Goal: Task Accomplishment & Management: Complete application form

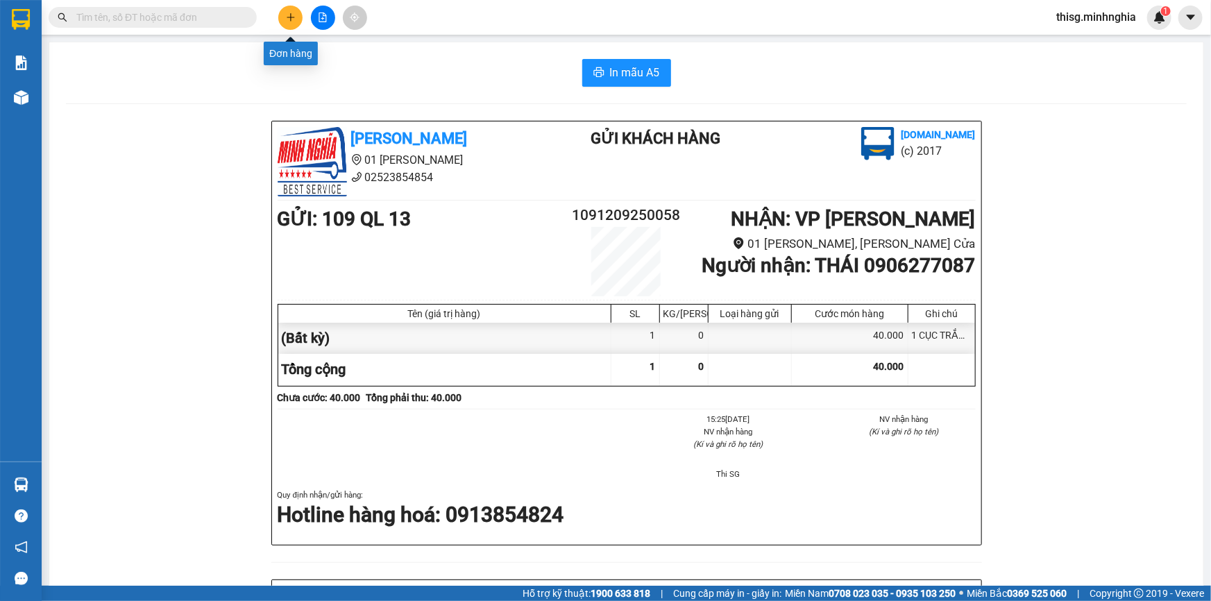
click at [291, 22] on button at bounding box center [290, 18] width 24 height 24
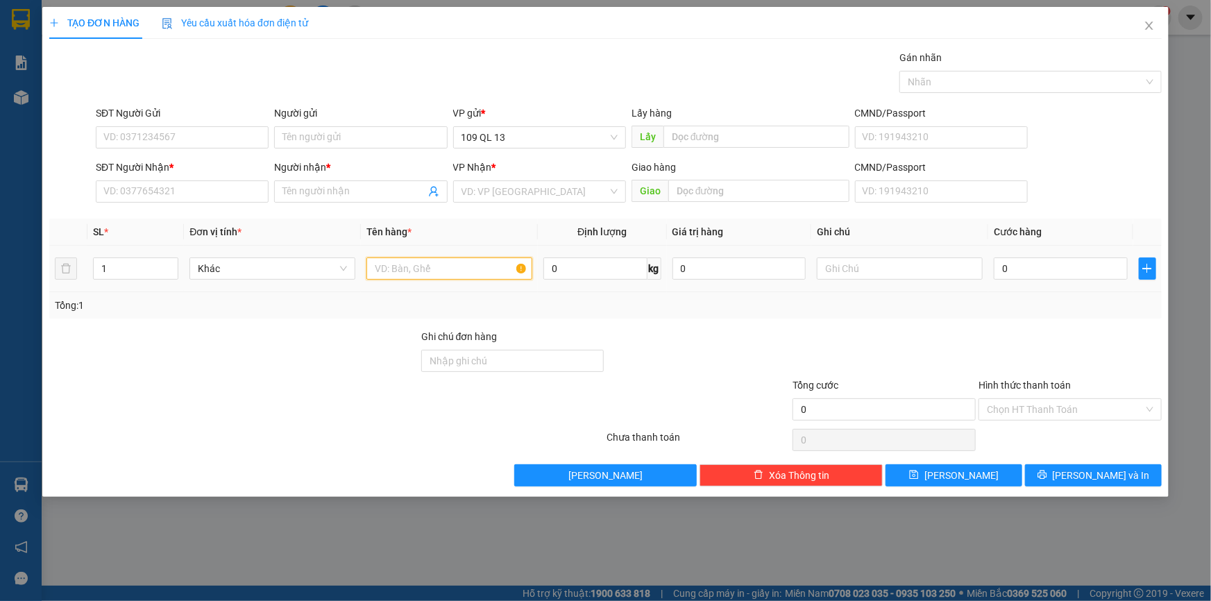
click at [447, 270] on input "text" at bounding box center [449, 268] width 166 height 22
click at [241, 185] on input "SĐT Người Nhận *" at bounding box center [182, 191] width 173 height 22
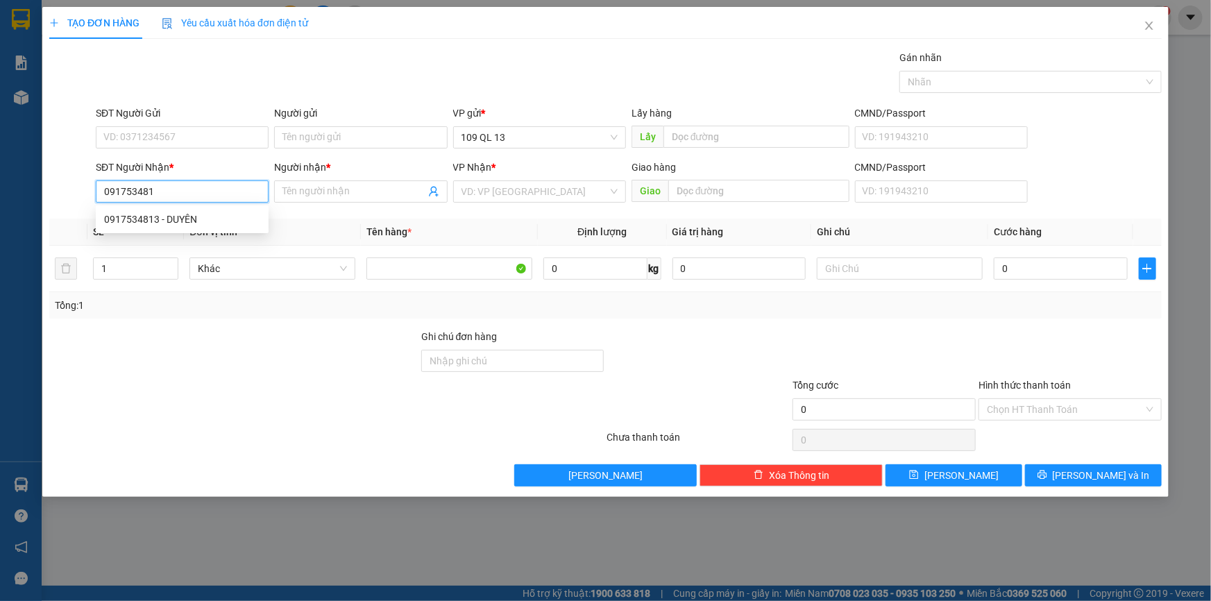
type input "0917534813"
click at [180, 223] on div "0917534813 - DUYÊN" at bounding box center [182, 219] width 156 height 15
type input "DUYÊN"
type input "0917534813"
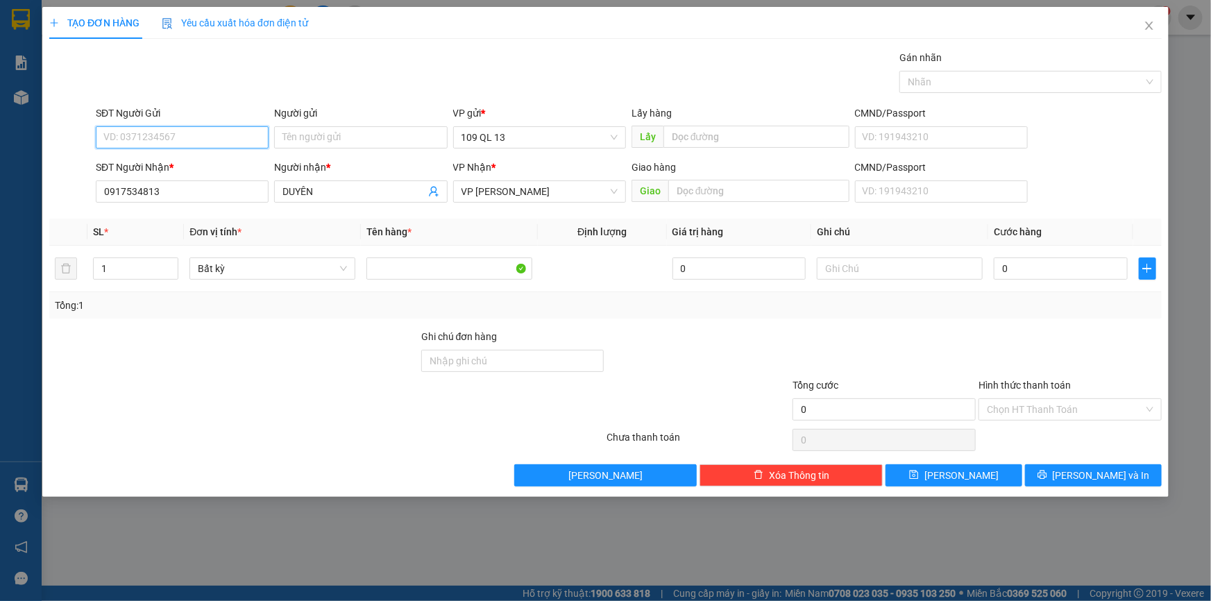
click at [197, 140] on input "SĐT Người Gửi" at bounding box center [182, 137] width 173 height 22
click at [197, 161] on div "0971047245 - ANH BA" at bounding box center [182, 164] width 156 height 15
type input "0971047245"
type input "ANH BA"
click at [883, 276] on input "text" at bounding box center [900, 268] width 166 height 22
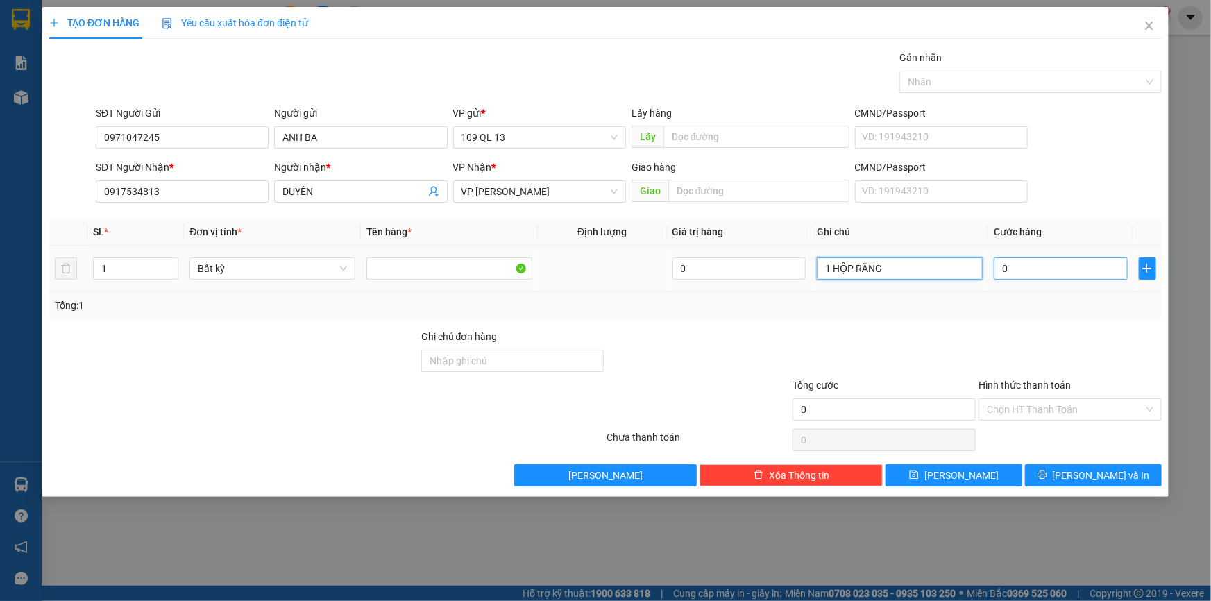
type input "1 HỘP RĂNG"
click at [1079, 270] on input "0" at bounding box center [1060, 268] width 134 height 22
type input "4"
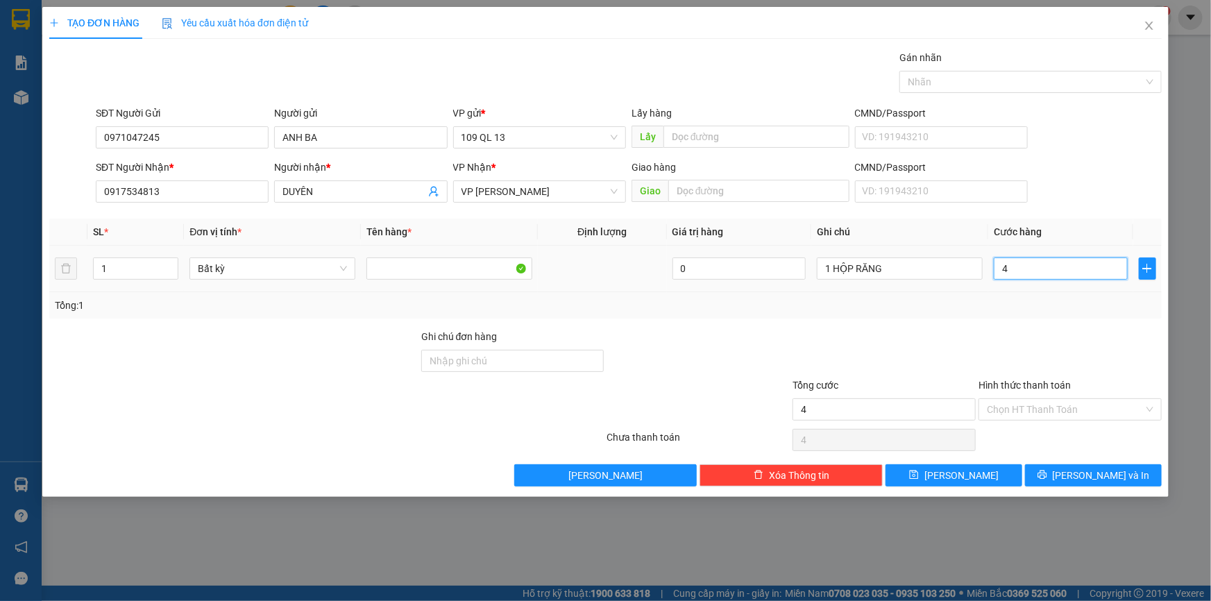
type input "40"
type input "40.000"
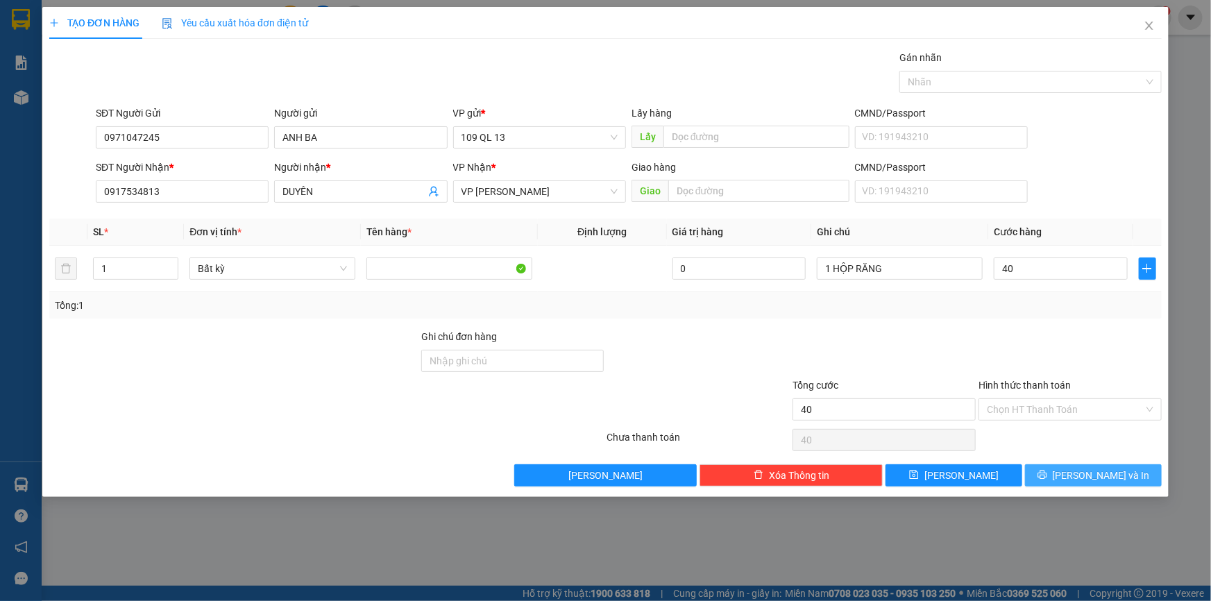
type input "40.000"
click at [1098, 475] on span "[PERSON_NAME] và In" at bounding box center [1100, 475] width 97 height 15
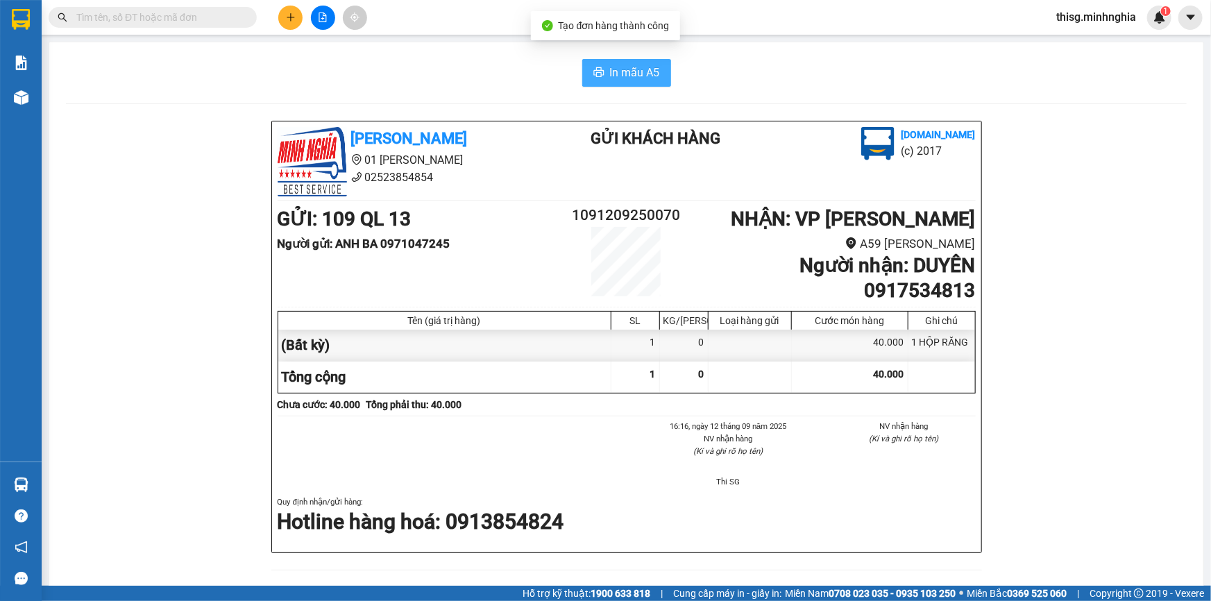
click at [638, 76] on span "In mẫu A5" at bounding box center [635, 72] width 50 height 17
click at [289, 22] on button at bounding box center [290, 18] width 24 height 24
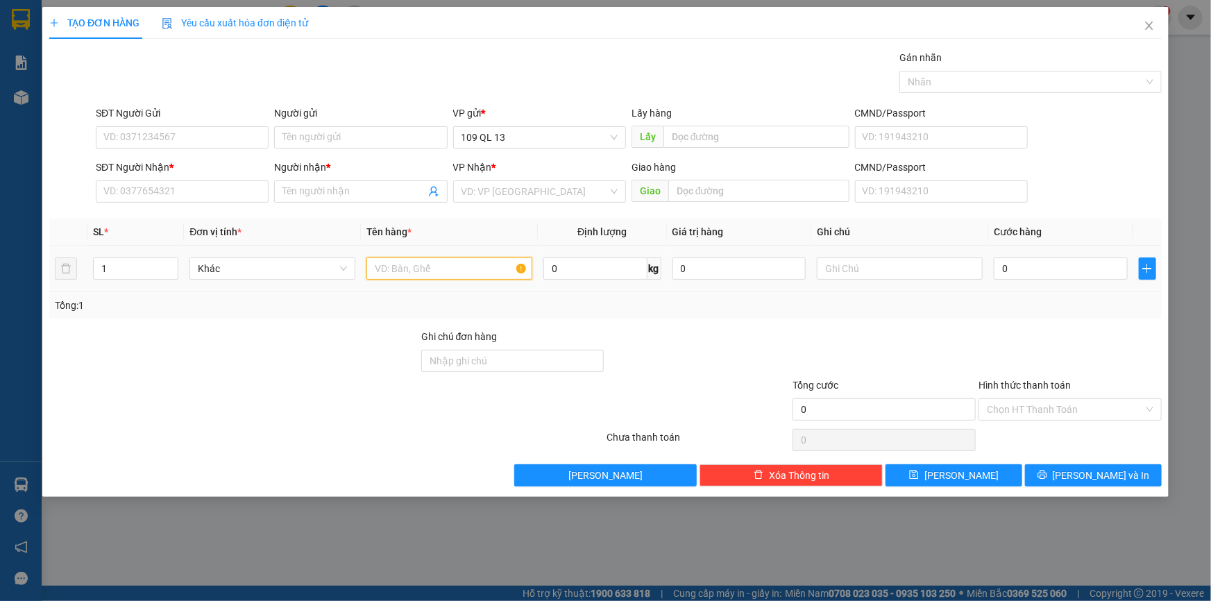
click at [469, 271] on input "text" at bounding box center [449, 268] width 166 height 22
click at [834, 271] on input "text" at bounding box center [900, 268] width 166 height 22
type input "1 CỤC ĐEN"
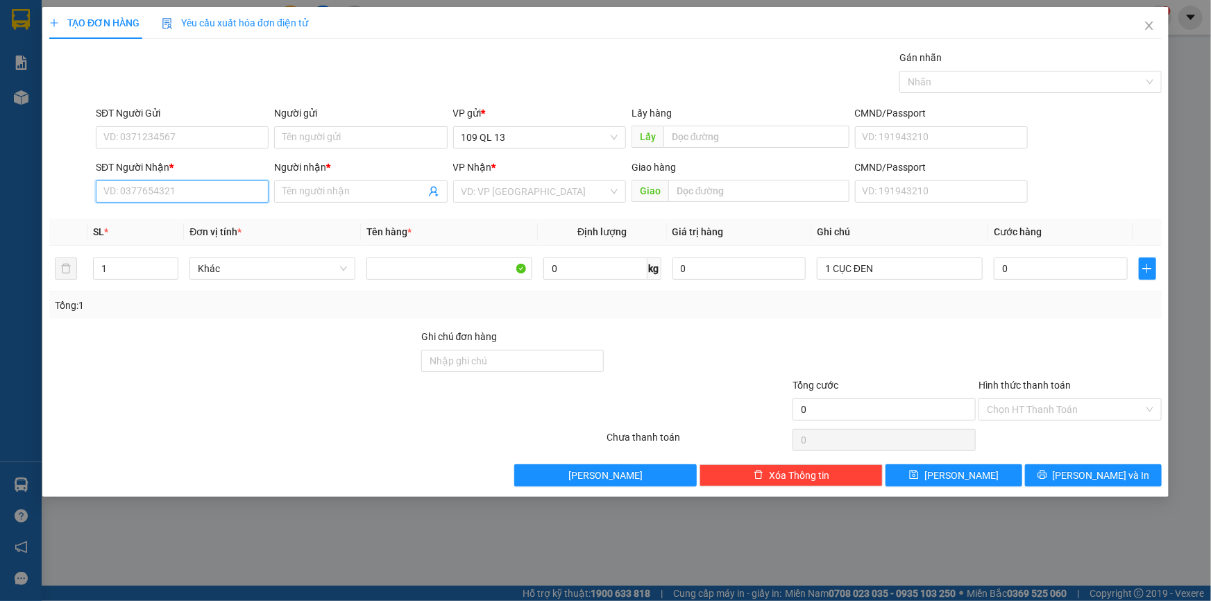
click at [205, 194] on input "SĐT Người Nhận *" at bounding box center [182, 191] width 173 height 22
click at [169, 214] on div "0346159736 - THẠCH" at bounding box center [182, 219] width 156 height 15
type input "0346159736"
type input "THẠCH"
type input "0346159736"
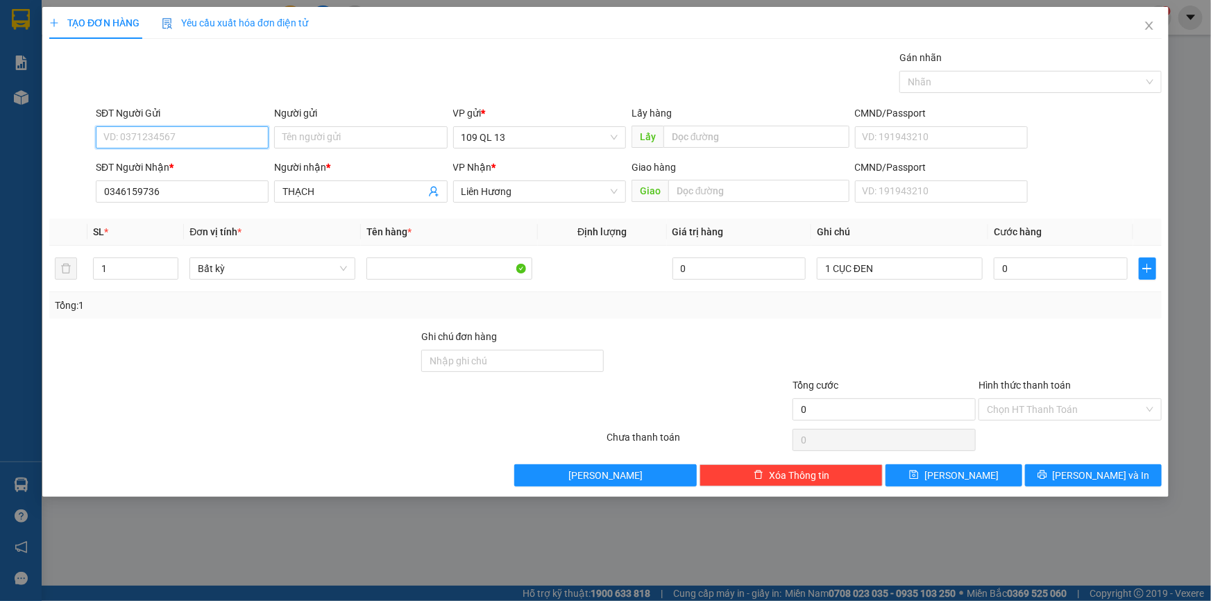
click at [213, 143] on input "SĐT Người Gửi" at bounding box center [182, 137] width 173 height 22
click at [213, 137] on input "SĐT Người Gửi" at bounding box center [182, 137] width 173 height 22
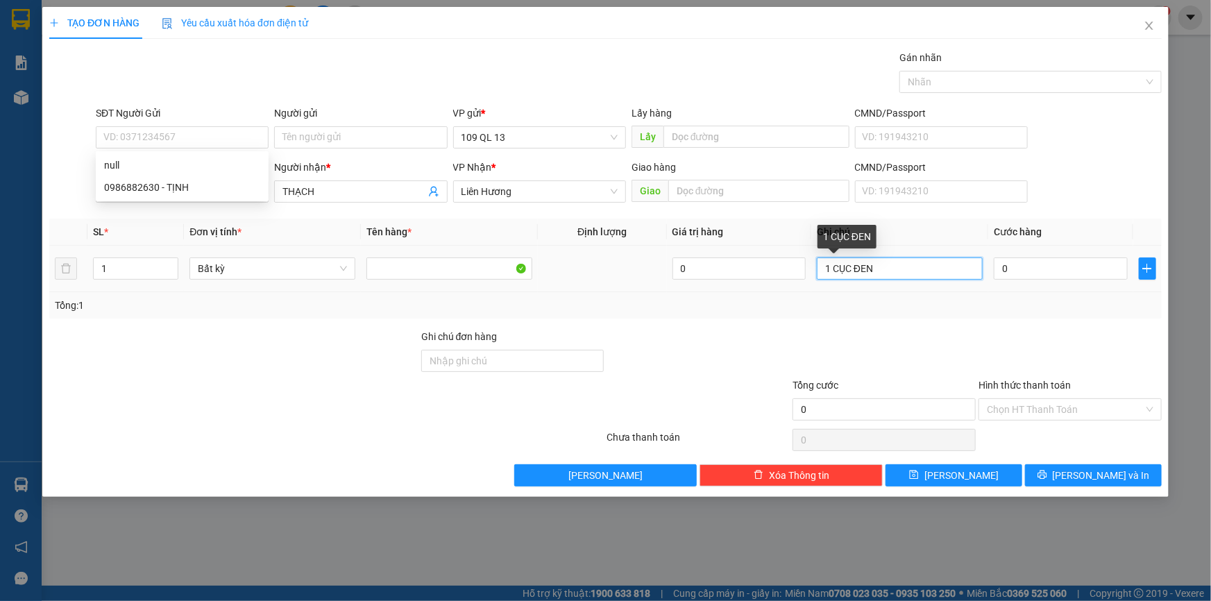
click at [917, 267] on input "1 CỤC ĐEN" at bounding box center [900, 268] width 166 height 22
type input "1 CỤC ĐEN QA"
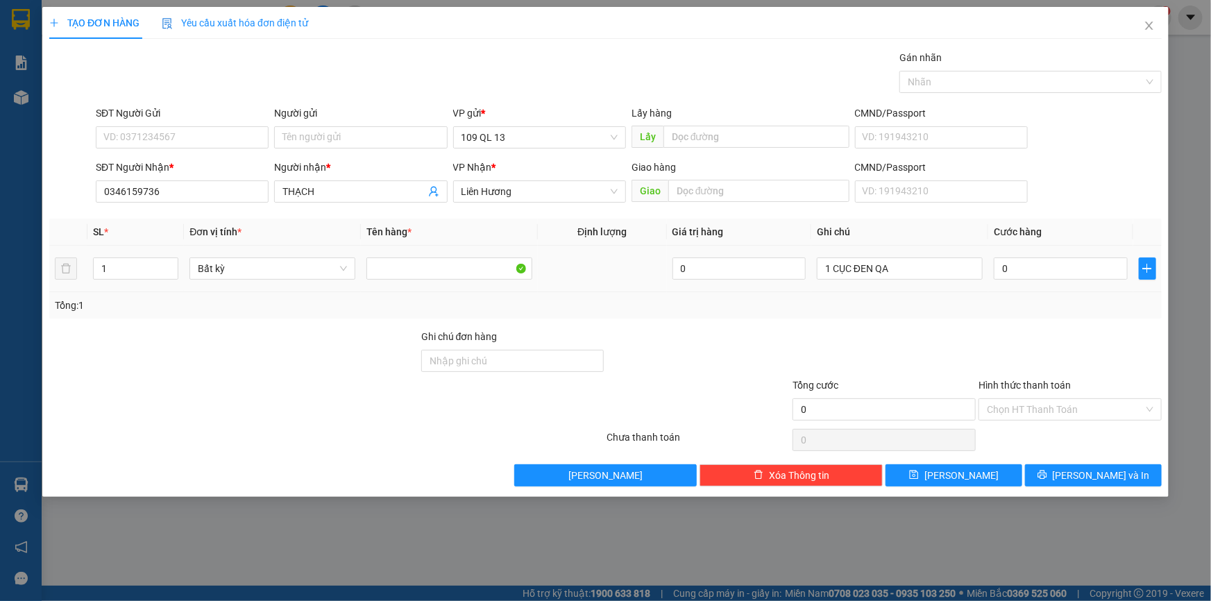
click at [1095, 279] on div "0" at bounding box center [1060, 269] width 134 height 28
click at [1062, 266] on input "0" at bounding box center [1060, 268] width 134 height 22
type input "4"
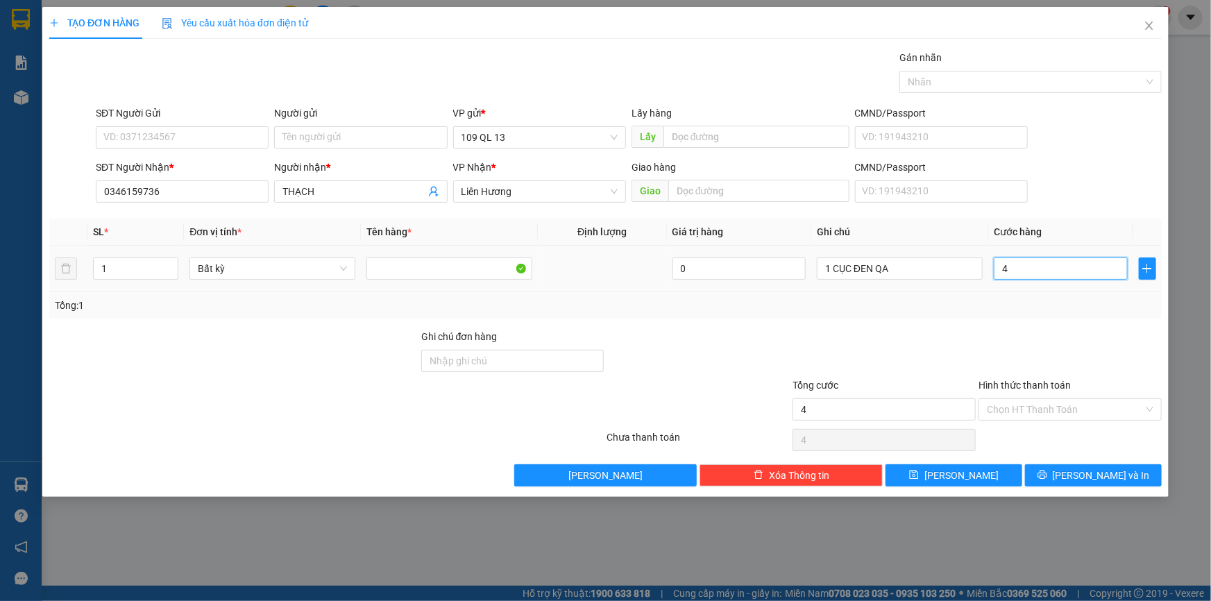
type input "40"
click at [1098, 471] on span "[PERSON_NAME] và In" at bounding box center [1100, 475] width 97 height 15
type input "40.000"
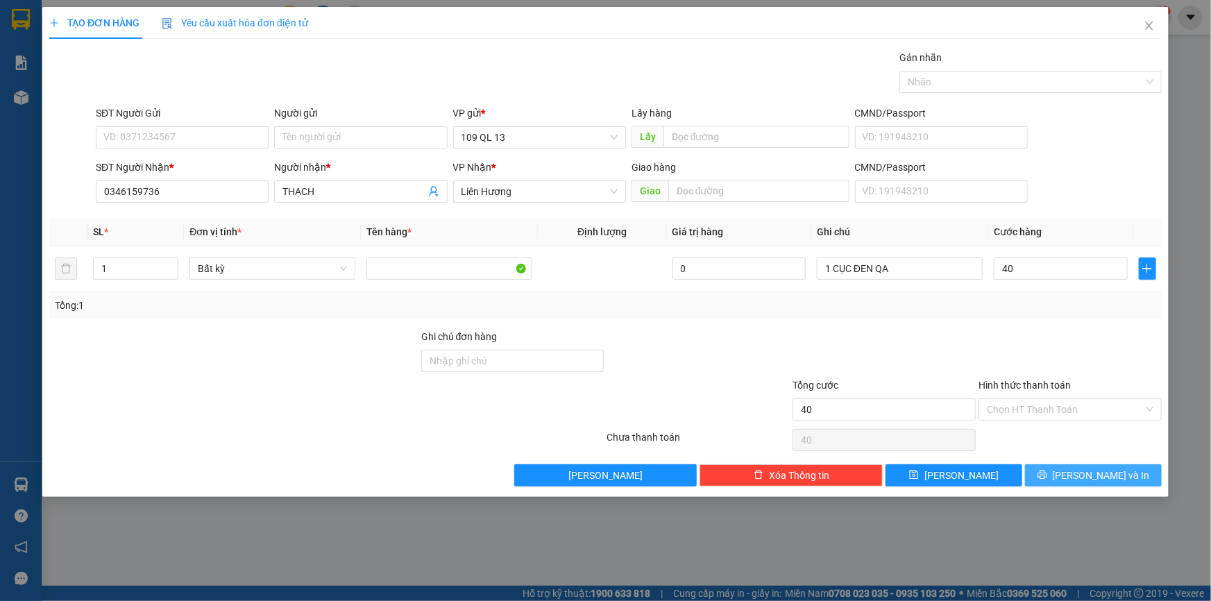
type input "40.000"
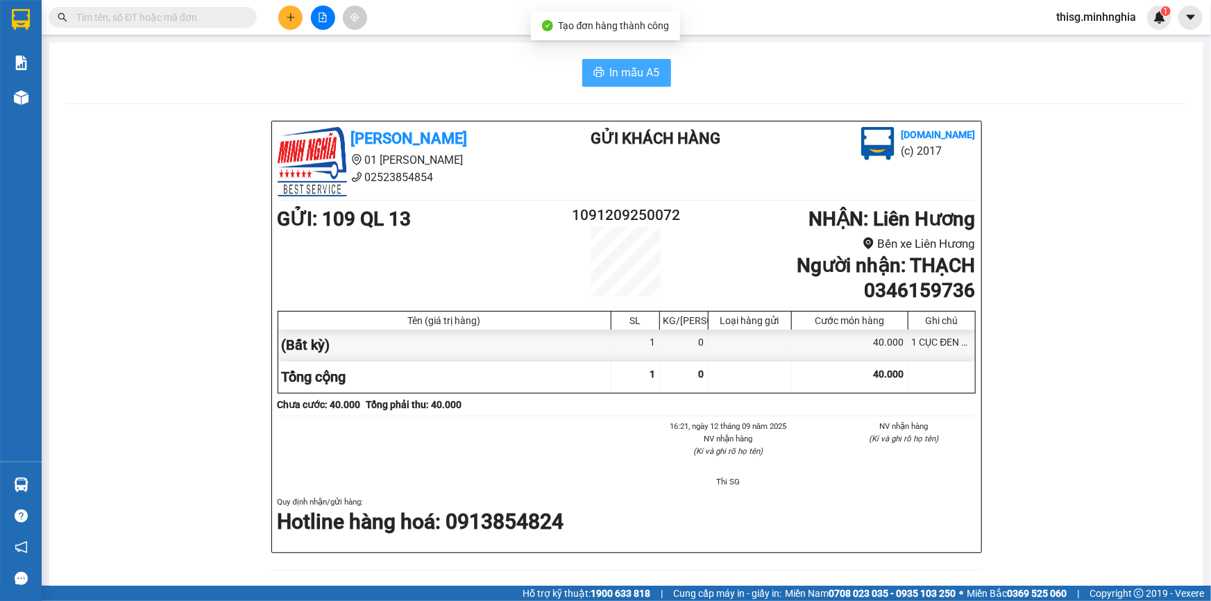
click at [629, 78] on span "In mẫu A5" at bounding box center [635, 72] width 50 height 17
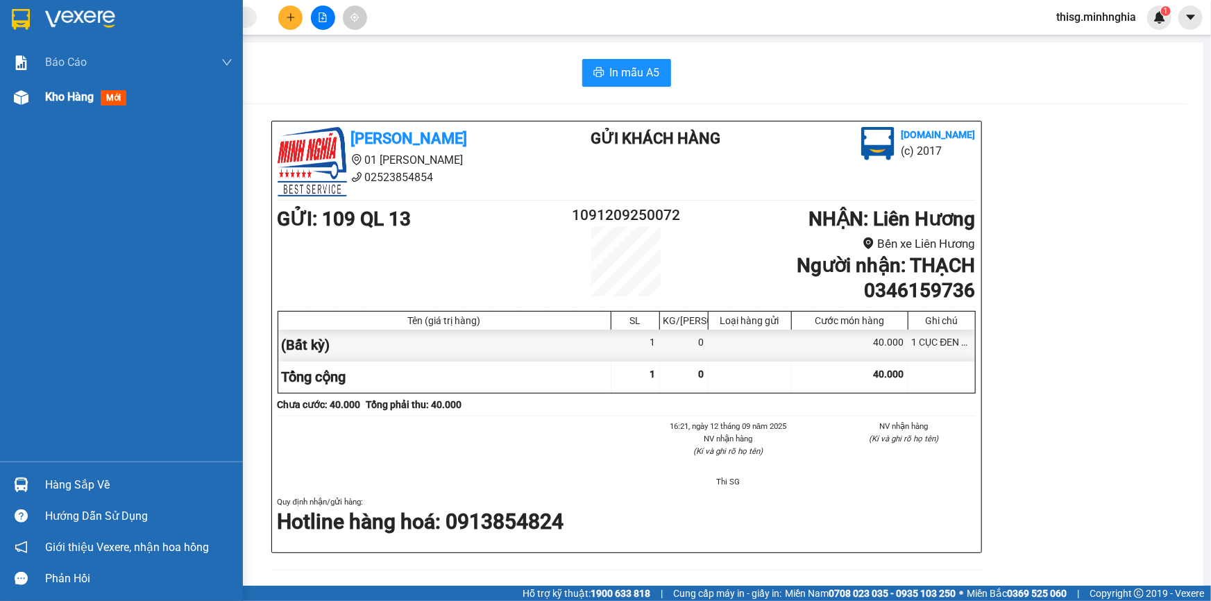
click at [82, 110] on div "Kho hàng mới" at bounding box center [138, 97] width 187 height 35
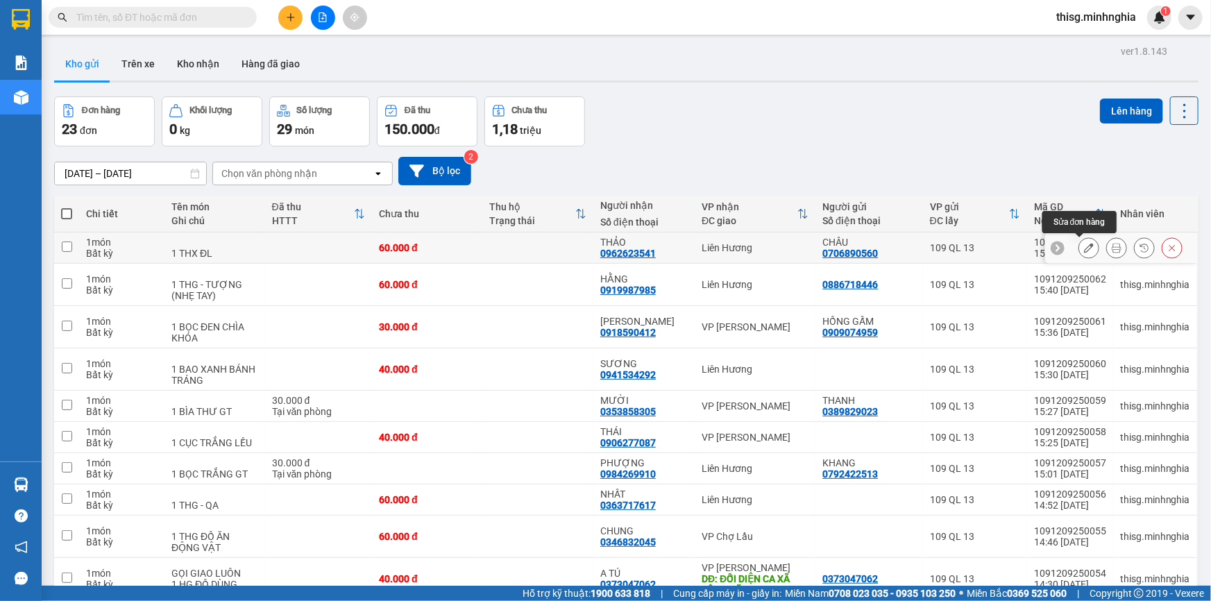
click at [1084, 246] on icon at bounding box center [1089, 248] width 10 height 10
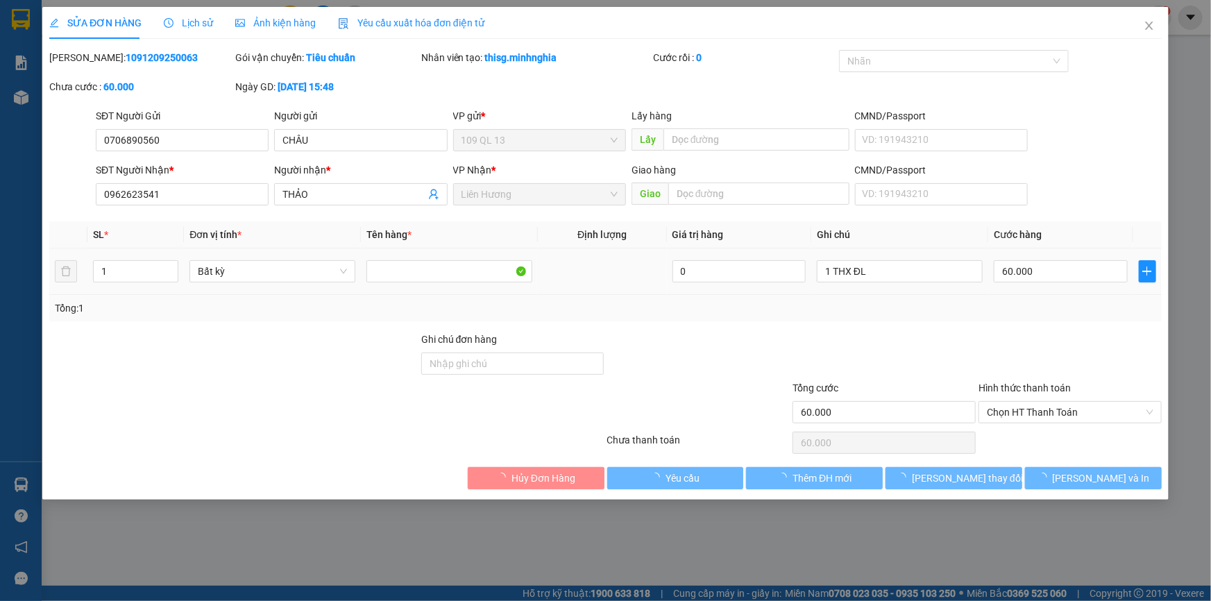
type input "0706890560"
type input "0962623541"
type input "60.000"
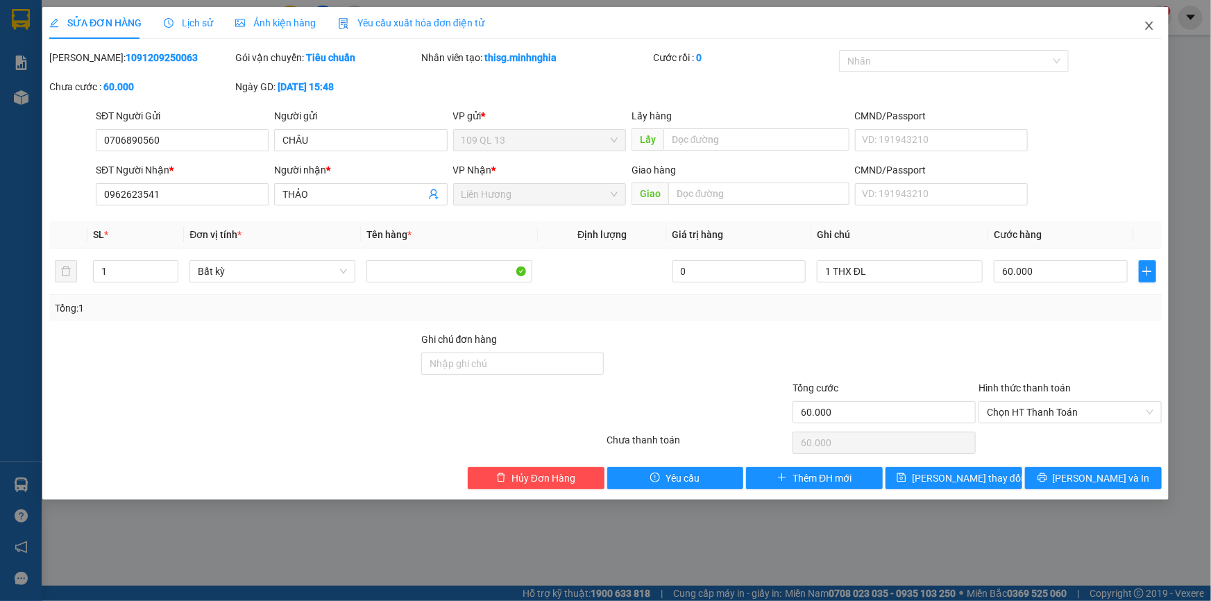
click at [1154, 27] on icon "close" at bounding box center [1148, 25] width 11 height 11
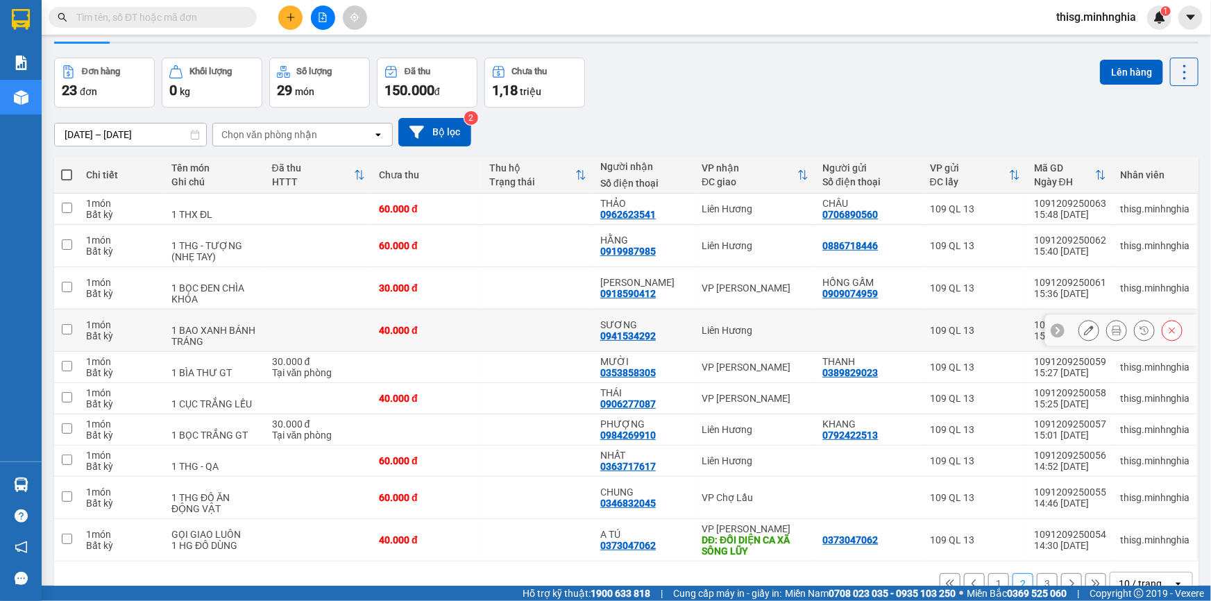
scroll to position [69, 0]
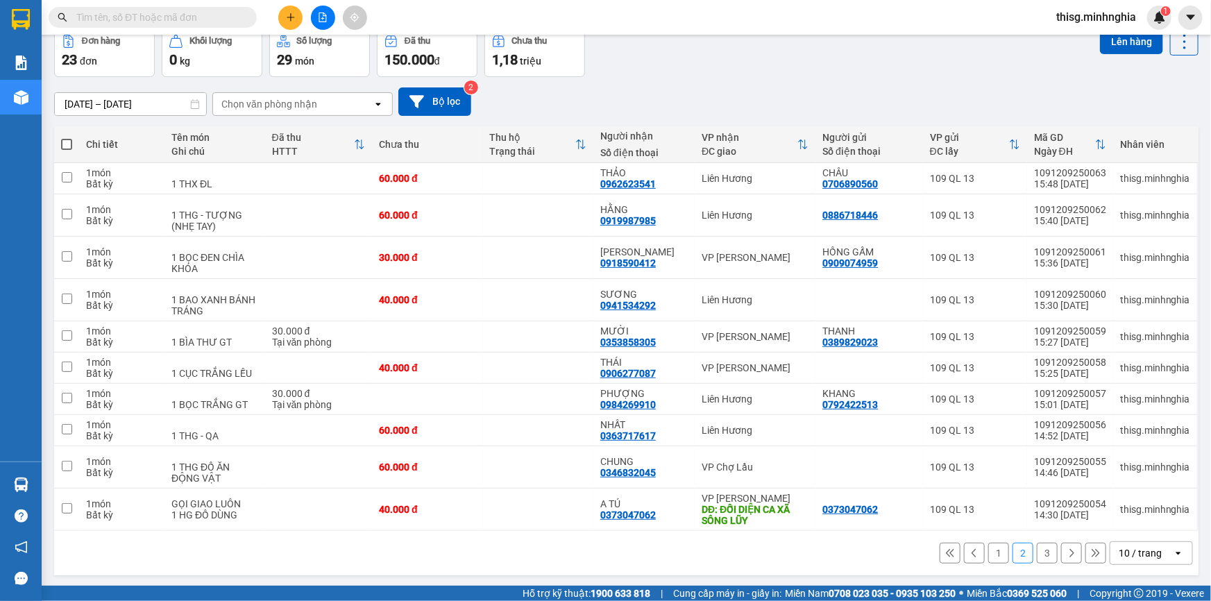
click at [1036, 552] on button "3" at bounding box center [1046, 553] width 21 height 21
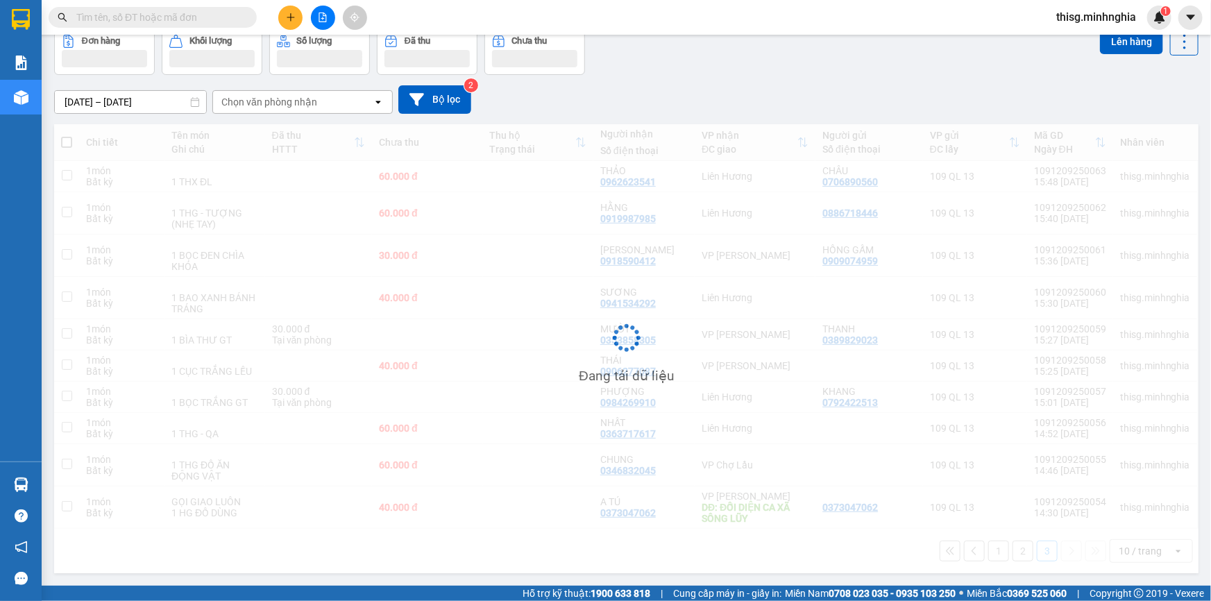
scroll to position [63, 0]
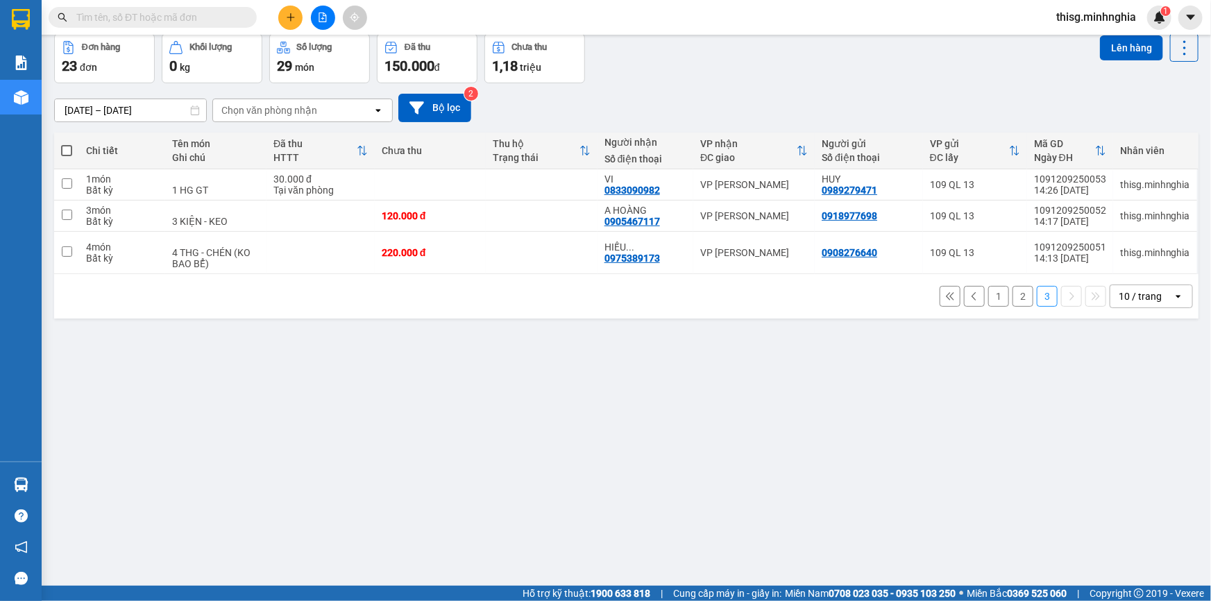
click at [1012, 294] on button "2" at bounding box center [1022, 296] width 21 height 21
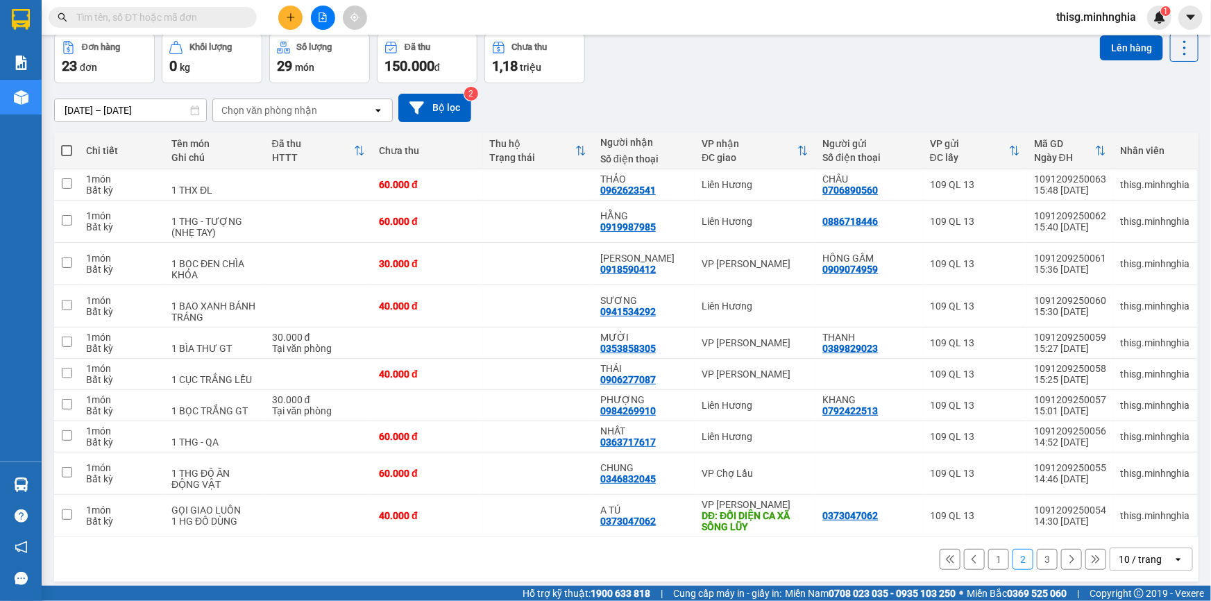
click at [1012, 560] on button "2" at bounding box center [1022, 559] width 21 height 21
click at [1012, 555] on button "2" at bounding box center [1022, 559] width 21 height 21
click at [988, 562] on button "1" at bounding box center [998, 559] width 21 height 21
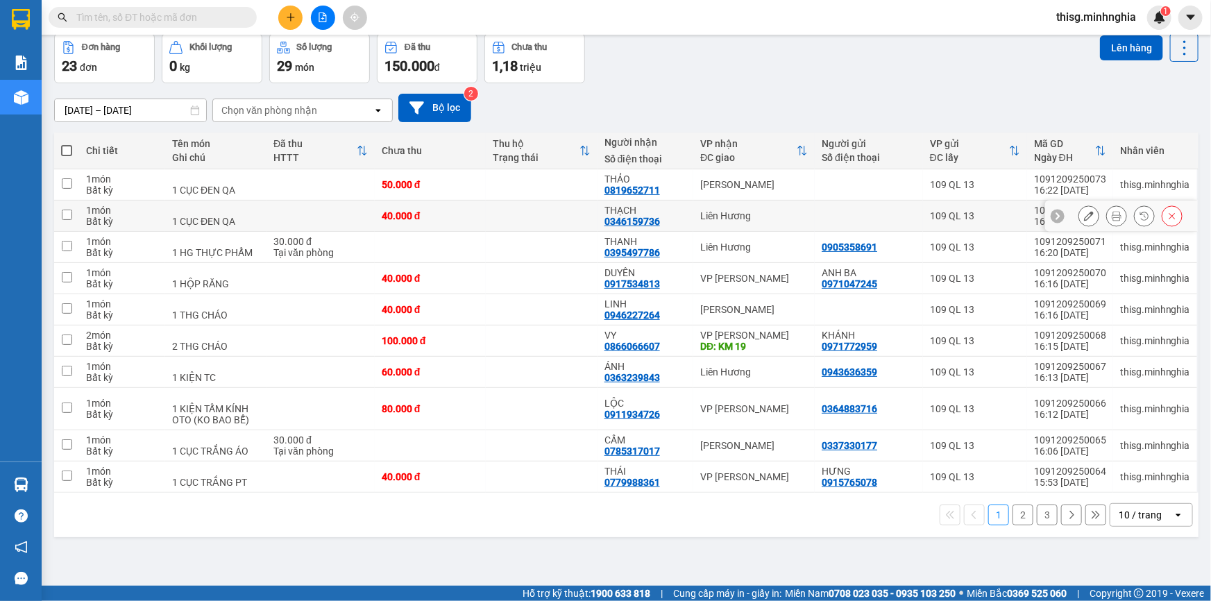
click at [1084, 215] on icon at bounding box center [1089, 216] width 10 height 10
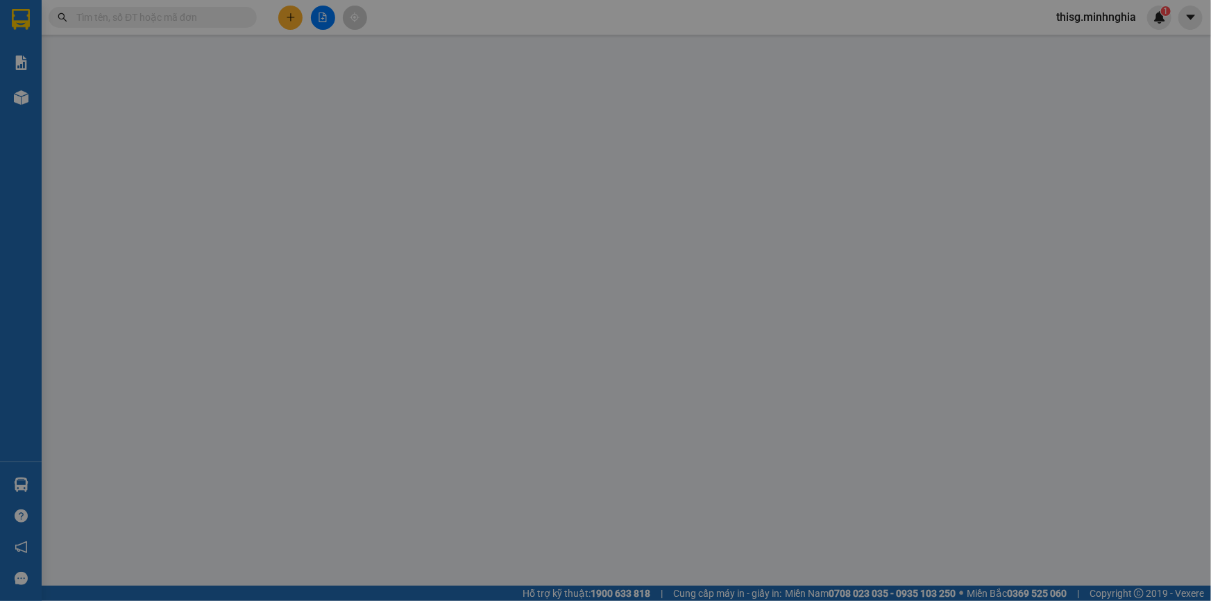
type input "0346159736"
type input "40.000"
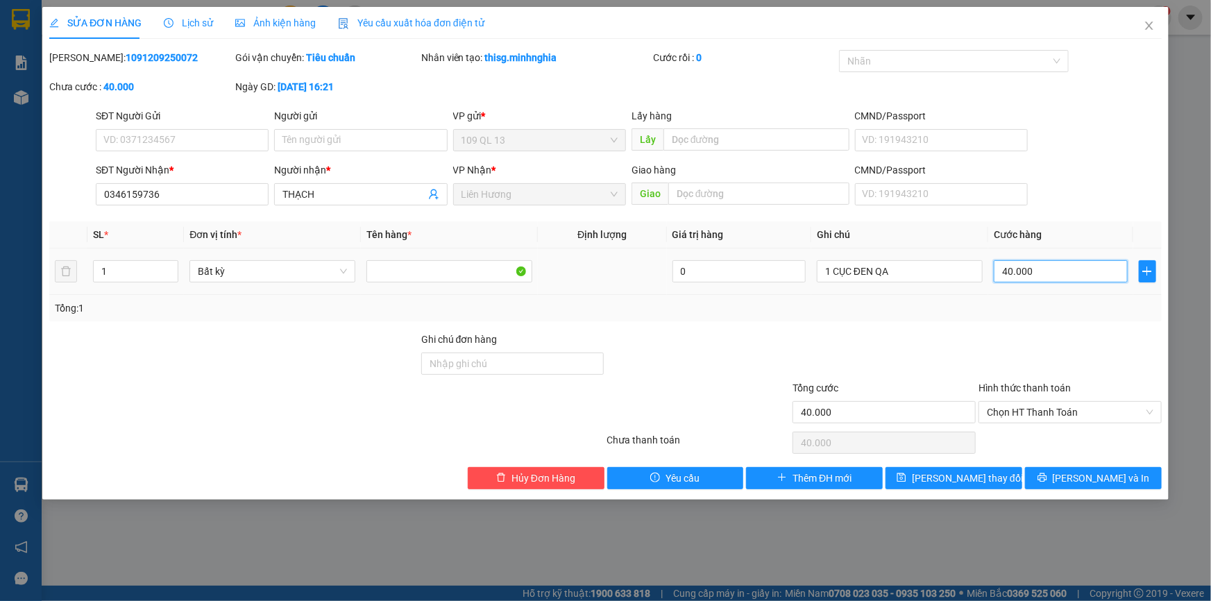
click at [1055, 274] on input "40.000" at bounding box center [1060, 271] width 134 height 22
type input "0"
type input "3"
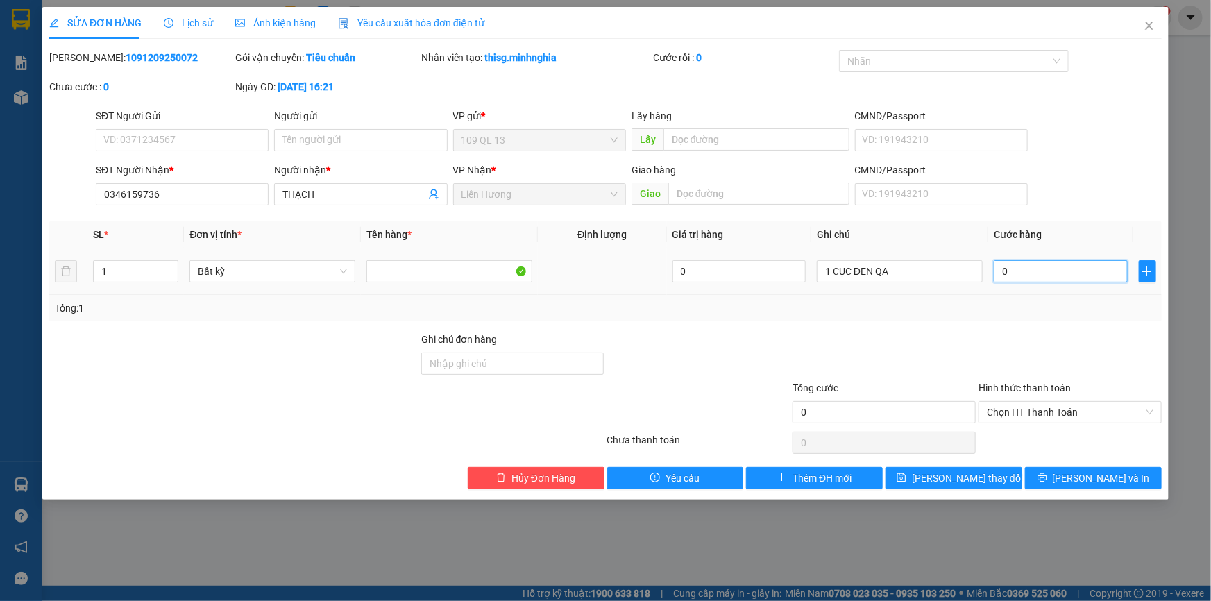
type input "3"
type input "03"
type input "30"
type input "030"
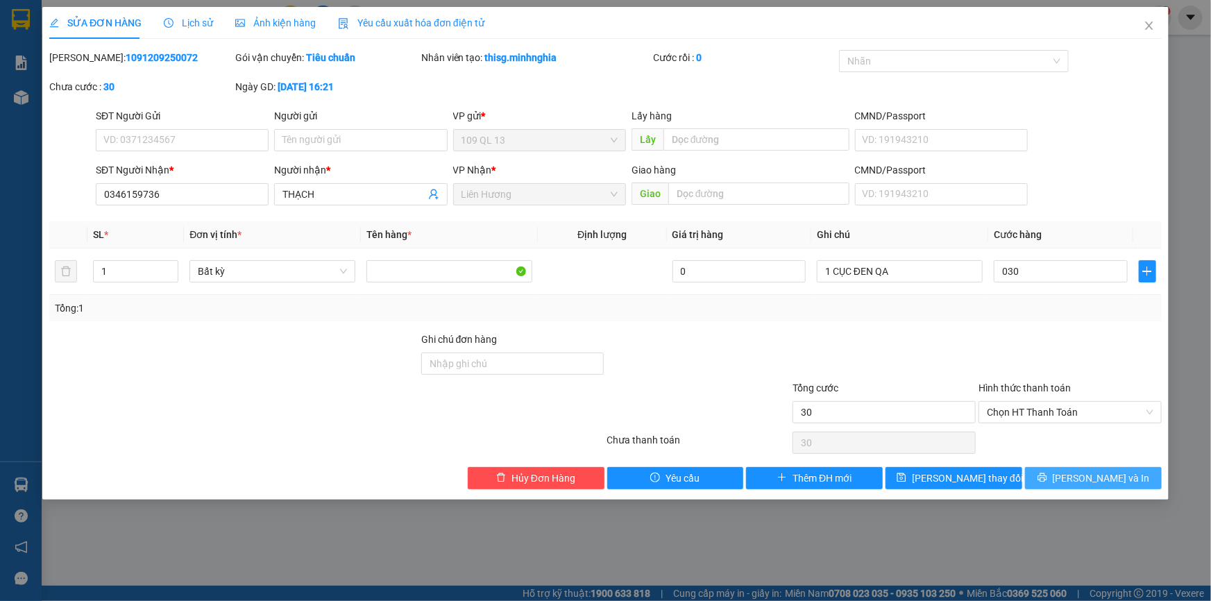
type input "30.000"
click at [1102, 479] on span "[PERSON_NAME] và In" at bounding box center [1100, 477] width 97 height 15
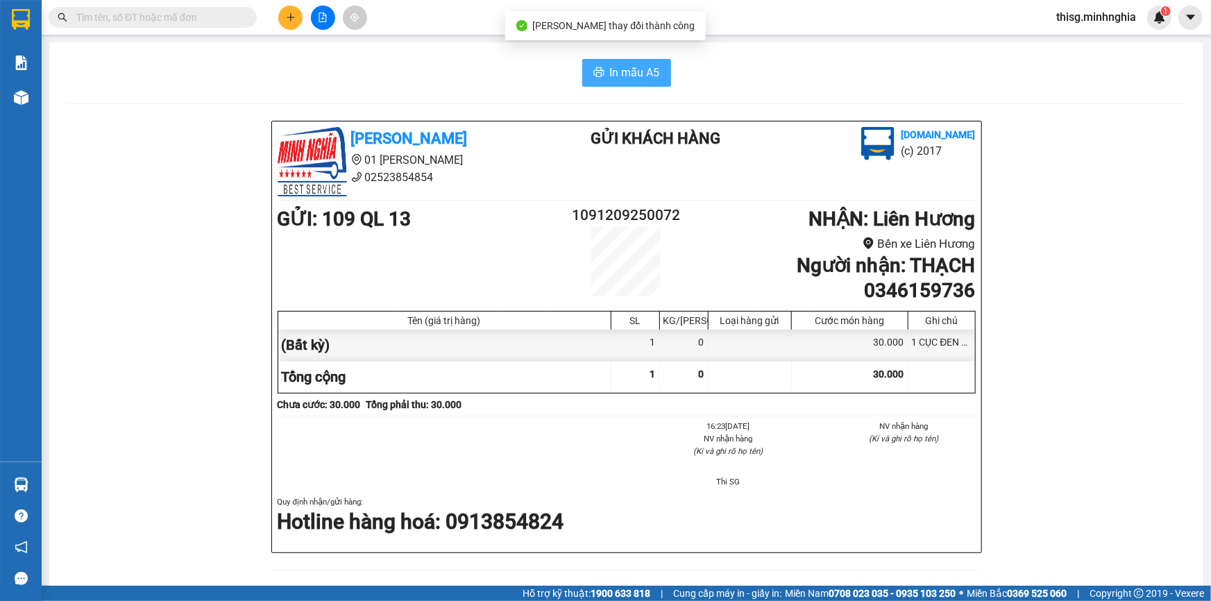
click at [626, 80] on span "In mẫu A5" at bounding box center [635, 72] width 50 height 17
click at [287, 18] on icon "plus" at bounding box center [291, 17] width 10 height 10
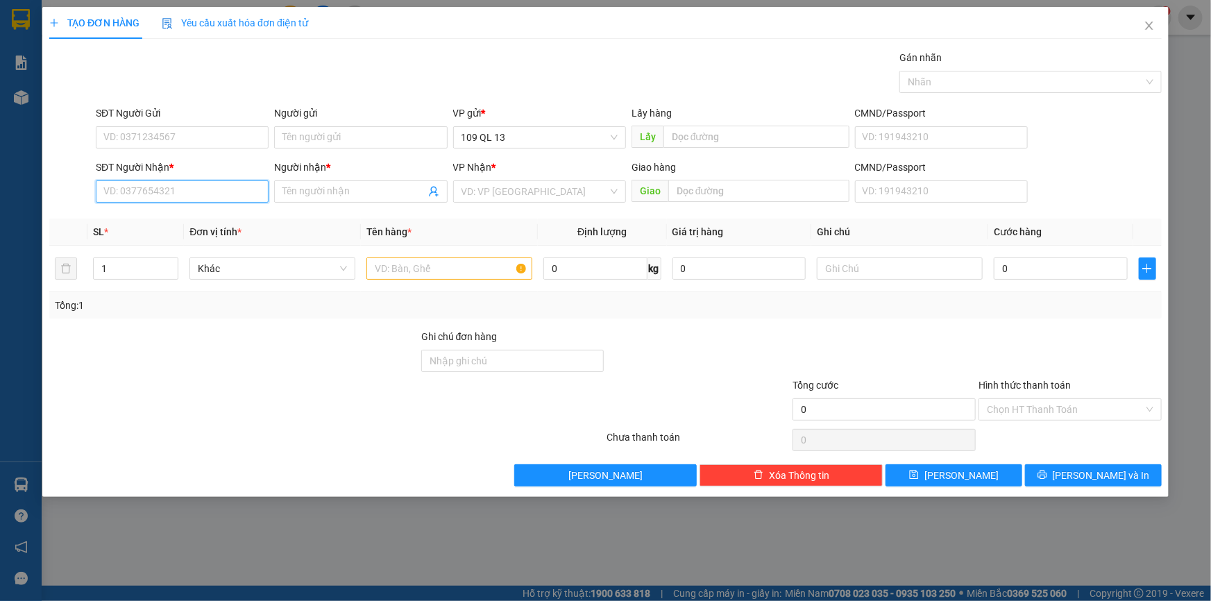
click at [208, 193] on input "SĐT Người Nhận *" at bounding box center [182, 191] width 173 height 22
click at [204, 221] on div "0399195510 - KHẢI" at bounding box center [182, 219] width 156 height 15
type input "0399195510"
type input "KHẢI"
type input "0399195510"
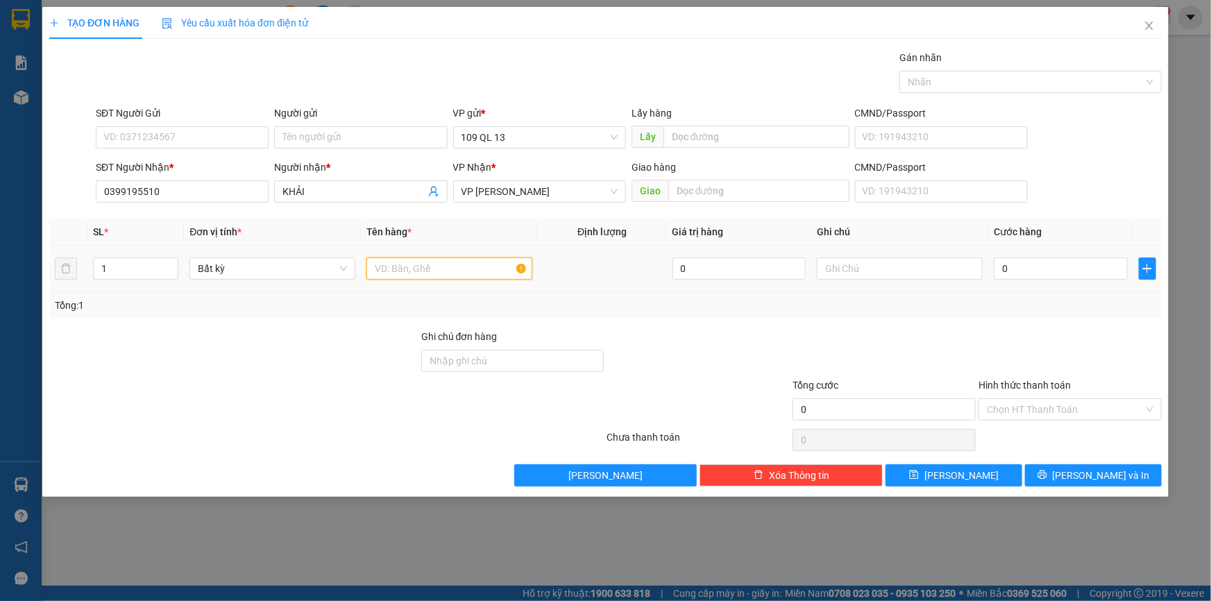
click at [408, 265] on input "text" at bounding box center [449, 268] width 166 height 22
click at [898, 269] on input "text" at bounding box center [900, 268] width 166 height 22
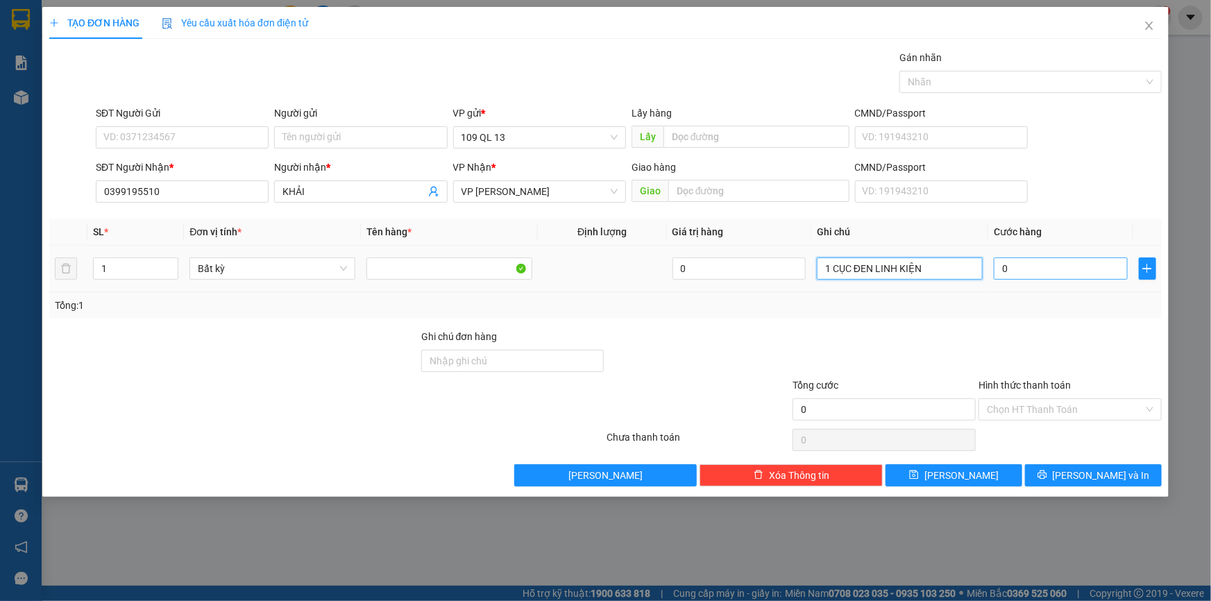
type input "1 CỤC ĐEN LINH KIỆN"
click at [1073, 264] on input "0" at bounding box center [1060, 268] width 134 height 22
type input "5"
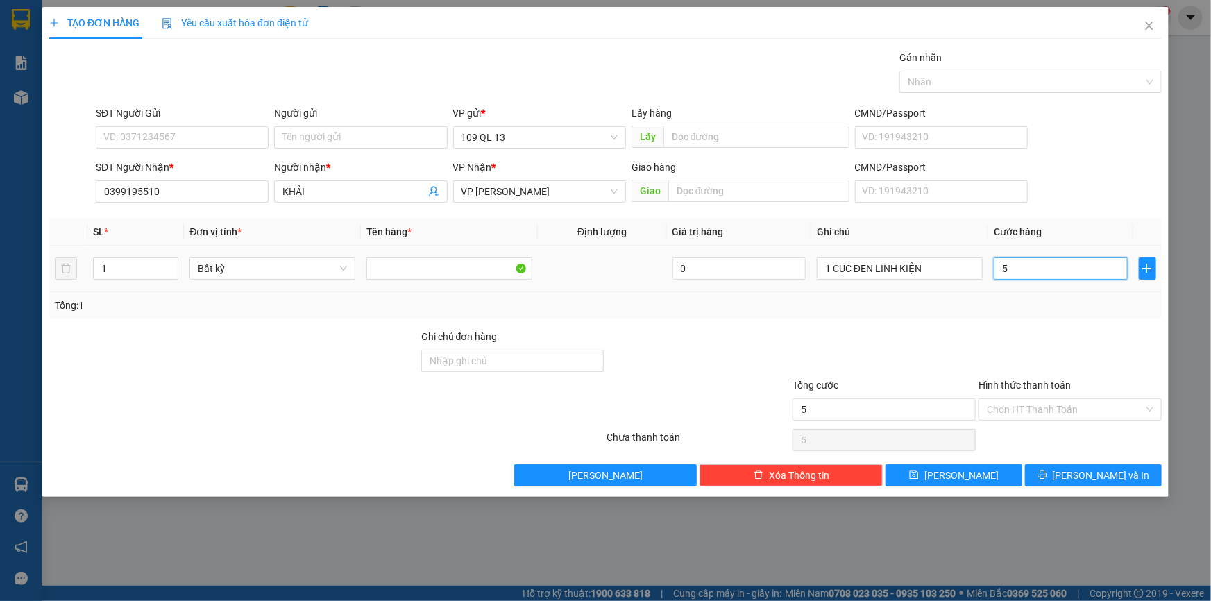
type input "50"
type input "50.000"
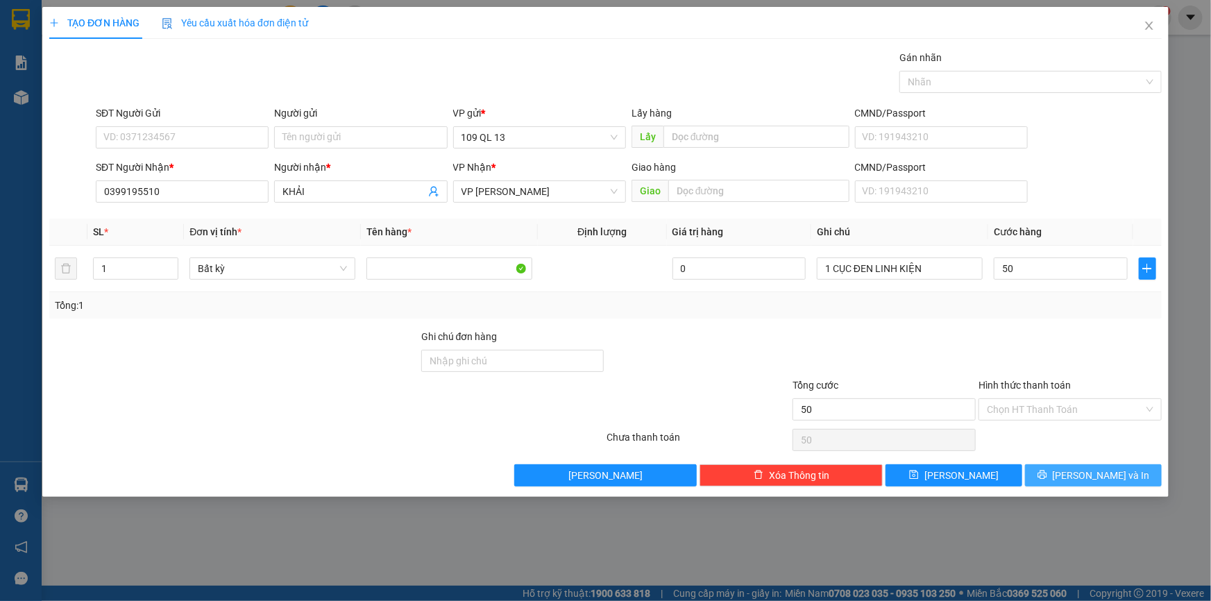
type input "50.000"
click at [1096, 479] on span "[PERSON_NAME] và In" at bounding box center [1100, 475] width 97 height 15
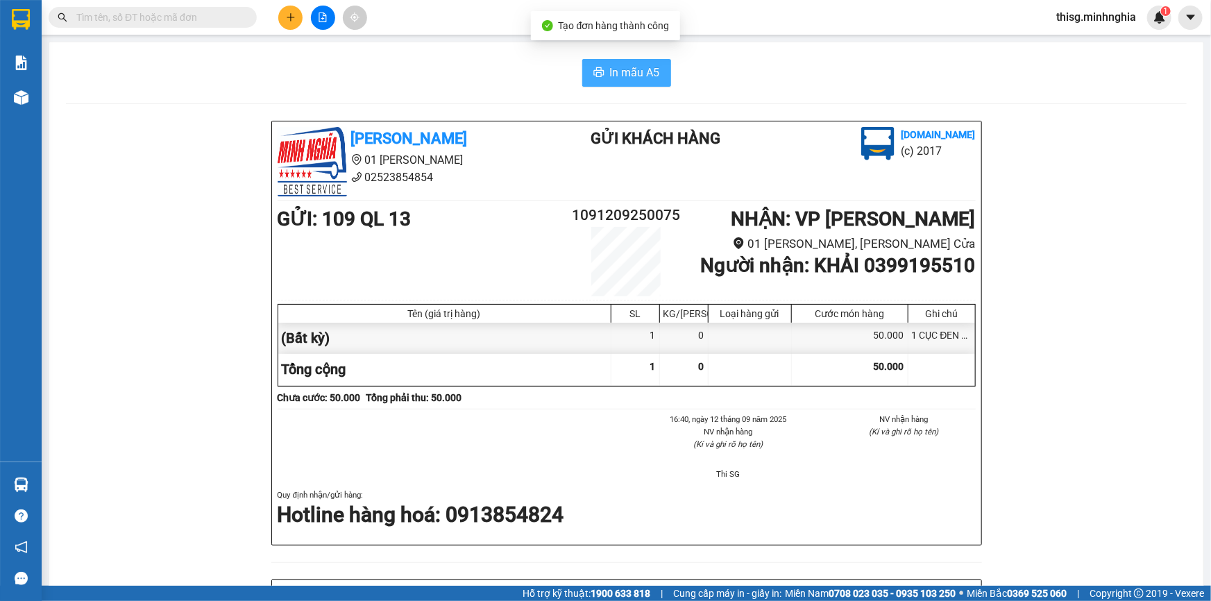
click at [642, 65] on span "In mẫu A5" at bounding box center [635, 72] width 50 height 17
click at [278, 24] on div at bounding box center [323, 18] width 104 height 24
click at [286, 21] on icon "plus" at bounding box center [291, 17] width 10 height 10
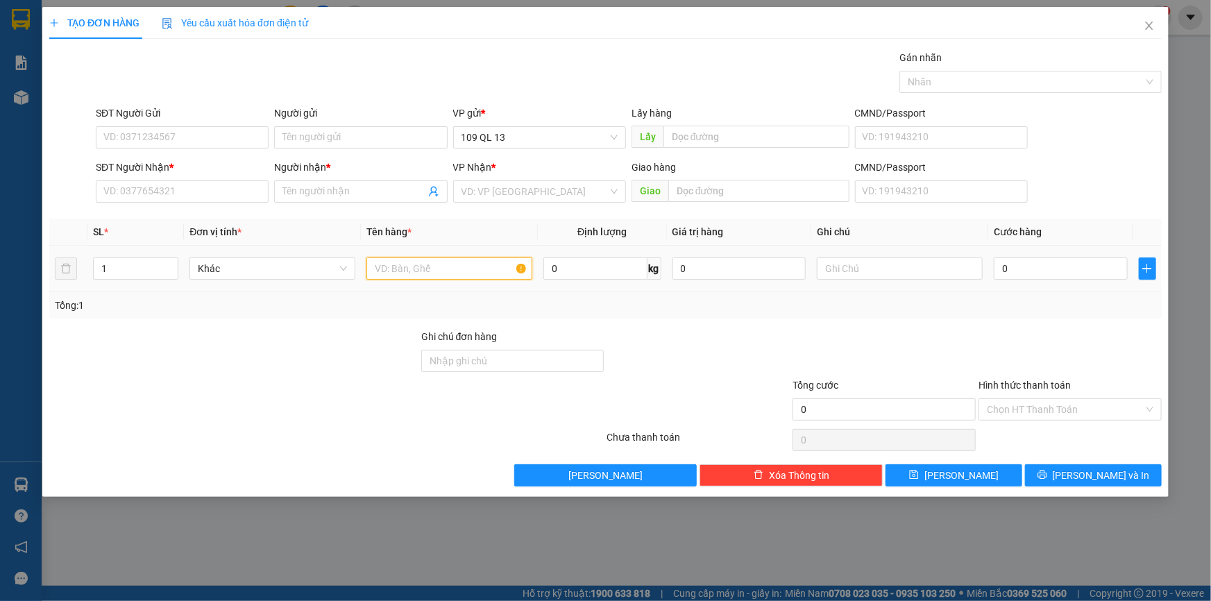
click at [475, 261] on input "text" at bounding box center [449, 268] width 166 height 22
click at [870, 271] on input "text" at bounding box center [900, 268] width 166 height 22
type input "1 TH LK"
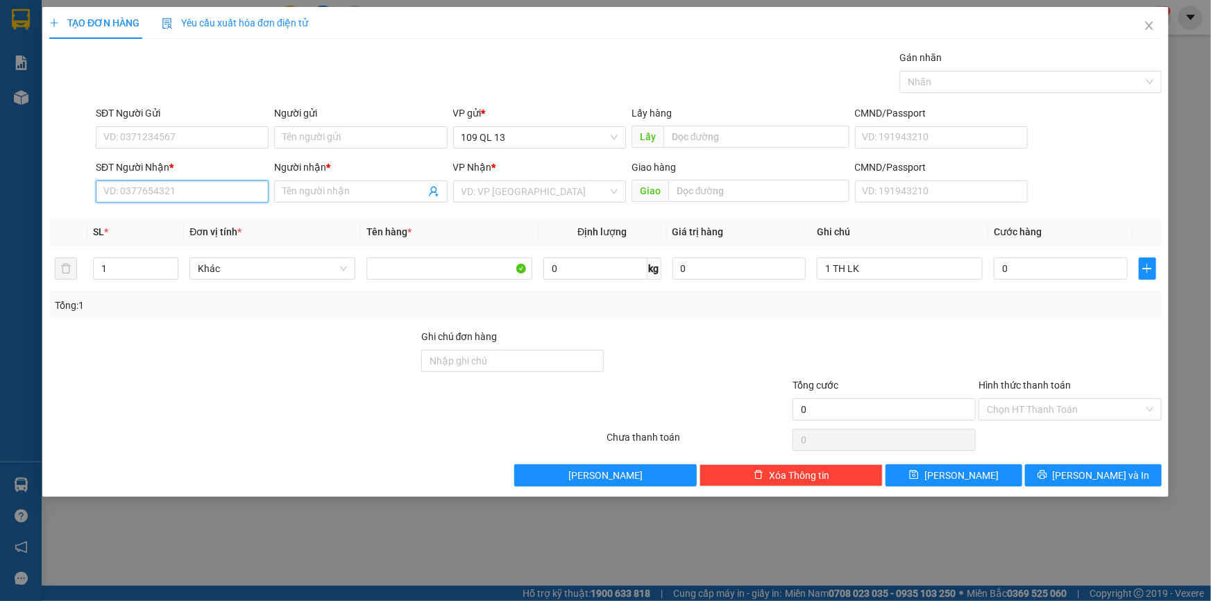
click at [239, 192] on input "SĐT Người Nhận *" at bounding box center [182, 191] width 173 height 22
click at [213, 193] on input "0978979721" at bounding box center [182, 191] width 173 height 22
type input "09789797121"
click at [327, 191] on input "Người nhận *" at bounding box center [353, 191] width 142 height 15
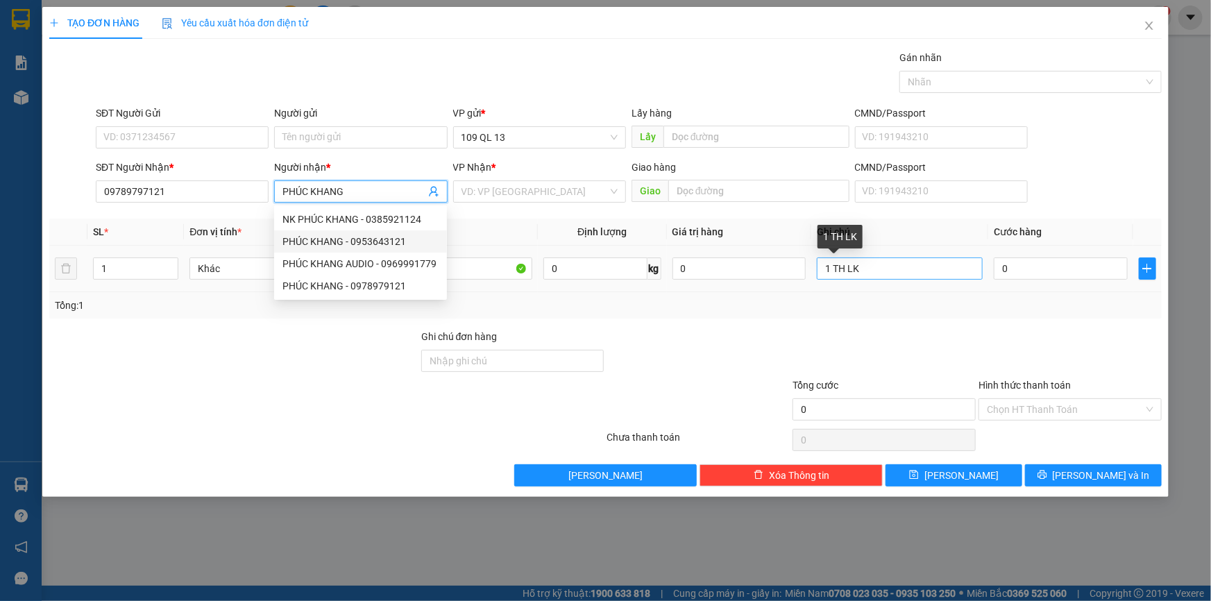
type input "PHÚC KHANG"
click at [895, 268] on input "1 TH LK" at bounding box center [900, 268] width 166 height 22
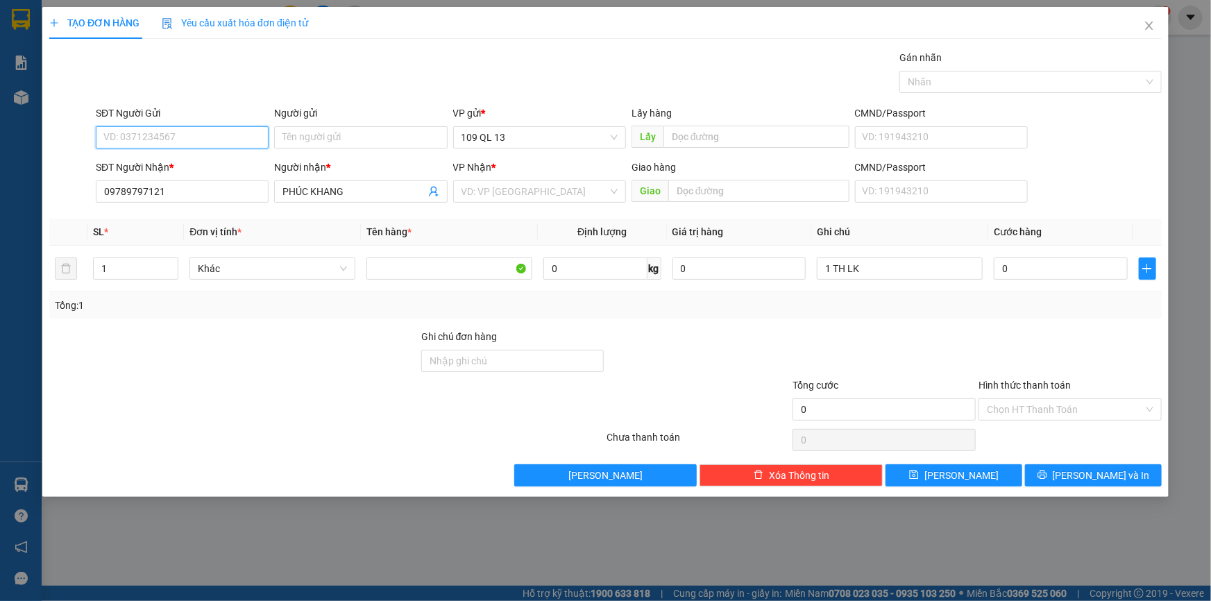
click at [175, 134] on input "SĐT Người Gửi" at bounding box center [182, 137] width 173 height 22
type input "0901406589"
click at [177, 169] on div "0901406589 - [PERSON_NAME]" at bounding box center [182, 164] width 156 height 15
type input "LINH HUỆ"
type input "0901406589"
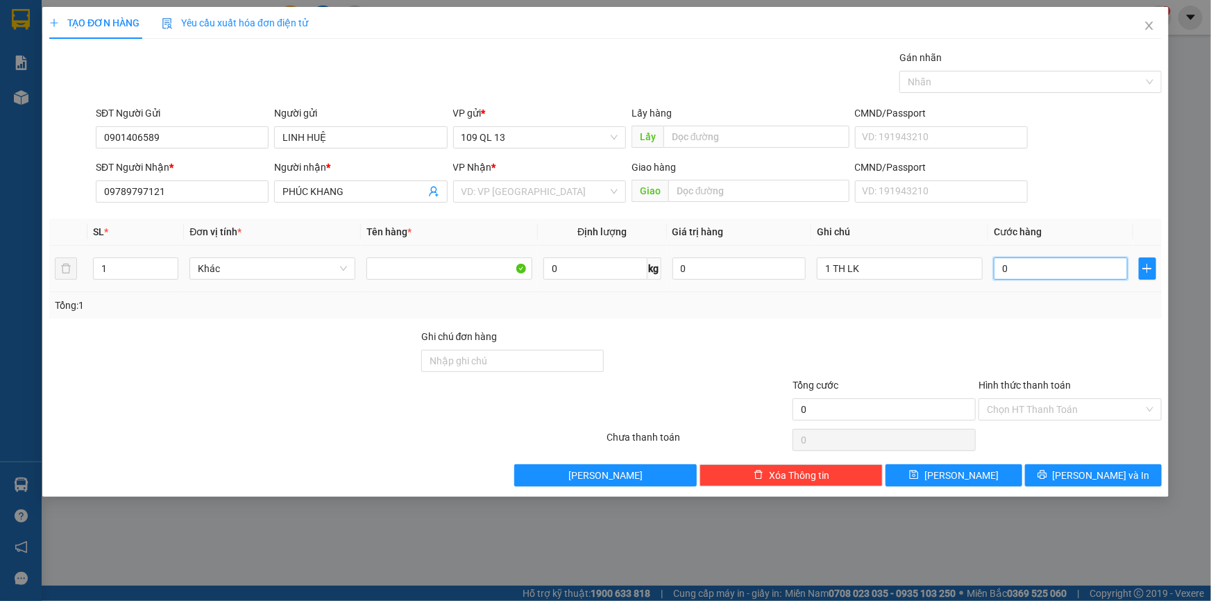
click at [1039, 265] on input "0" at bounding box center [1060, 268] width 134 height 22
type input "5"
type input "50"
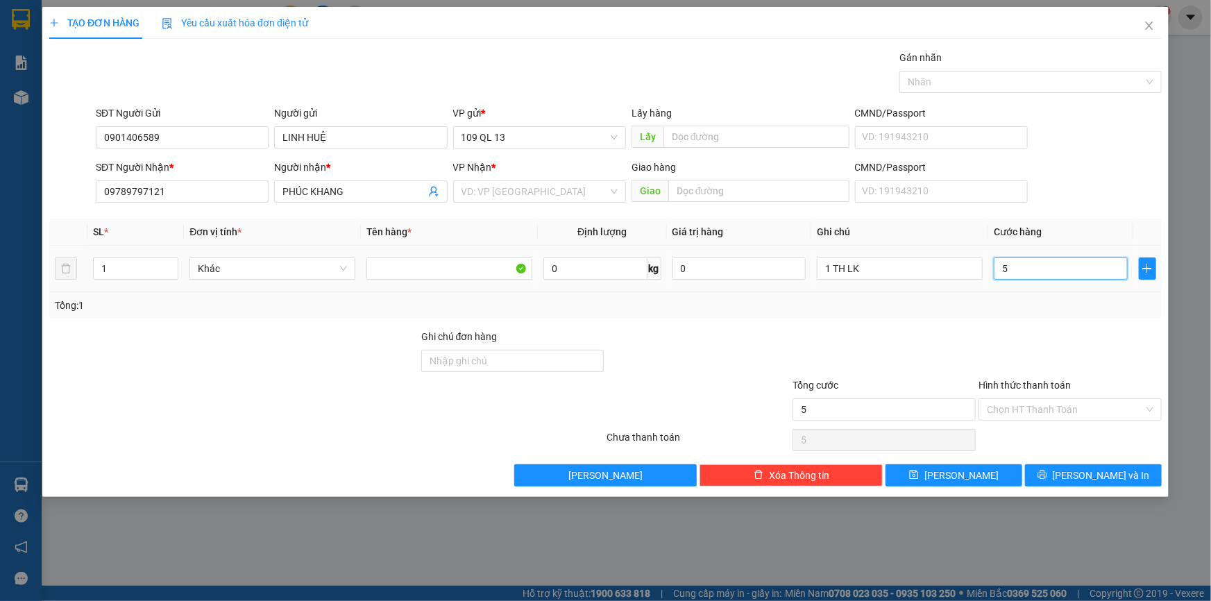
type input "50"
type input "5"
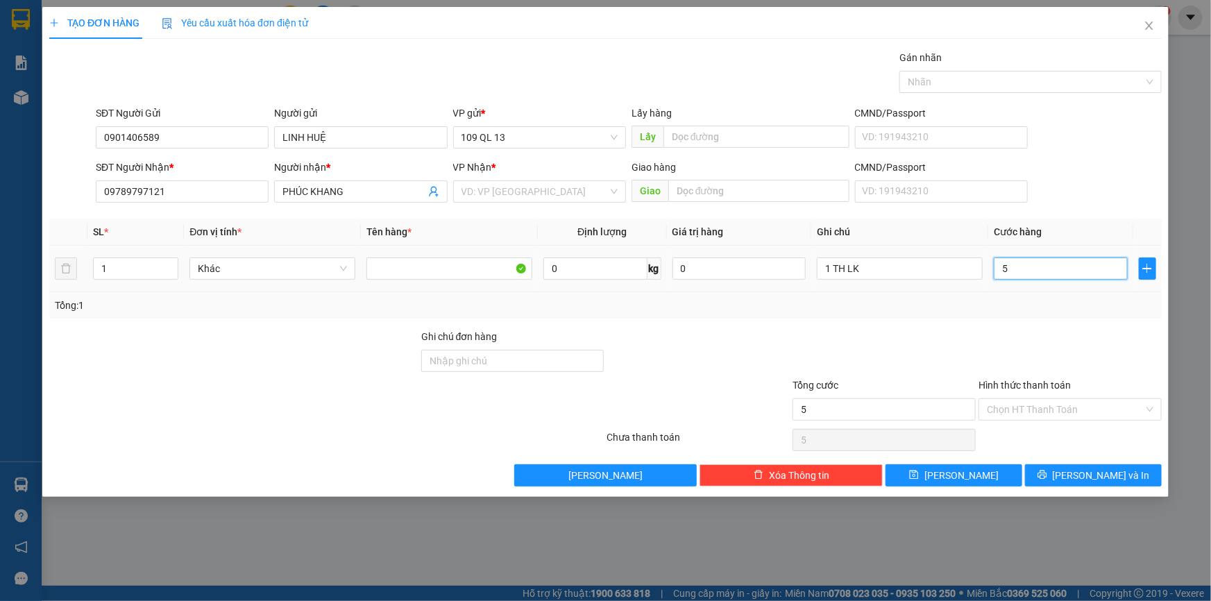
type input "0"
type input "04"
type input "4"
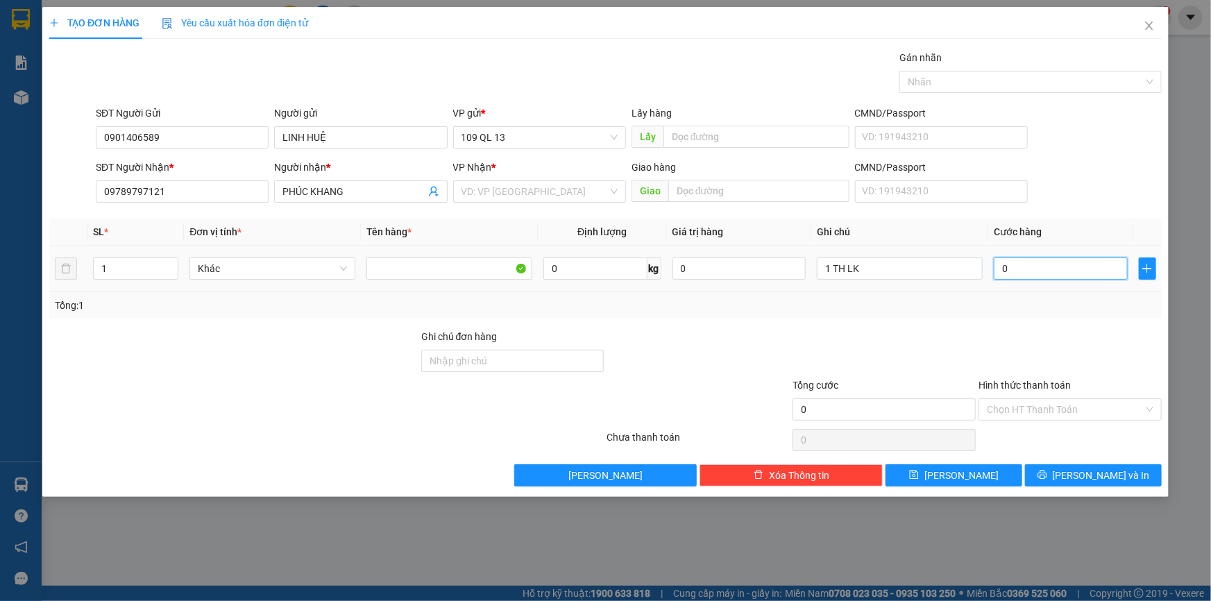
type input "4"
type input "040"
type input "40"
type input "40.000"
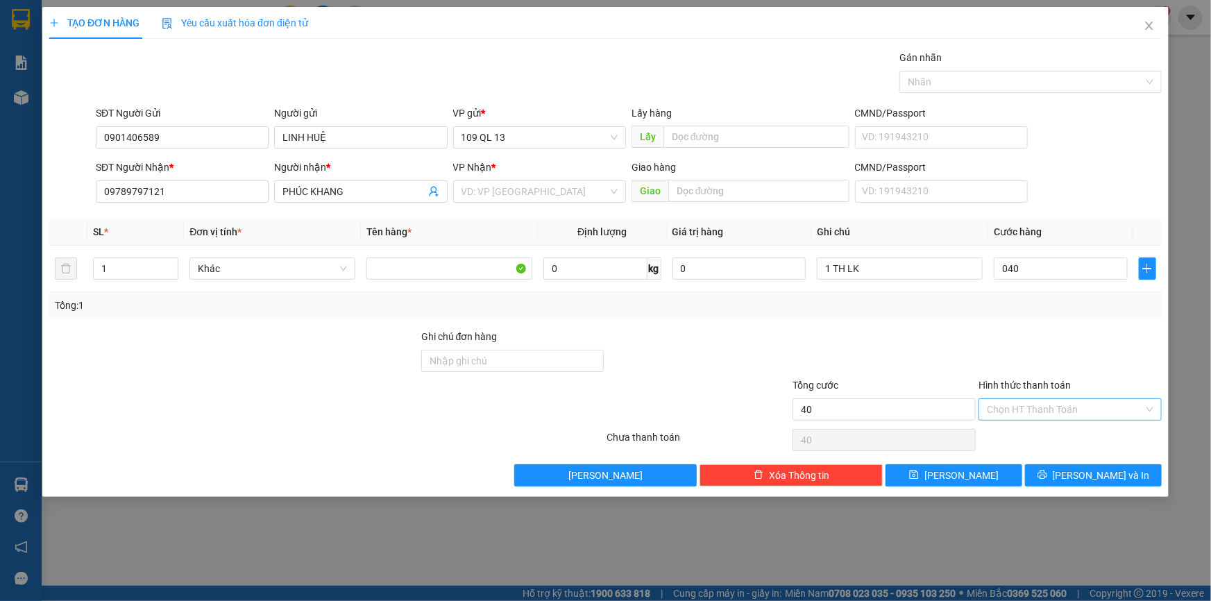
type input "40.000"
click at [1099, 408] on input "Hình thức thanh toán" at bounding box center [1065, 409] width 157 height 21
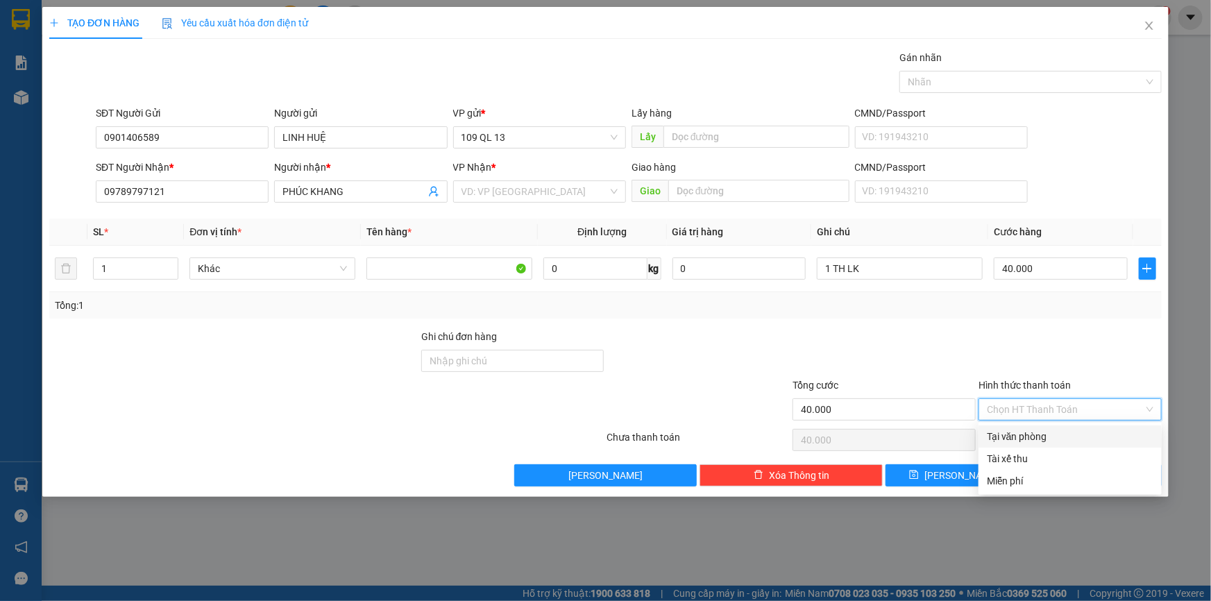
click at [1086, 437] on div "Tại văn phòng" at bounding box center [1070, 436] width 167 height 15
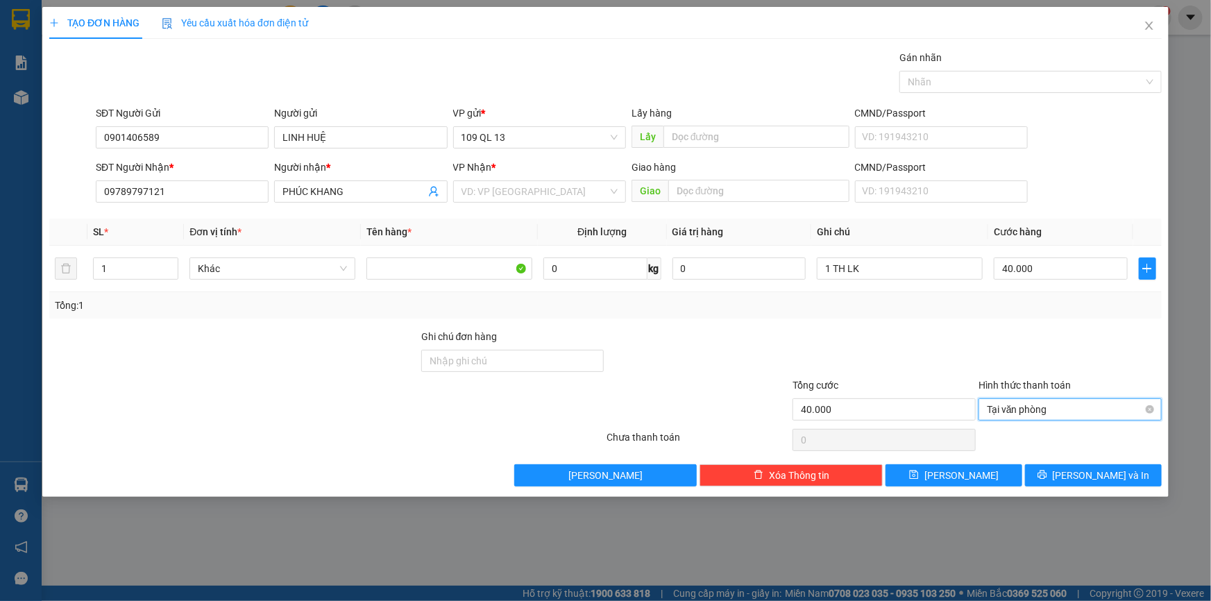
click at [1075, 404] on span "Tại văn phòng" at bounding box center [1070, 409] width 167 height 21
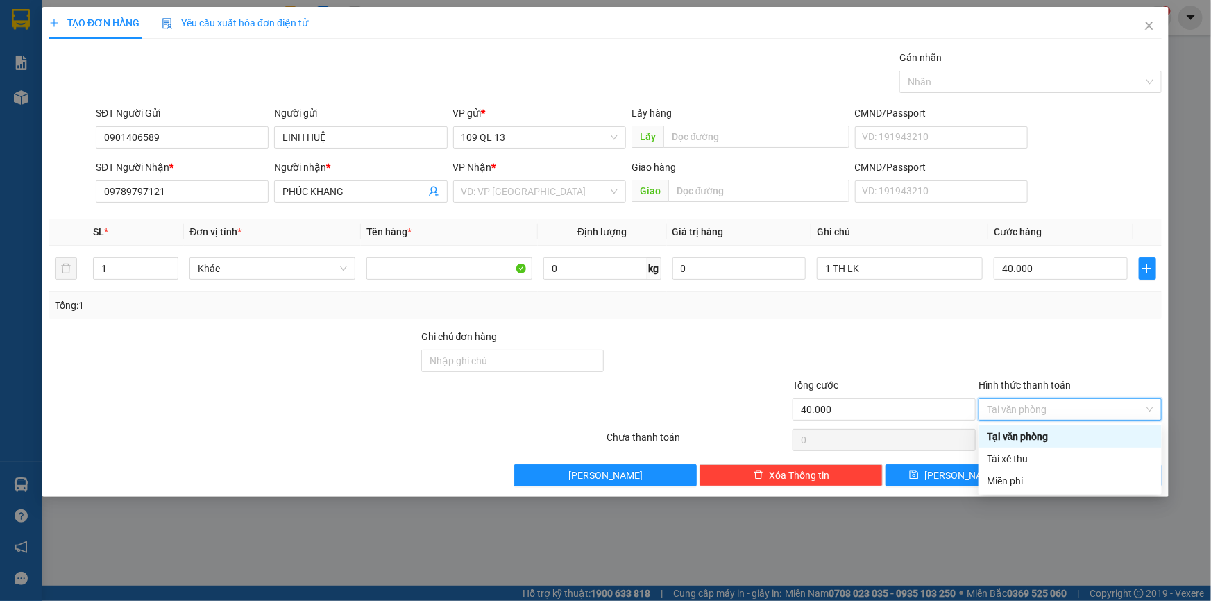
click at [1073, 435] on div "Tại văn phòng" at bounding box center [1070, 436] width 167 height 15
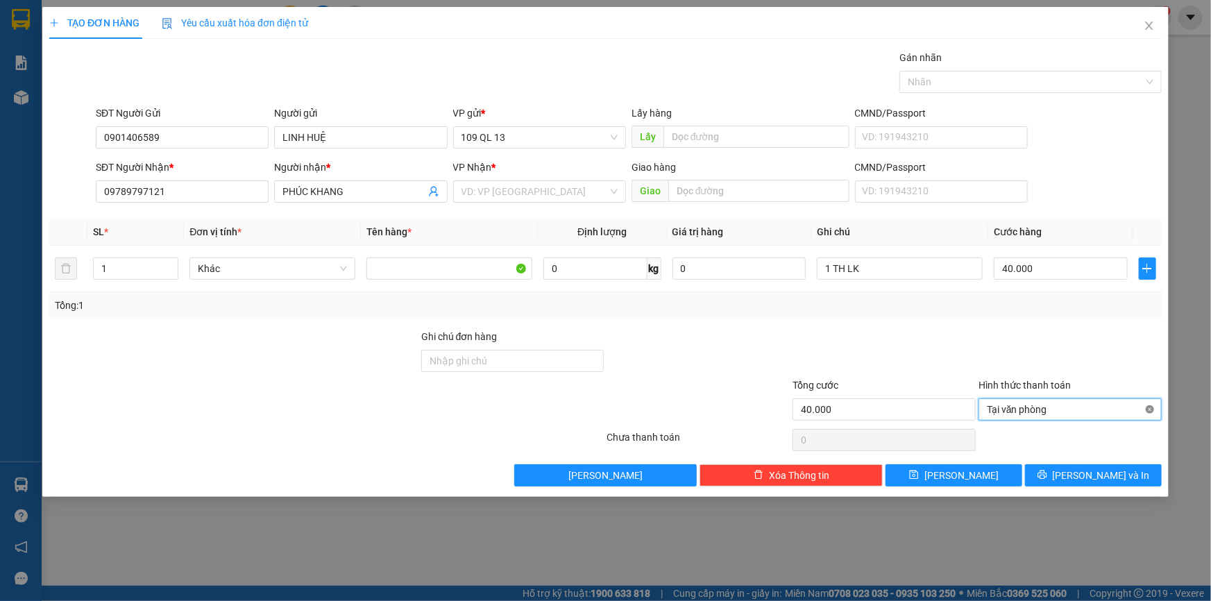
type input "40.000"
click at [1134, 472] on button "[PERSON_NAME] và In" at bounding box center [1093, 475] width 137 height 22
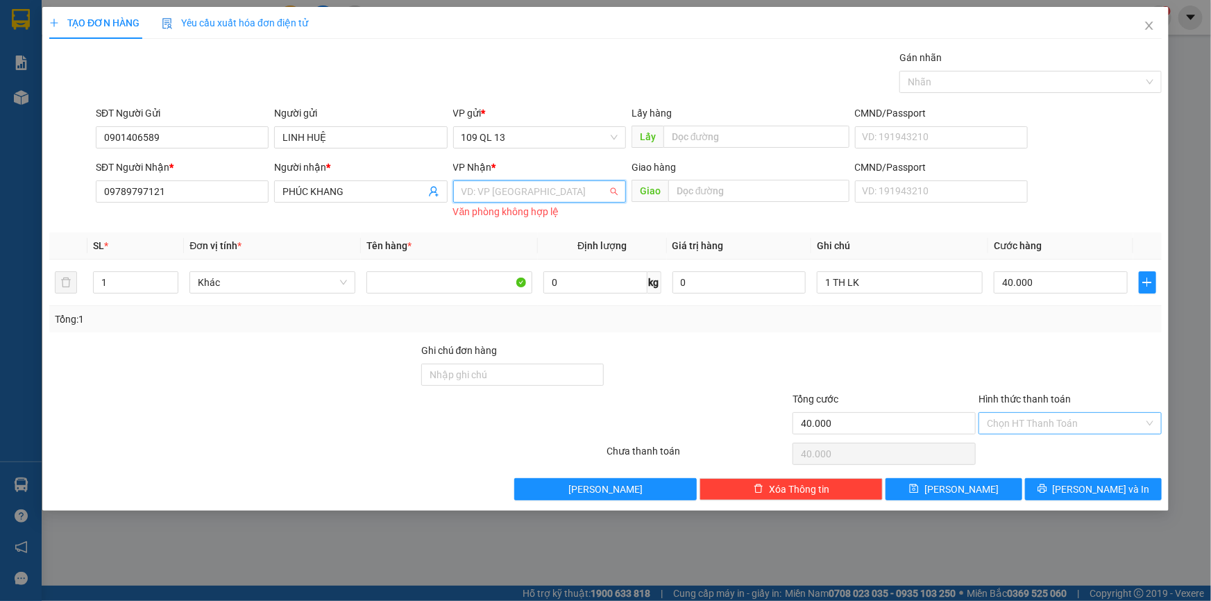
click at [558, 194] on input "search" at bounding box center [534, 191] width 146 height 21
click at [243, 196] on input "09789797121" at bounding box center [182, 191] width 173 height 22
click at [472, 196] on input "search" at bounding box center [534, 191] width 146 height 21
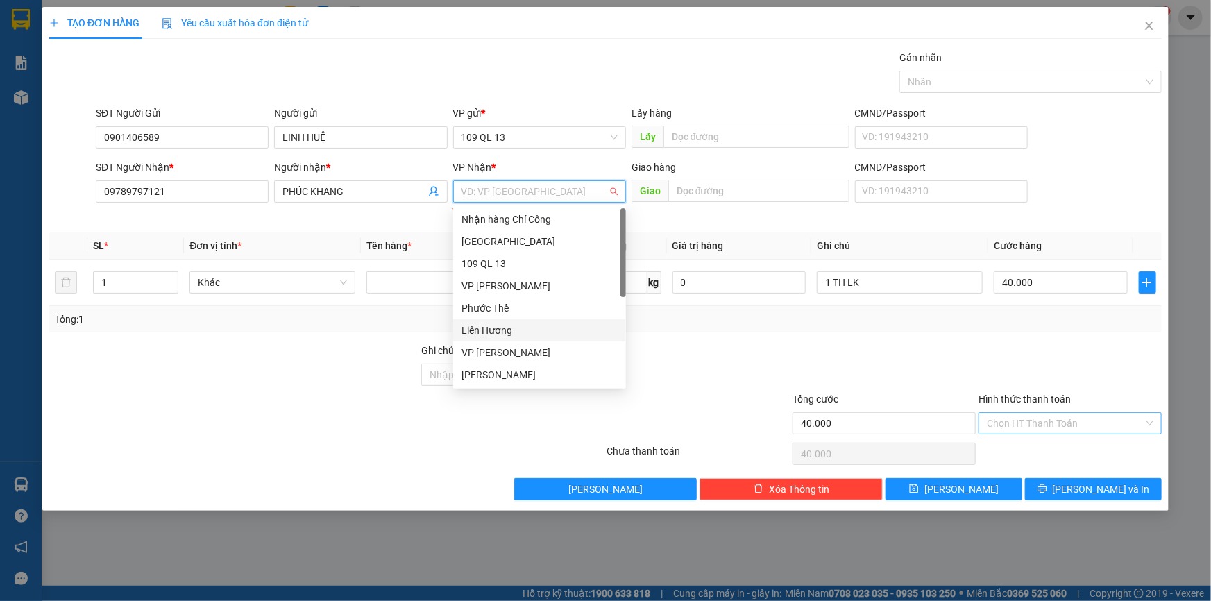
click at [519, 321] on div "Liên Hương" at bounding box center [539, 330] width 173 height 22
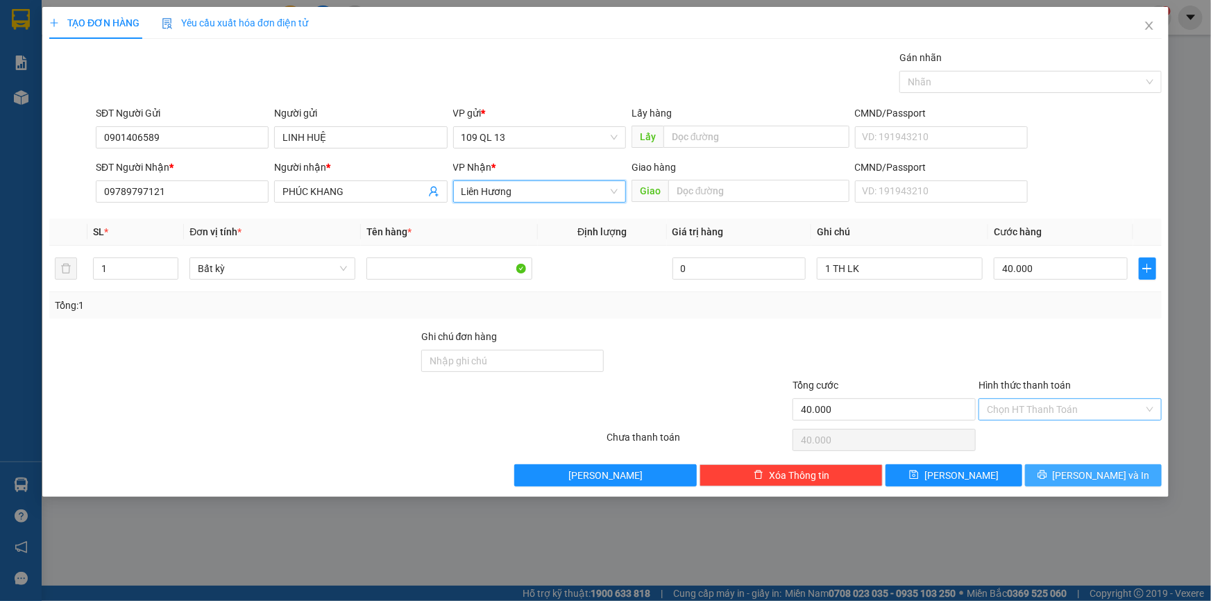
click at [1091, 479] on span "[PERSON_NAME] và In" at bounding box center [1100, 475] width 97 height 15
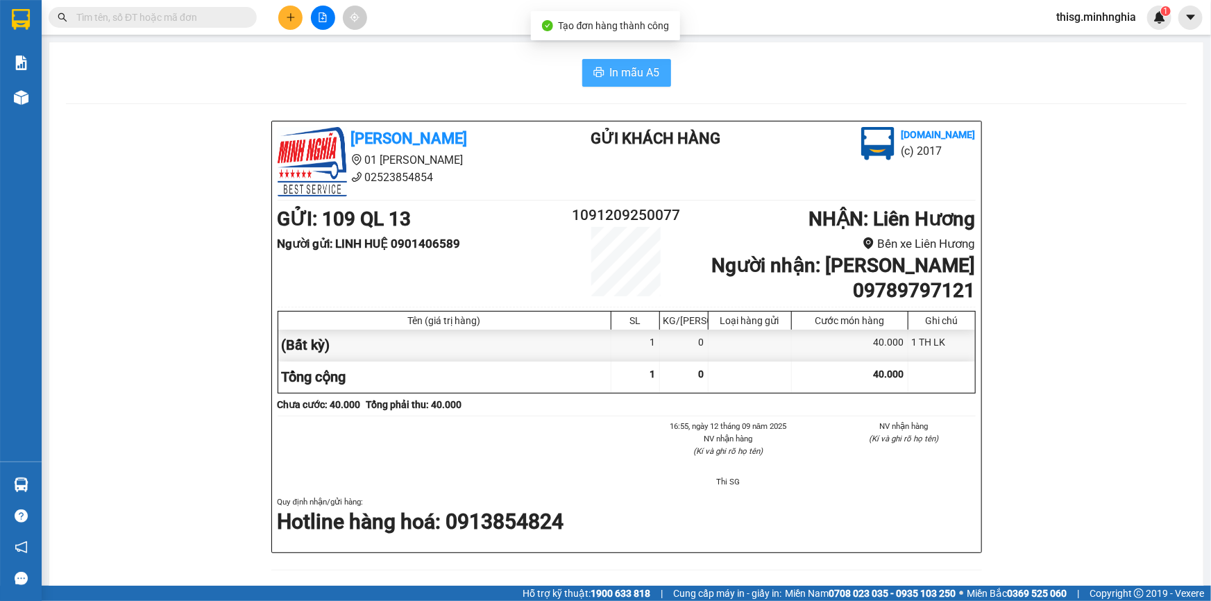
click at [623, 76] on span "In mẫu A5" at bounding box center [635, 72] width 50 height 17
click at [547, 17] on div "Kết quả tìm kiếm ( 0 ) Bộ lọc No Data thisg.minhnghia 1" at bounding box center [605, 17] width 1211 height 35
click at [293, 19] on icon "plus" at bounding box center [291, 17] width 10 height 10
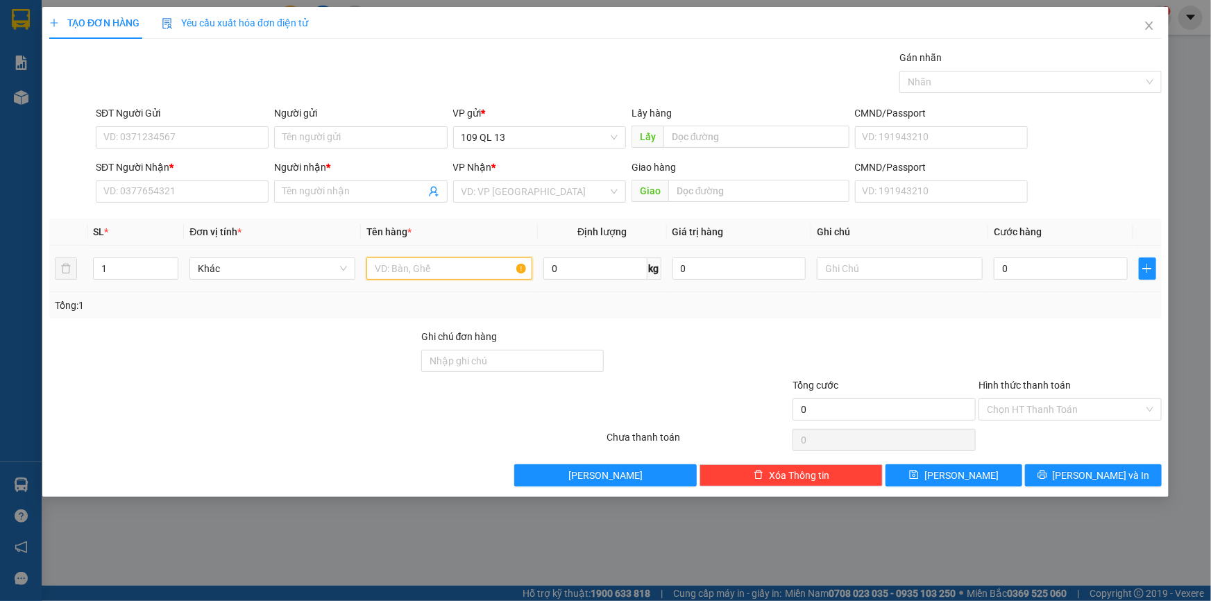
drag, startPoint x: 416, startPoint y: 277, endPoint x: 422, endPoint y: 259, distance: 18.2
click at [416, 277] on input "text" at bounding box center [449, 268] width 166 height 22
click at [192, 200] on input "SĐT Người Nhận *" at bounding box center [182, 191] width 173 height 22
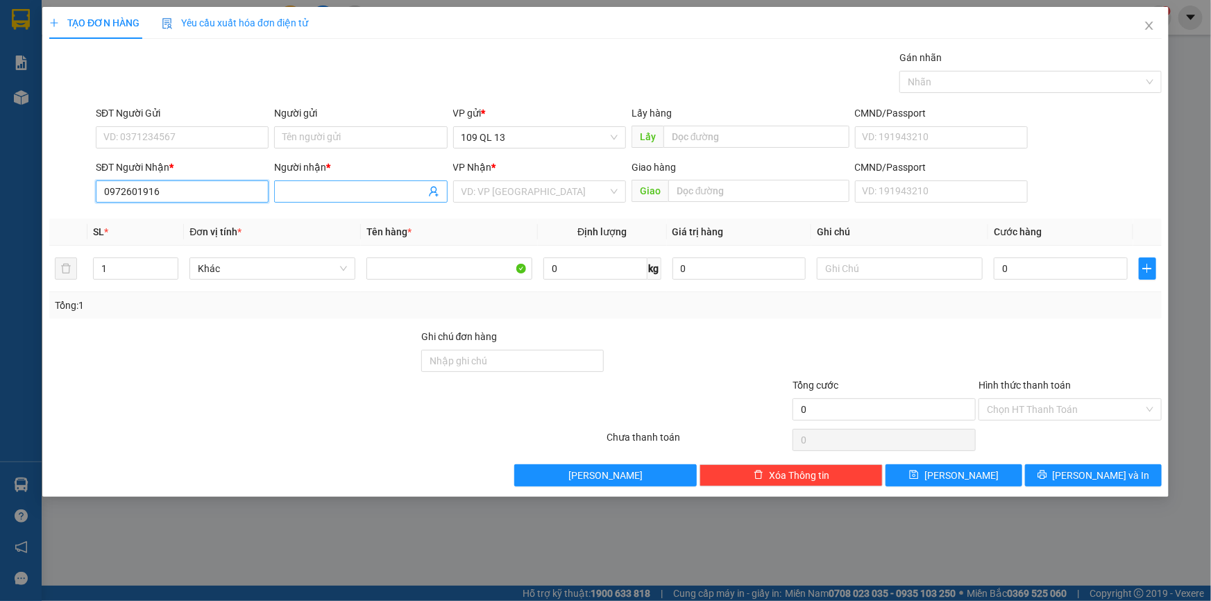
type input "0972601916"
click at [392, 189] on input "Người nhận *" at bounding box center [353, 191] width 142 height 15
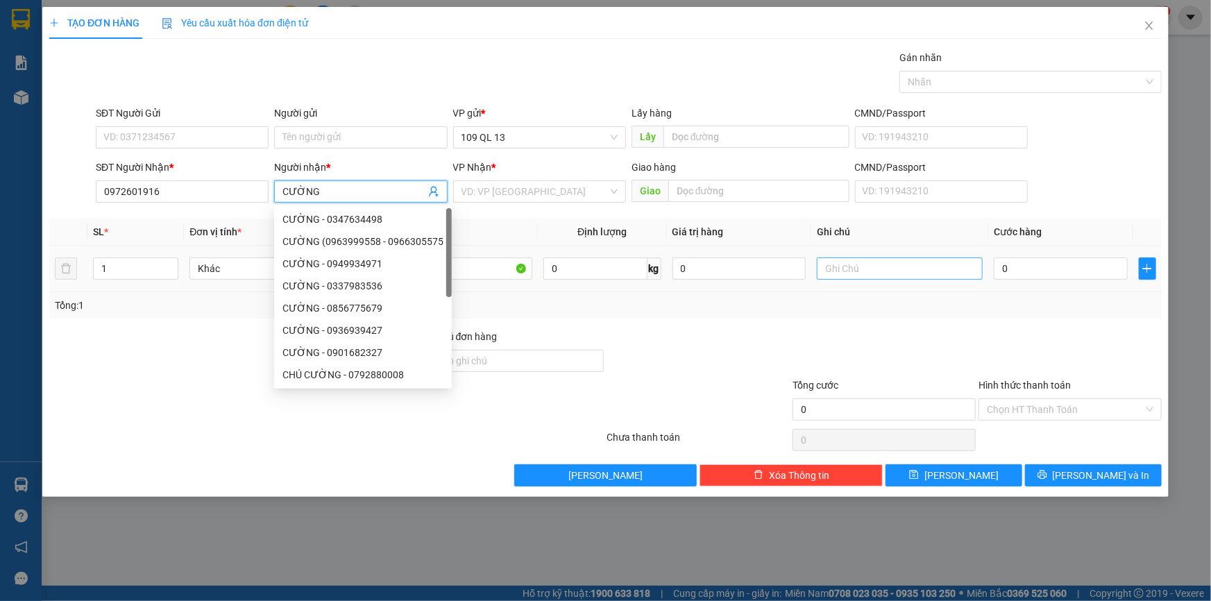
type input "CƯỜNG"
click at [946, 266] on input "text" at bounding box center [900, 268] width 166 height 22
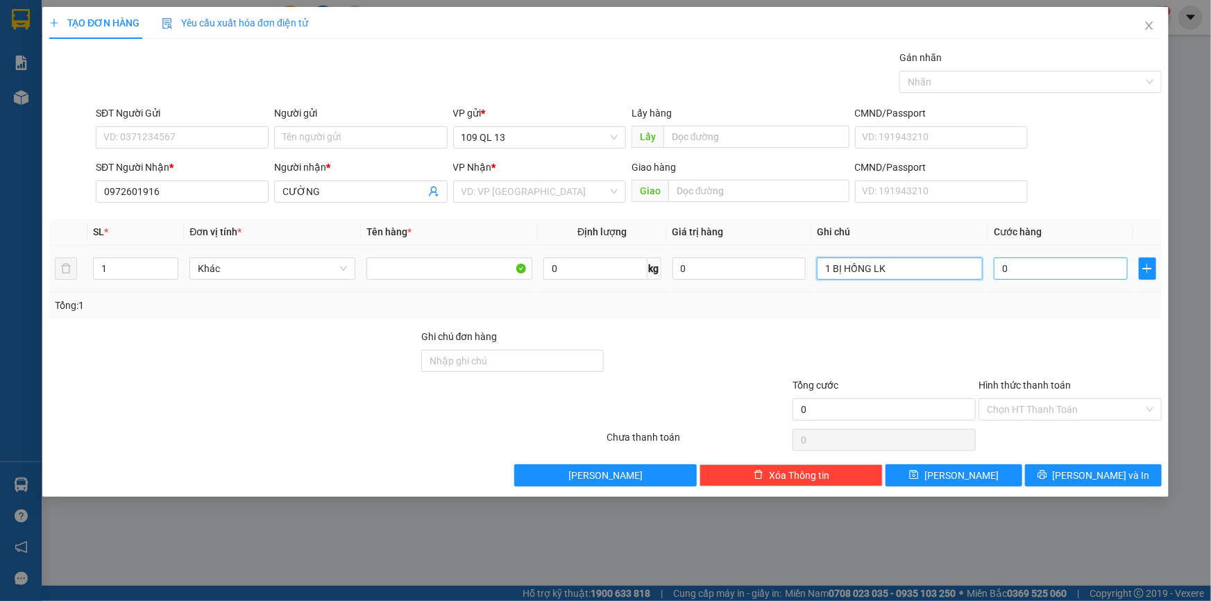
type input "1 BỊ HỒNG LK"
click at [1022, 273] on input "0" at bounding box center [1060, 268] width 134 height 22
click at [538, 197] on input "search" at bounding box center [534, 191] width 146 height 21
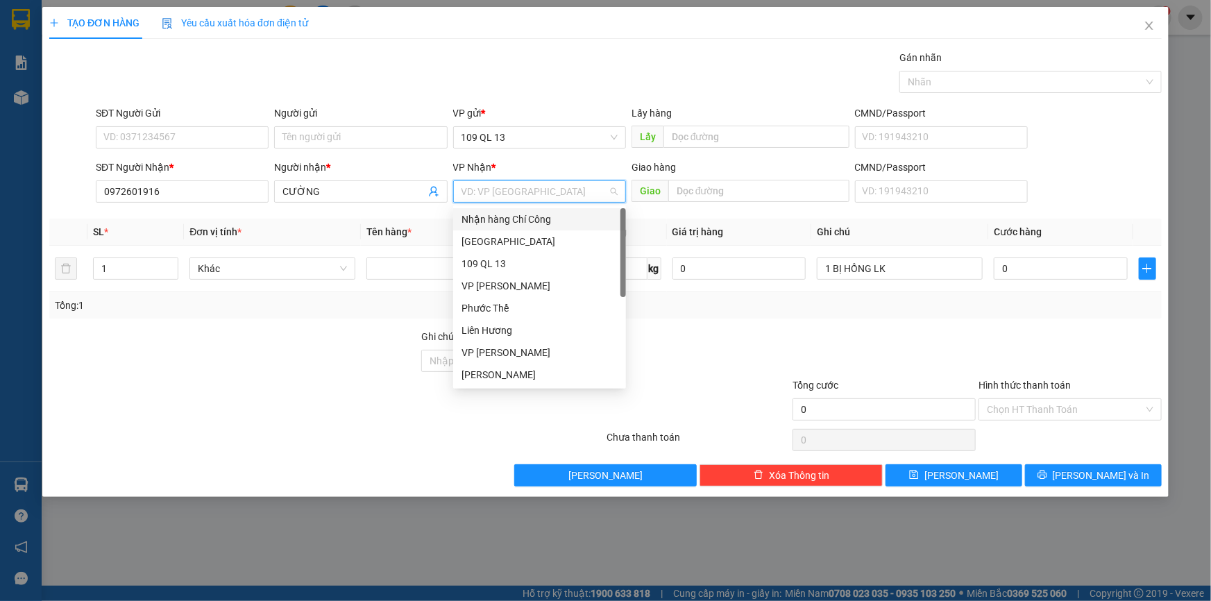
scroll to position [66, 0]
click at [505, 304] on div "[PERSON_NAME]" at bounding box center [539, 308] width 156 height 15
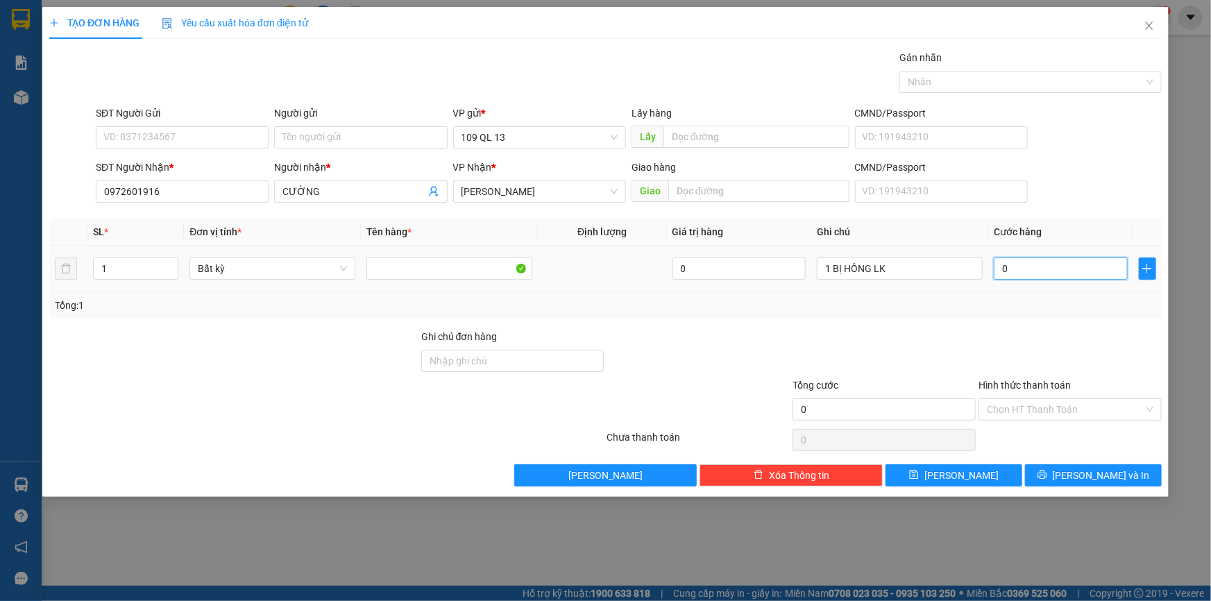
click at [1064, 271] on input "0" at bounding box center [1060, 268] width 134 height 22
type input "4"
type input "40"
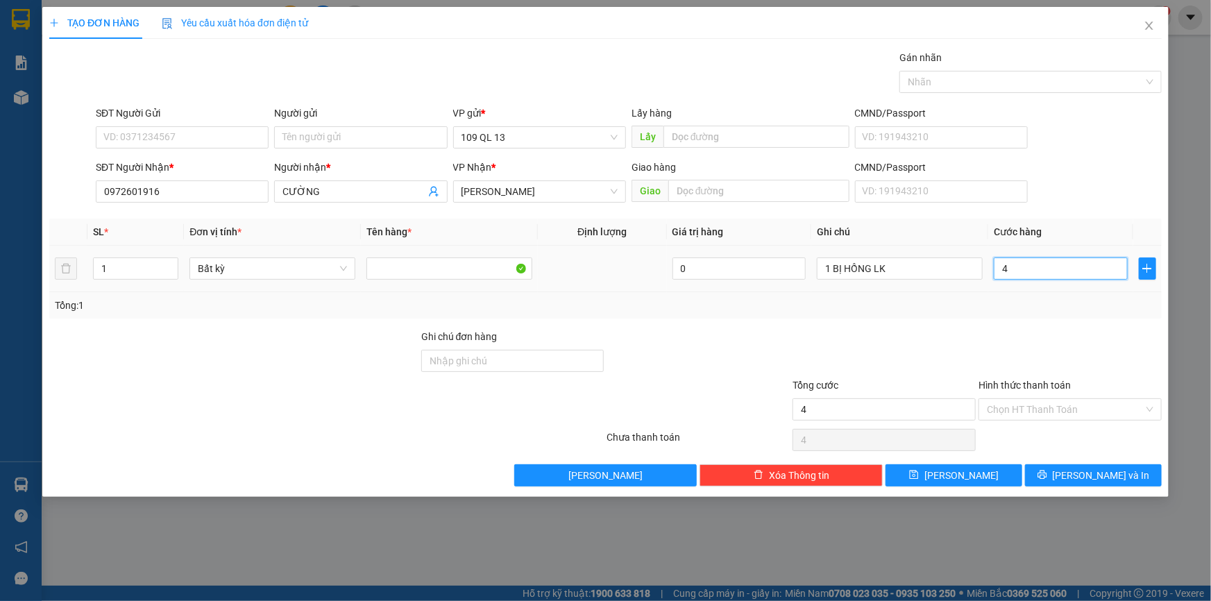
type input "40"
type input "40.000"
click at [1088, 409] on input "Hình thức thanh toán" at bounding box center [1065, 409] width 157 height 21
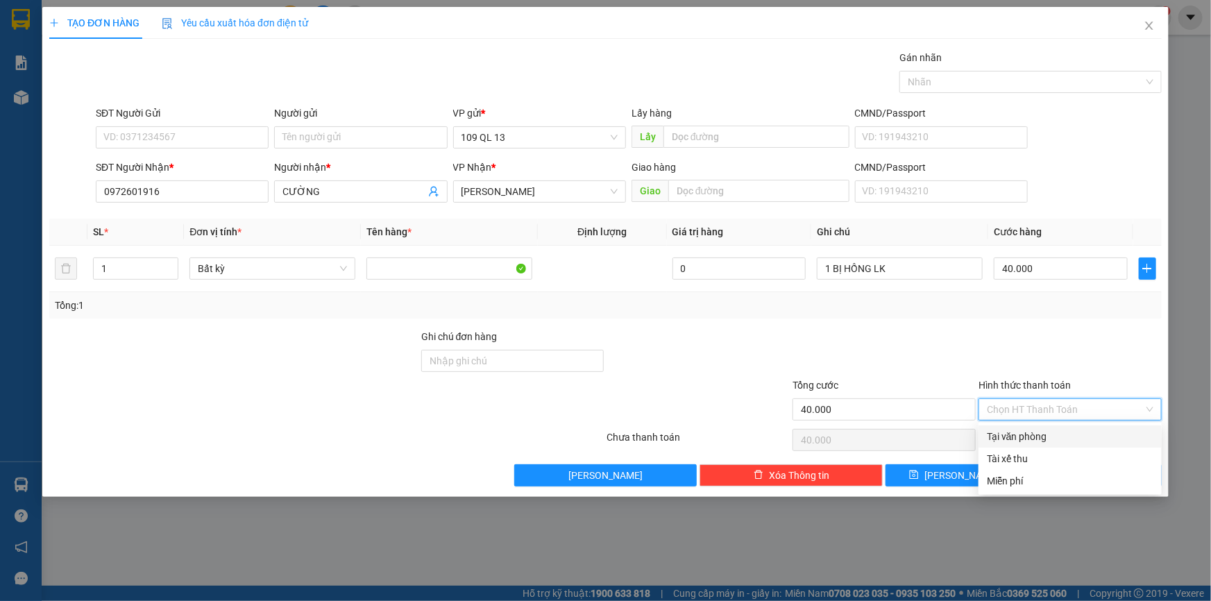
click at [1083, 434] on div "Tại văn phòng" at bounding box center [1070, 436] width 167 height 15
type input "0"
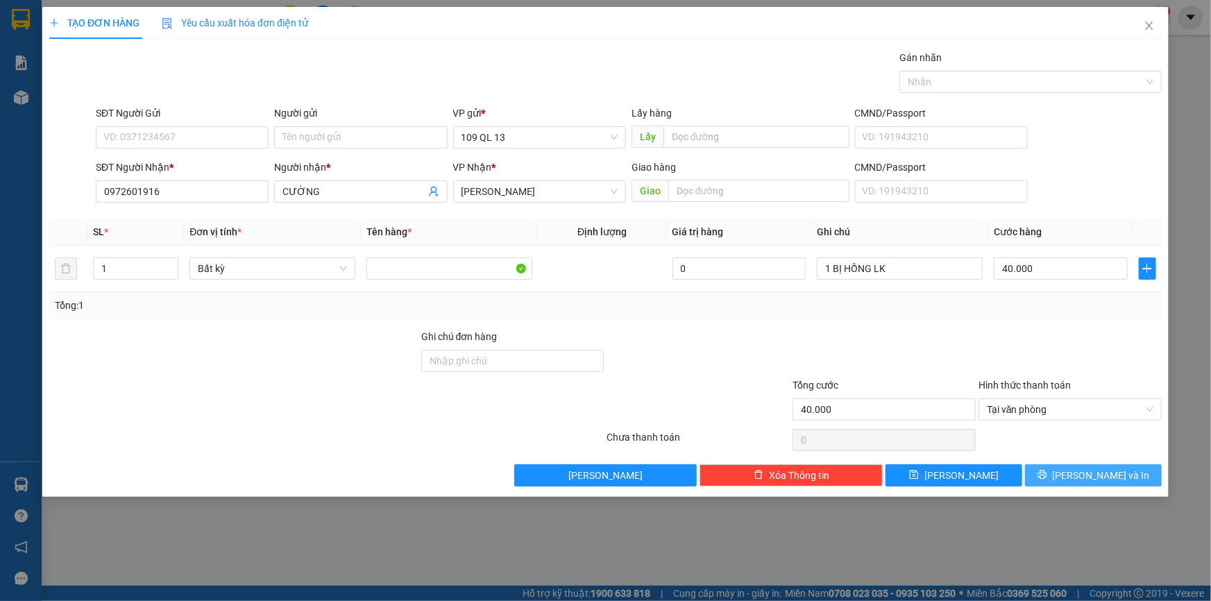
click at [1118, 475] on span "[PERSON_NAME] và In" at bounding box center [1100, 475] width 97 height 15
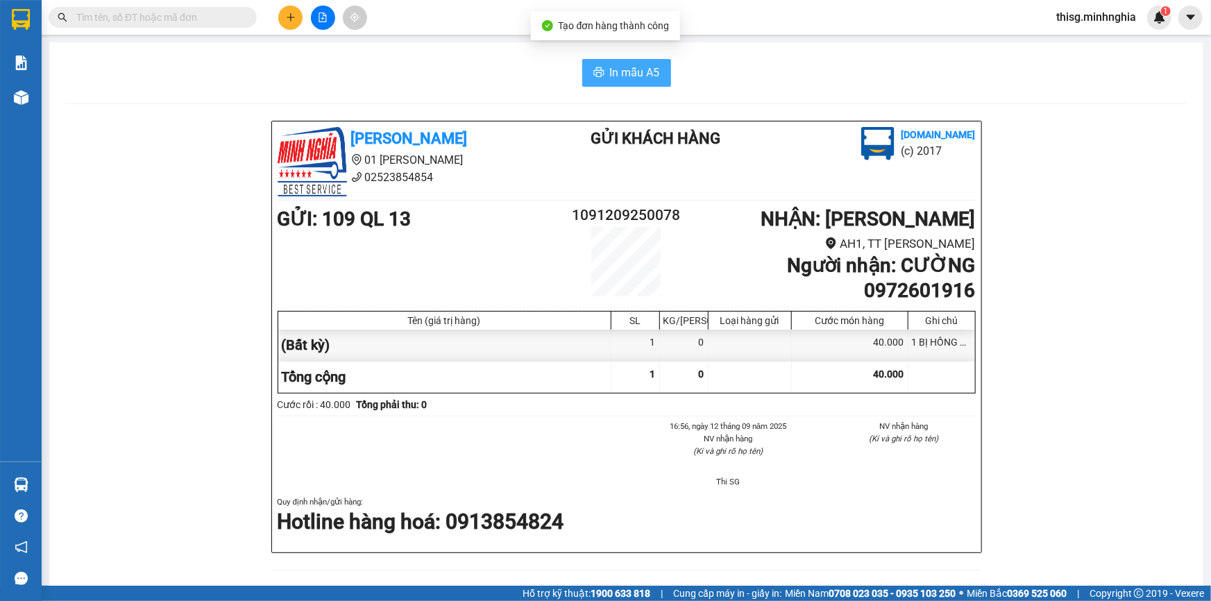
click at [638, 83] on button "In mẫu A5" at bounding box center [626, 73] width 89 height 28
click at [1093, 137] on div "[PERSON_NAME] 01 Đinh Tiên Hoàng 02523854854 Gửi khách hàng [DOMAIN_NAME] (c) 2…" at bounding box center [626, 599] width 1120 height 957
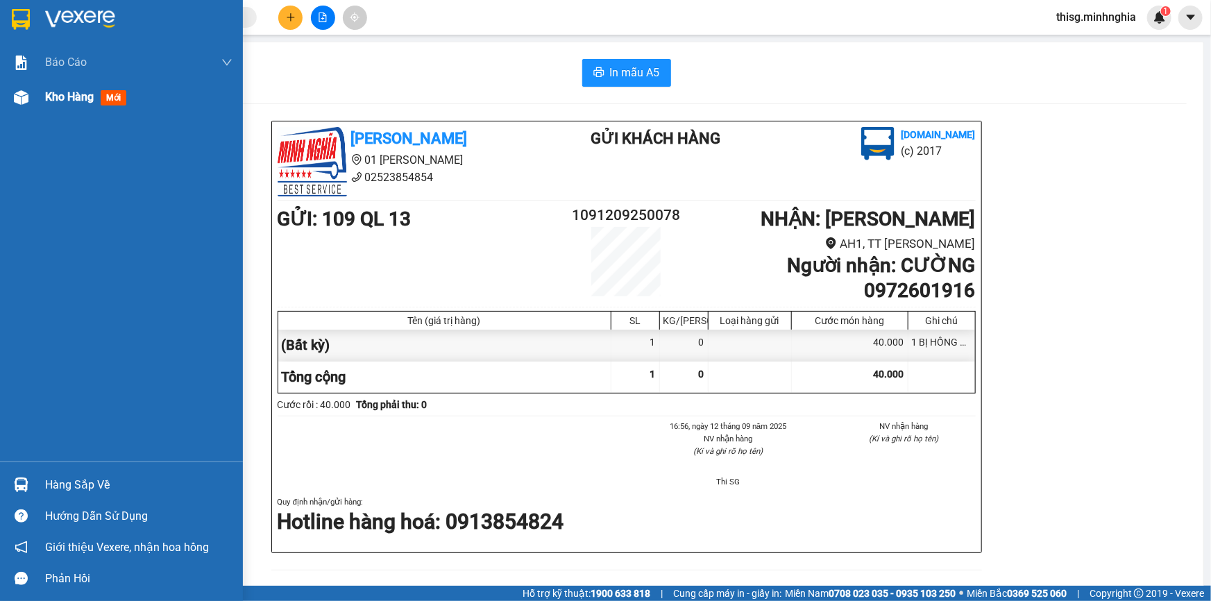
click at [54, 95] on span "Kho hàng" at bounding box center [69, 96] width 49 height 13
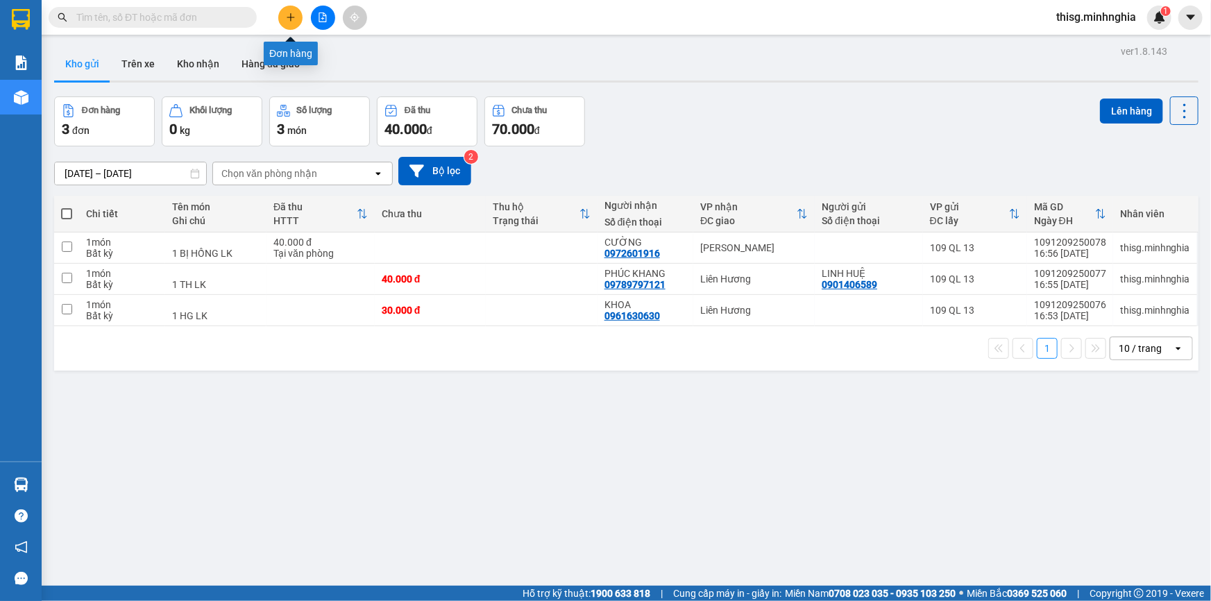
click at [284, 23] on button at bounding box center [290, 18] width 24 height 24
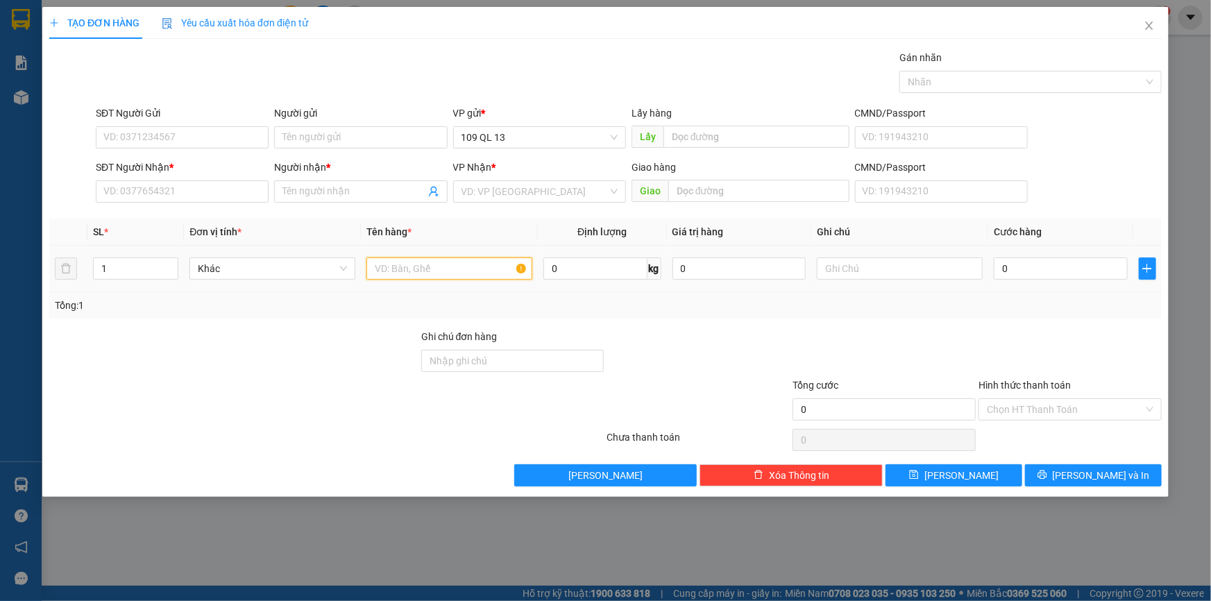
click at [444, 268] on input "text" at bounding box center [449, 268] width 166 height 22
click at [873, 277] on input "text" at bounding box center [900, 268] width 166 height 22
type input "1 CỤC"
click at [196, 197] on input "SĐT Người Nhận *" at bounding box center [182, 191] width 173 height 22
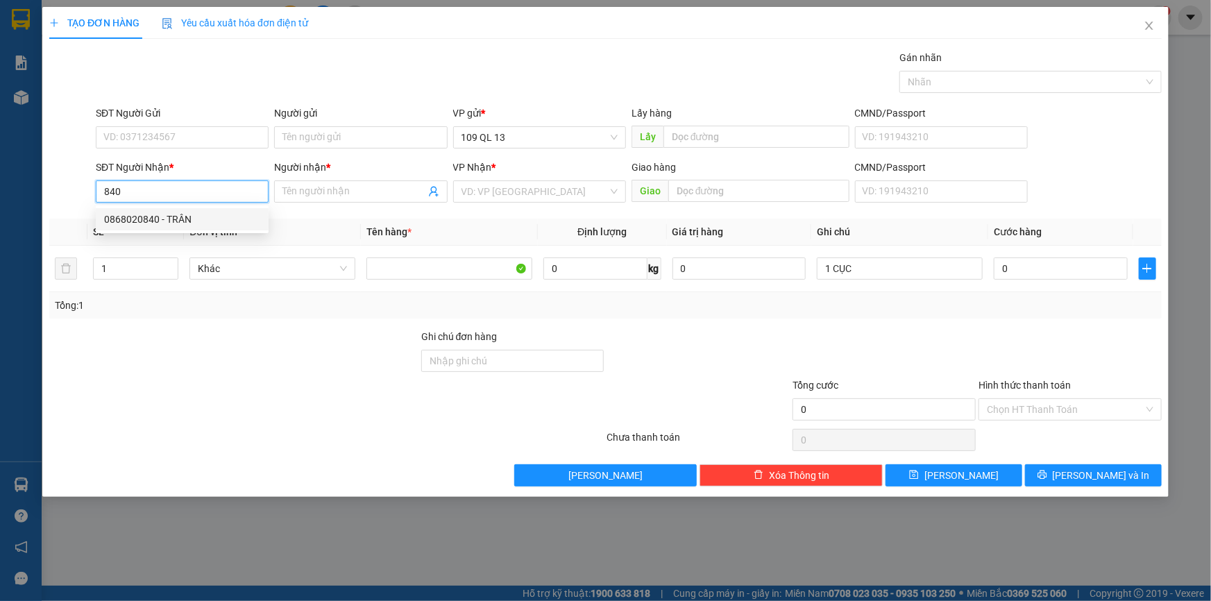
click at [198, 212] on div "0868020840 - TRÂN" at bounding box center [182, 219] width 156 height 15
type input "0868020840"
type input "TRÂN"
type input "0868020840"
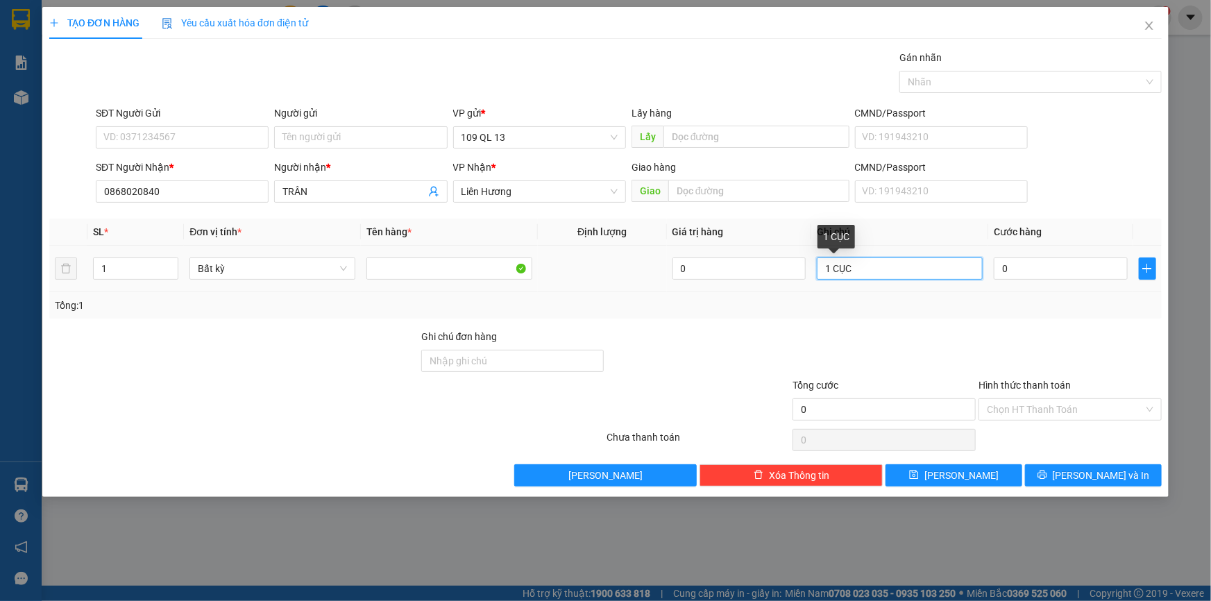
click at [867, 271] on input "1 CỤC" at bounding box center [900, 268] width 166 height 22
type input "1 CỤC ĐEN QA"
click at [1048, 271] on input "0" at bounding box center [1060, 268] width 134 height 22
type input "5"
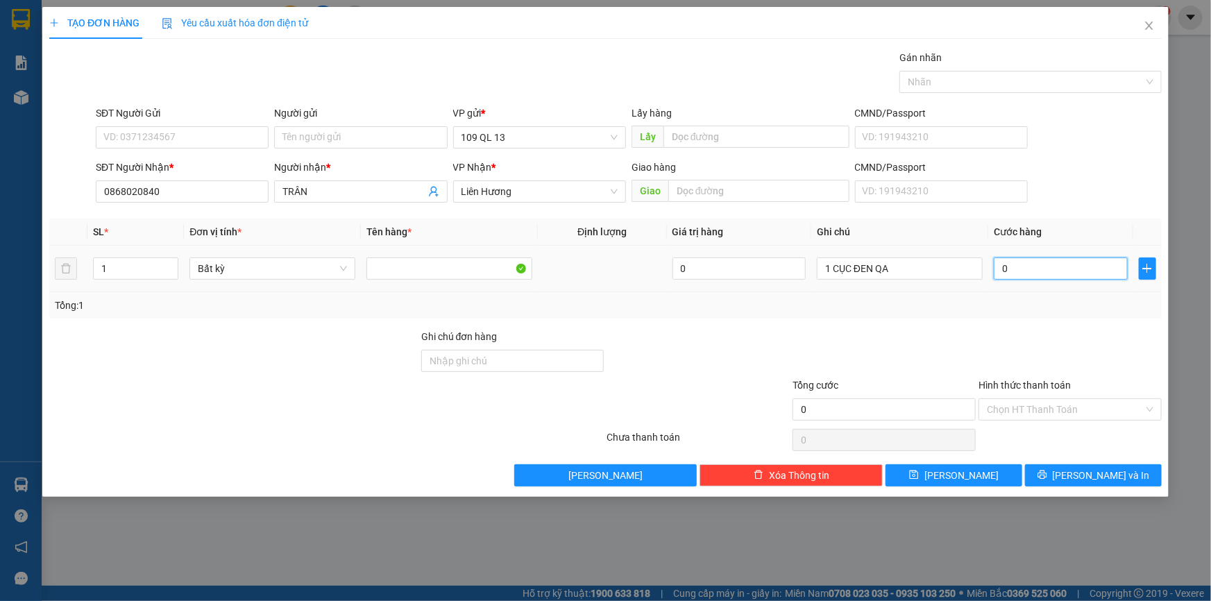
type input "5"
type input "50"
type input "50.000"
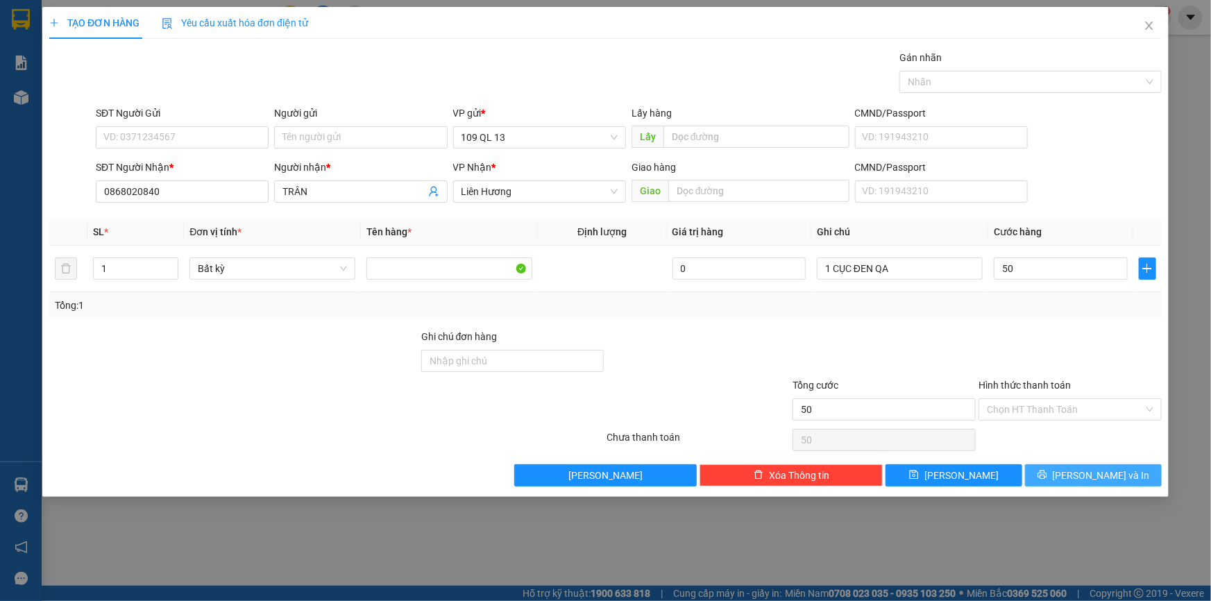
type input "50.000"
click at [1116, 478] on span "[PERSON_NAME] và In" at bounding box center [1100, 475] width 97 height 15
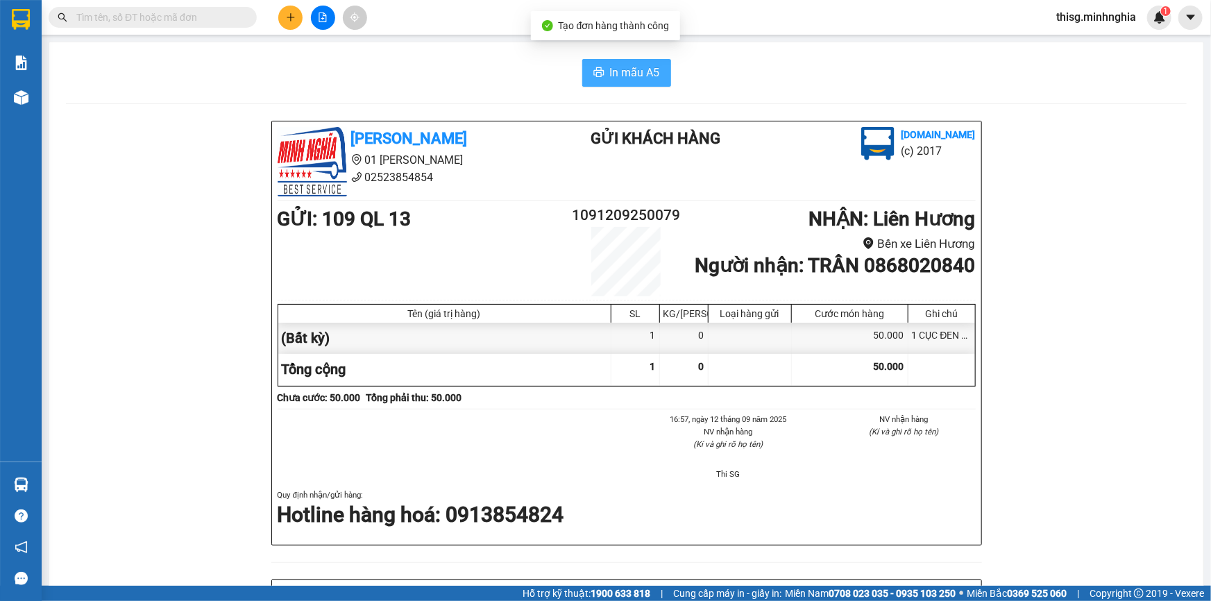
click at [651, 62] on button "In mẫu A5" at bounding box center [626, 73] width 89 height 28
click at [278, 17] on button at bounding box center [290, 18] width 24 height 24
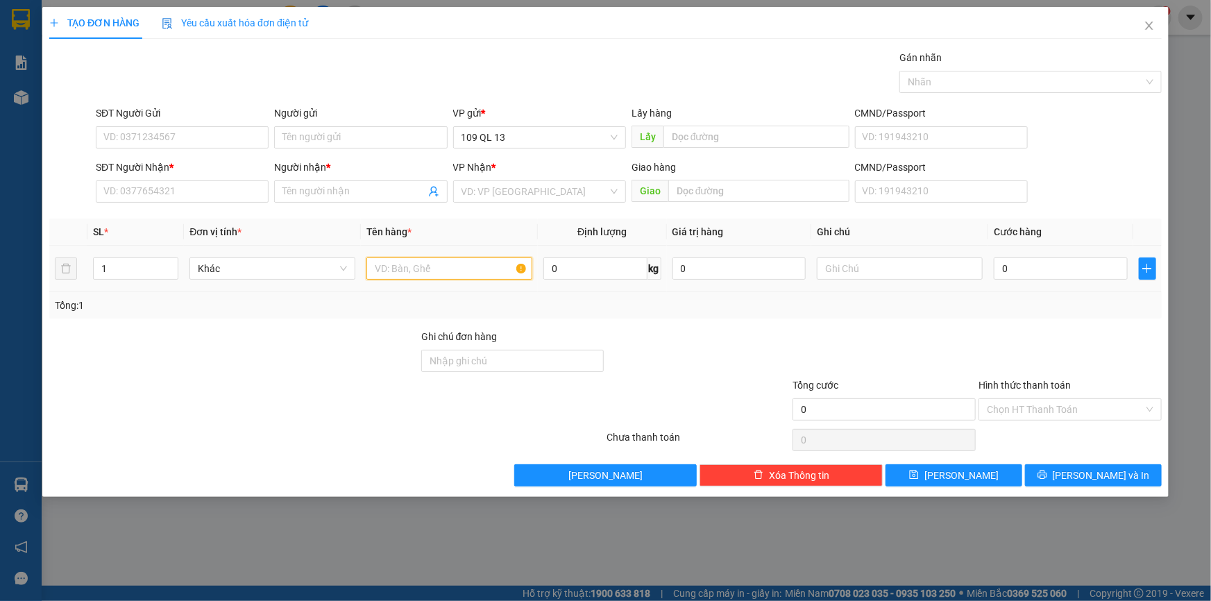
click at [464, 261] on input "text" at bounding box center [449, 268] width 166 height 22
click at [250, 189] on input "SĐT Người Nhận *" at bounding box center [182, 191] width 173 height 22
click at [900, 271] on input "text" at bounding box center [900, 268] width 166 height 22
type input "1 KIỆN ĐEN"
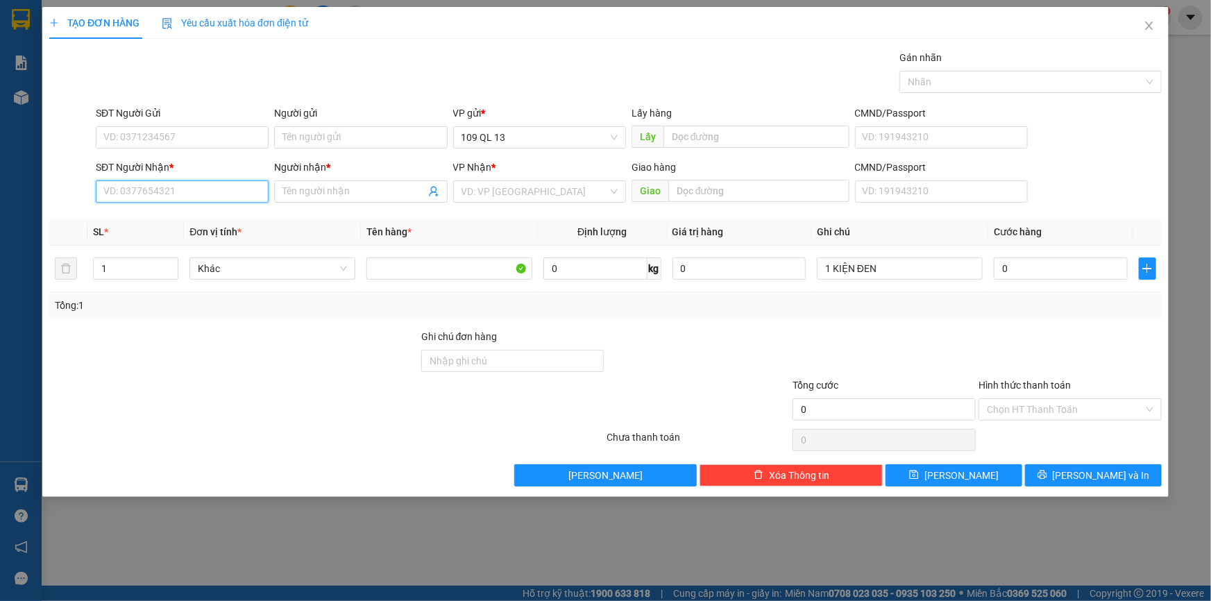
click at [234, 200] on input "SĐT Người Nhận *" at bounding box center [182, 191] width 173 height 22
click at [228, 213] on div "0975499500 - BẢO VY" at bounding box center [182, 219] width 156 height 15
type input "0975499500"
type input "BẢO VY"
type input "0975499500"
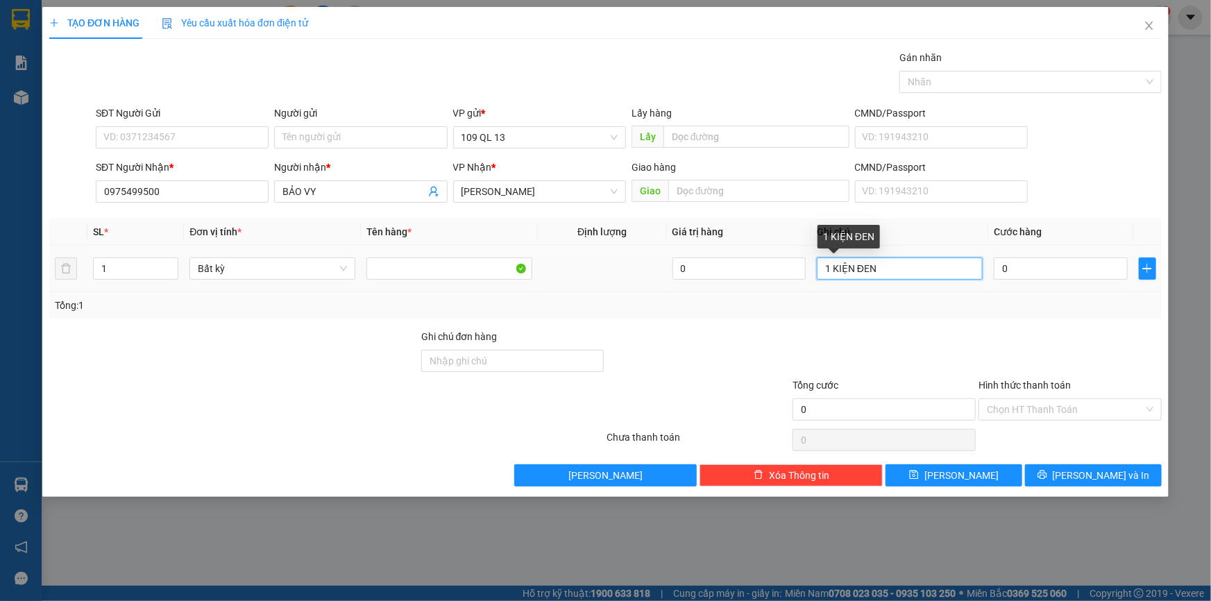
click at [931, 275] on input "1 KIỆN ĐEN" at bounding box center [900, 268] width 166 height 22
type input "1 KIỆN ĐEN LK"
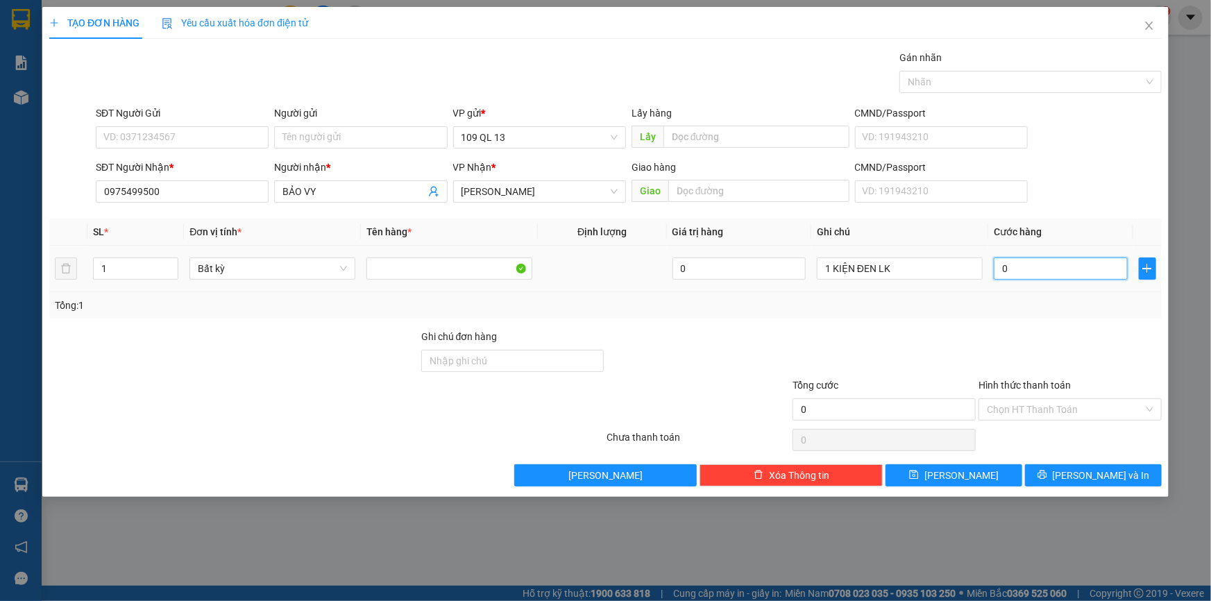
click at [1027, 259] on input "0" at bounding box center [1060, 268] width 134 height 22
type input "5"
type input "50"
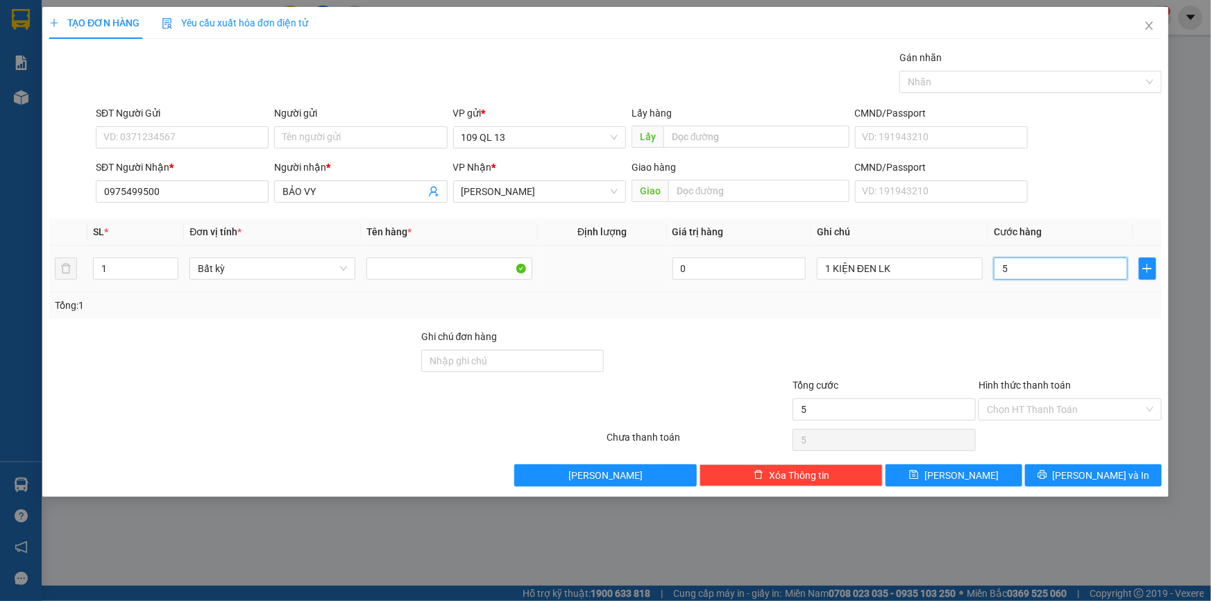
type input "50"
type input "5"
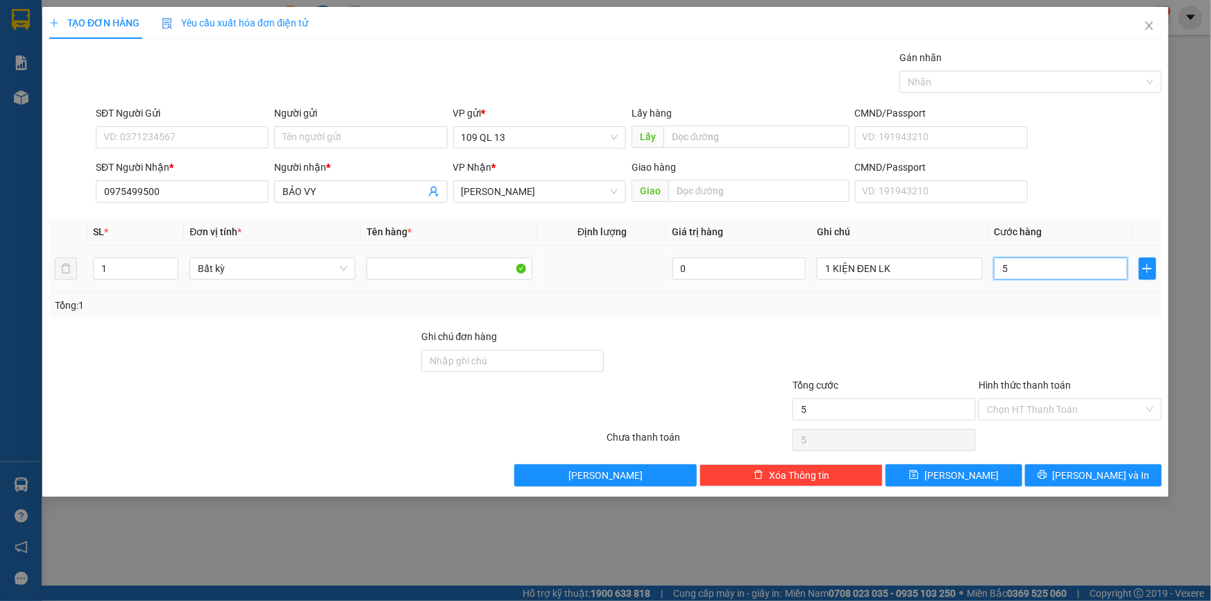
type input "0"
type input "04"
type input "4"
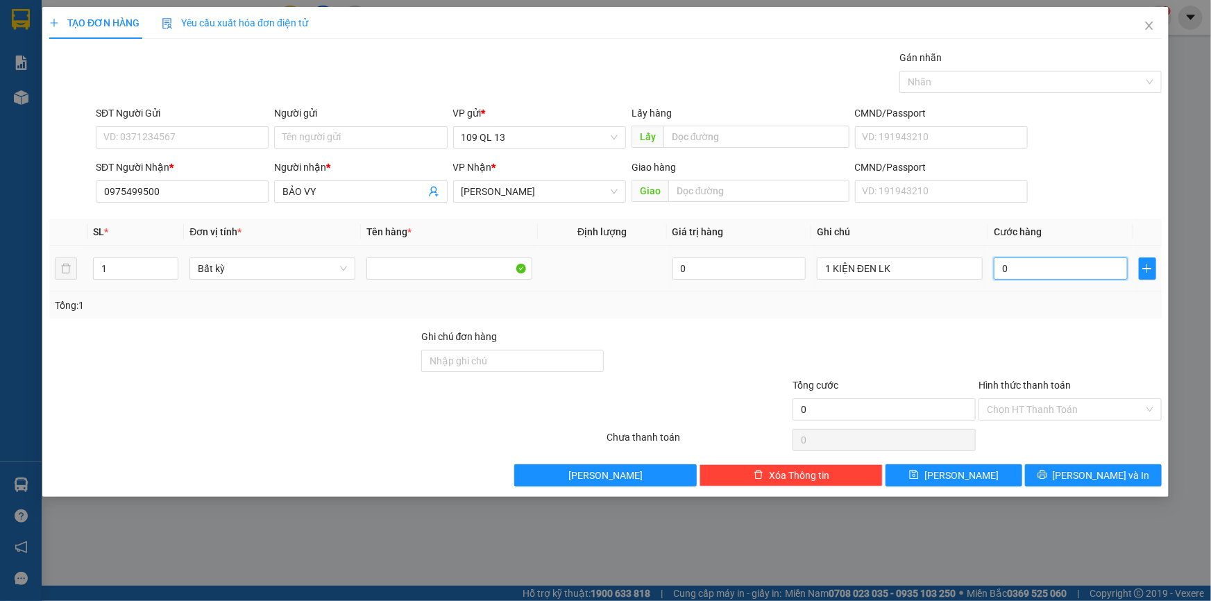
type input "4"
type input "040"
type input "40"
type input "40.000"
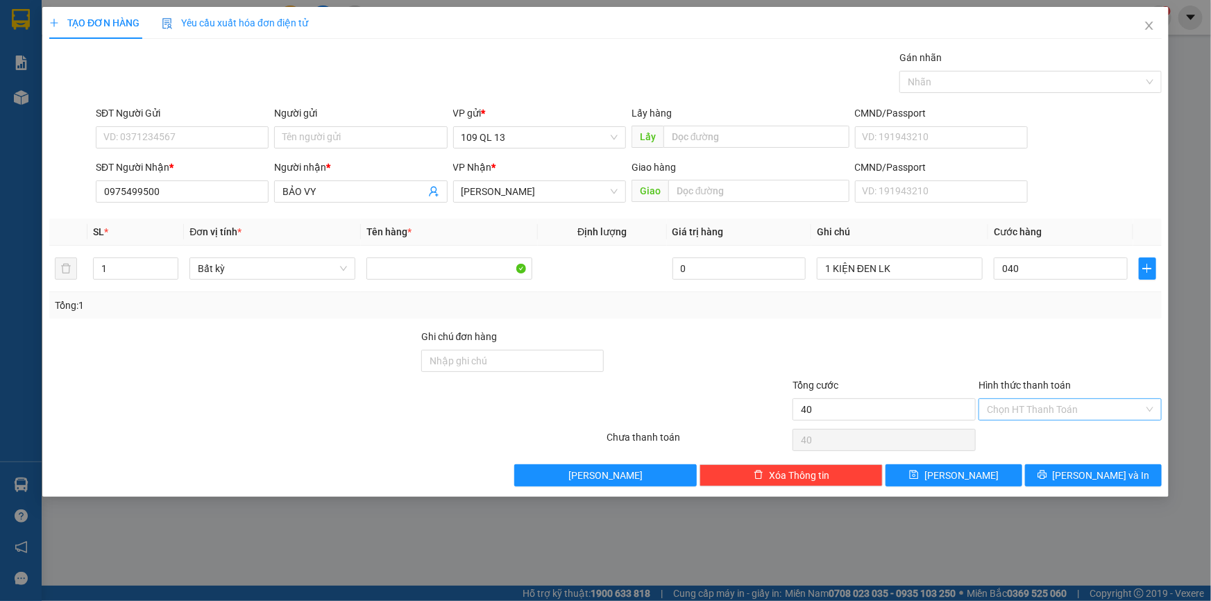
type input "40.000"
click at [1058, 408] on input "Hình thức thanh toán" at bounding box center [1065, 409] width 157 height 21
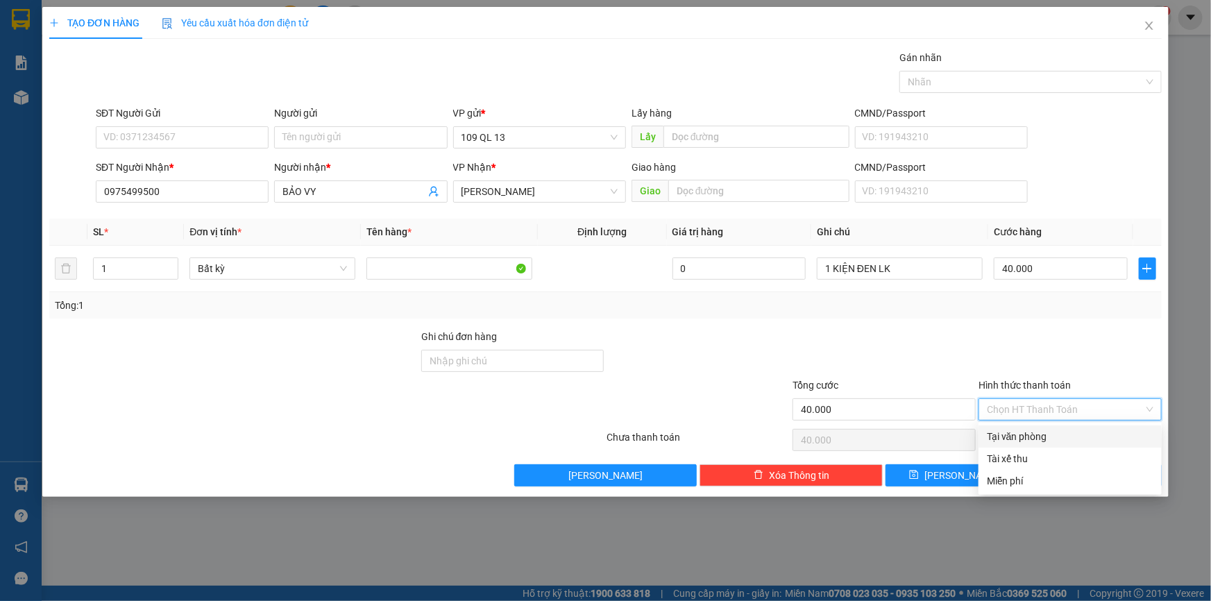
click at [1127, 332] on div at bounding box center [1070, 353] width 186 height 49
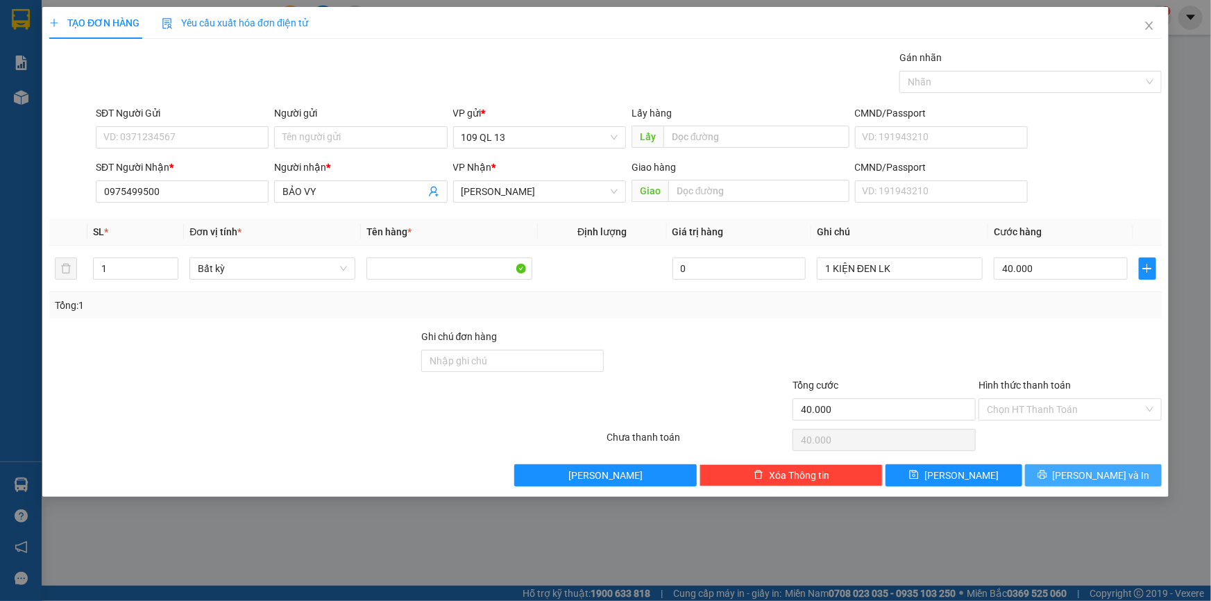
click at [1118, 476] on span "[PERSON_NAME] và In" at bounding box center [1100, 475] width 97 height 15
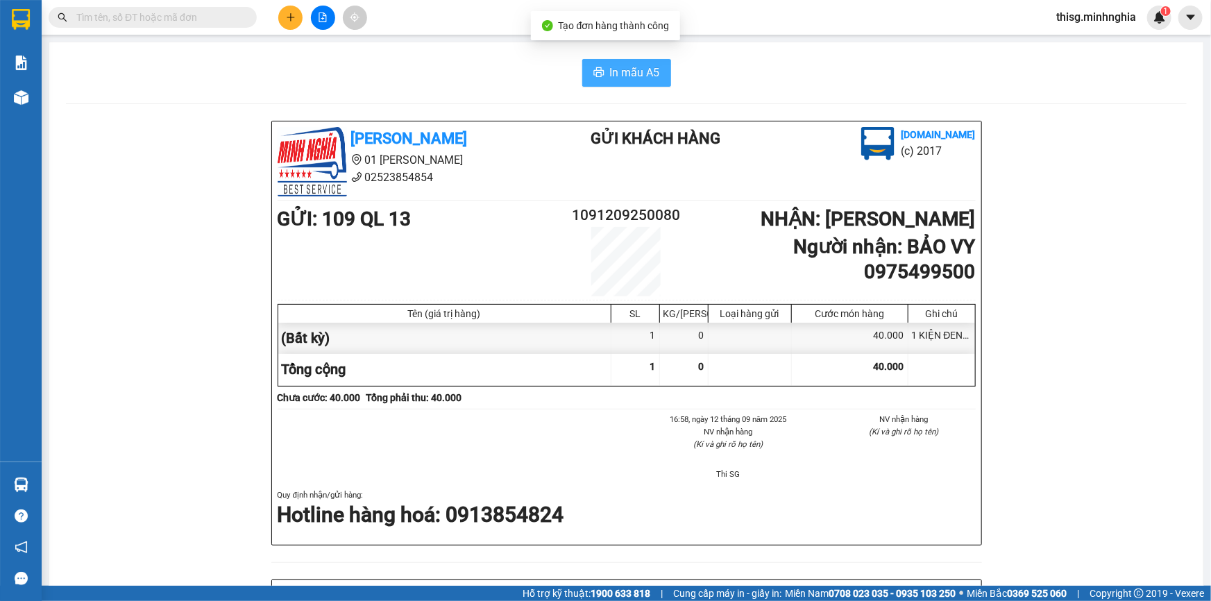
click at [640, 62] on button "In mẫu A5" at bounding box center [626, 73] width 89 height 28
click at [823, 26] on div "Kết quả tìm kiếm ( 0 ) Bộ lọc No Data thisg.minhnghia 1" at bounding box center [605, 17] width 1211 height 35
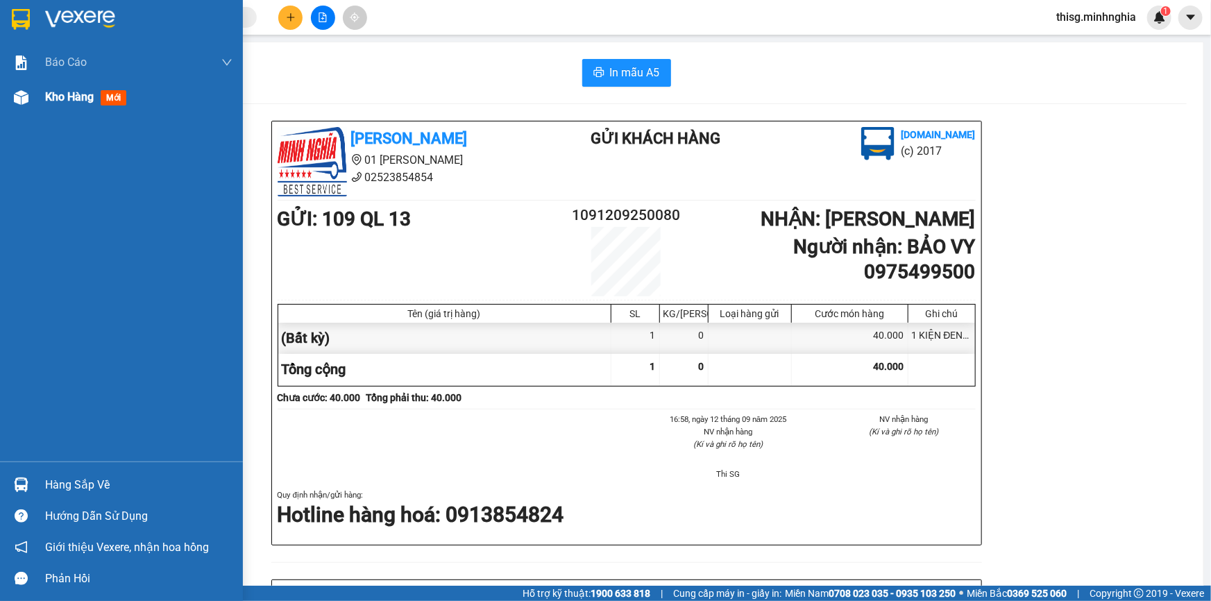
click at [45, 99] on span "Kho hàng" at bounding box center [69, 96] width 49 height 13
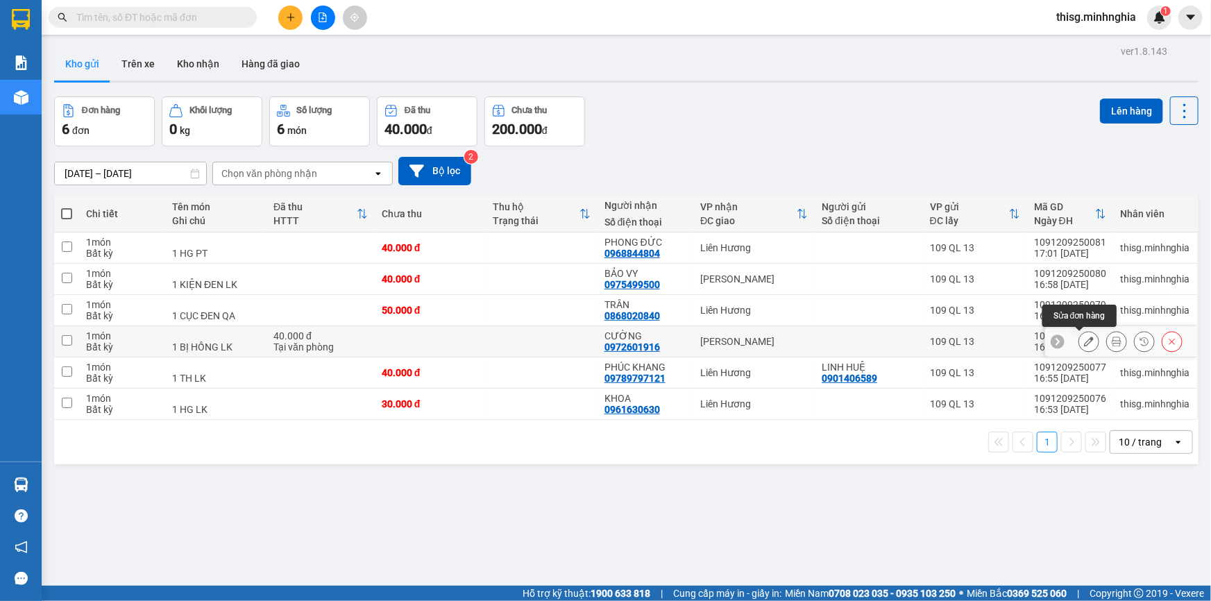
click at [1084, 339] on icon at bounding box center [1089, 341] width 10 height 10
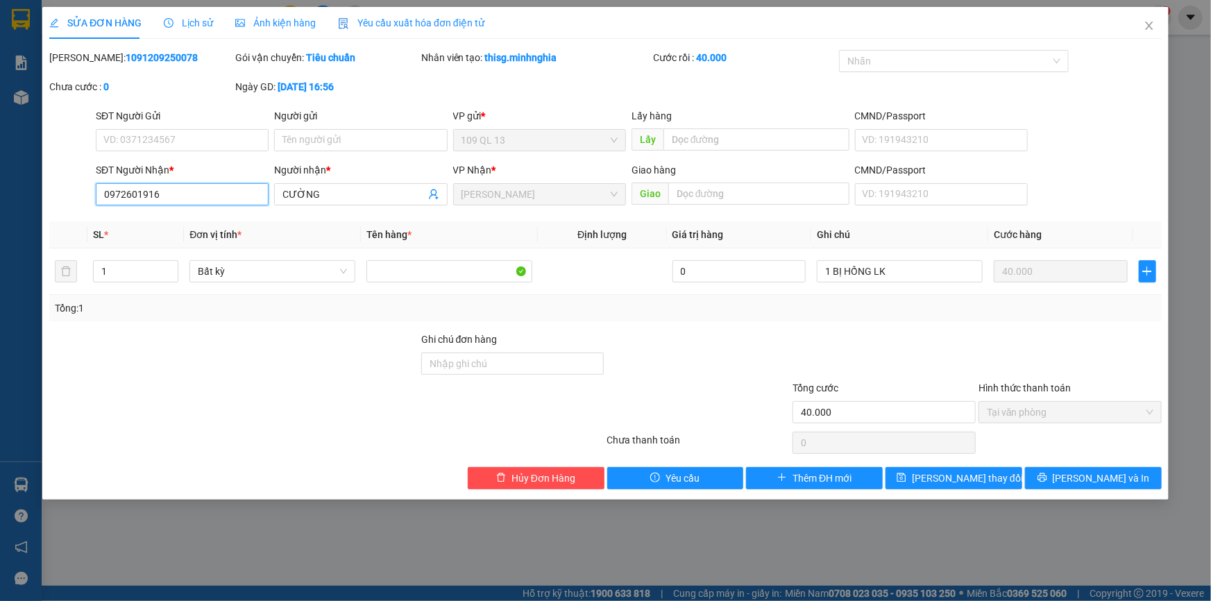
click at [164, 203] on input "0972601916" at bounding box center [182, 194] width 173 height 22
type input "0"
type input "0973132994"
click at [973, 479] on span "[PERSON_NAME] thay đổi" at bounding box center [967, 477] width 111 height 15
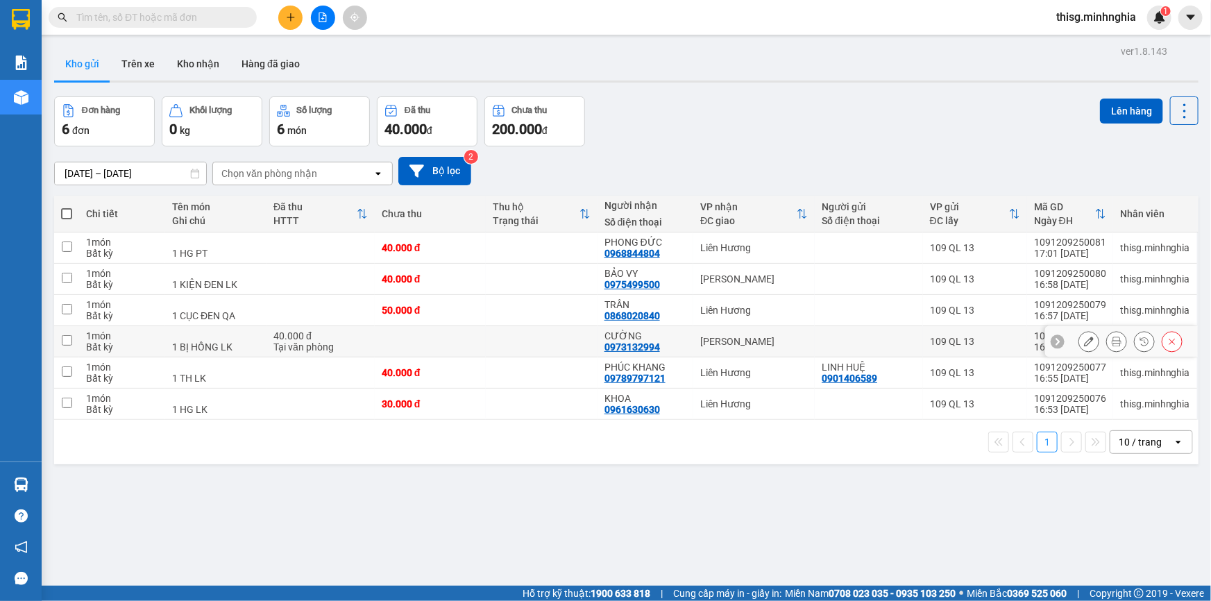
click at [1084, 336] on icon at bounding box center [1089, 341] width 10 height 10
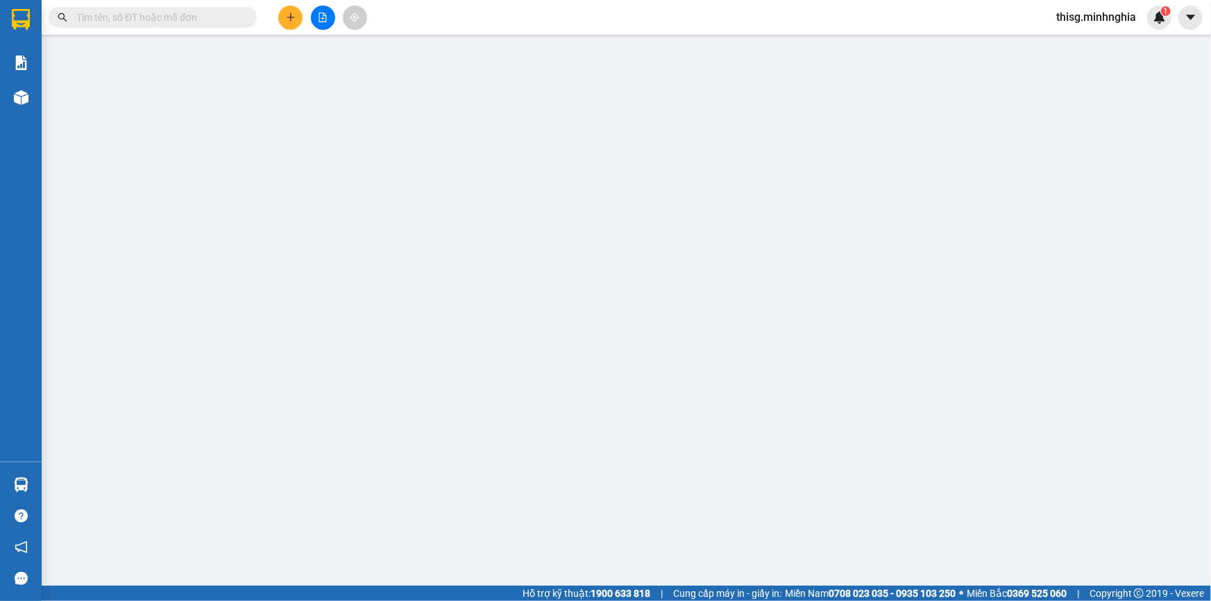
type input "0973132994"
type input "40.000"
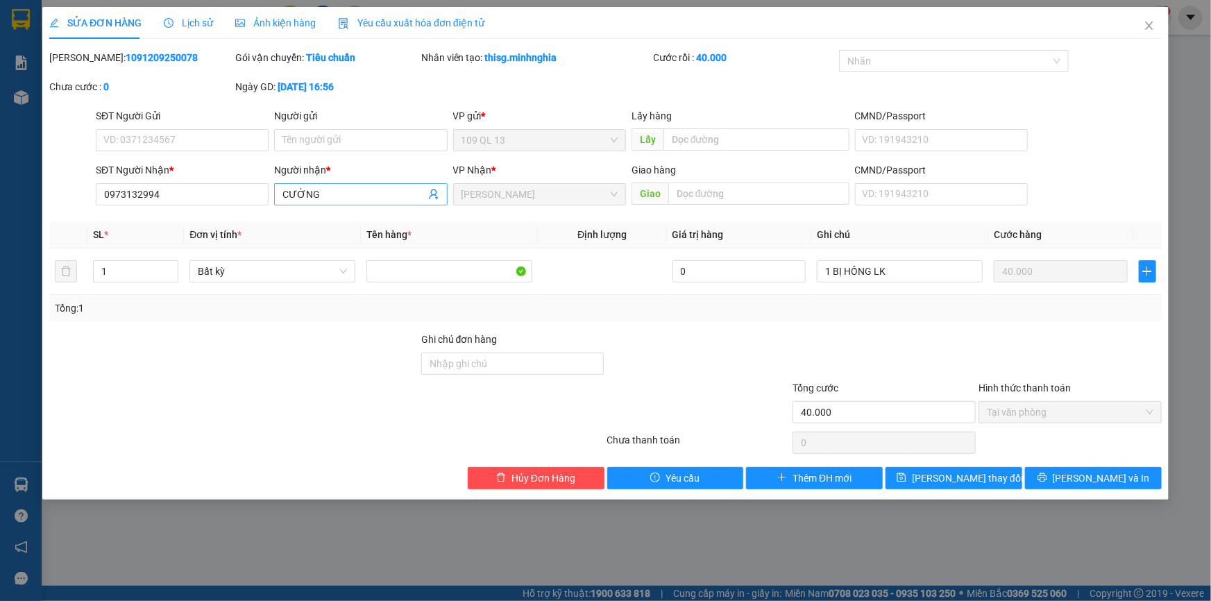
click at [398, 190] on input "CƯỜNG" at bounding box center [353, 194] width 142 height 15
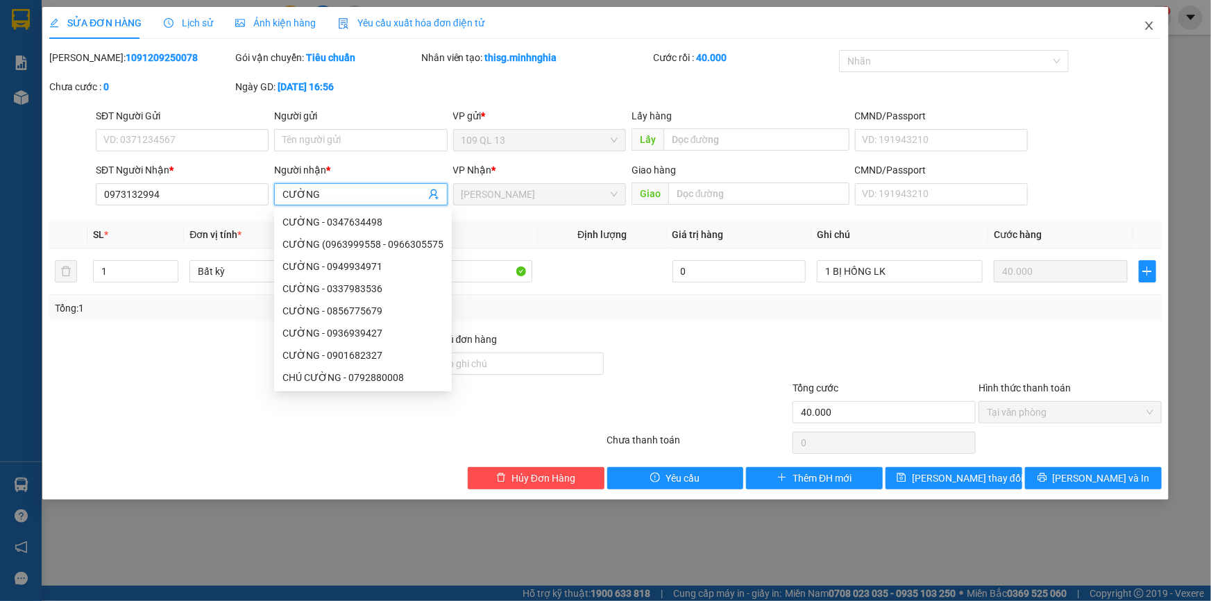
drag, startPoint x: 1153, startPoint y: 28, endPoint x: 950, endPoint y: 6, distance: 203.7
click at [1154, 28] on icon "close" at bounding box center [1148, 25] width 11 height 11
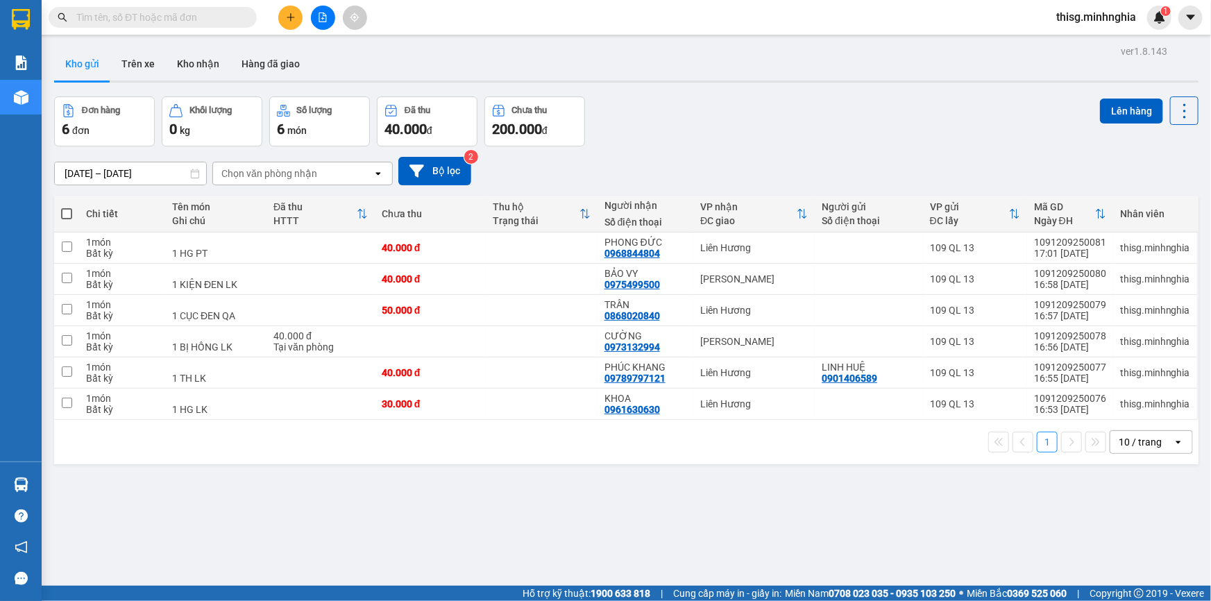
click at [289, 19] on icon "plus" at bounding box center [291, 17] width 10 height 10
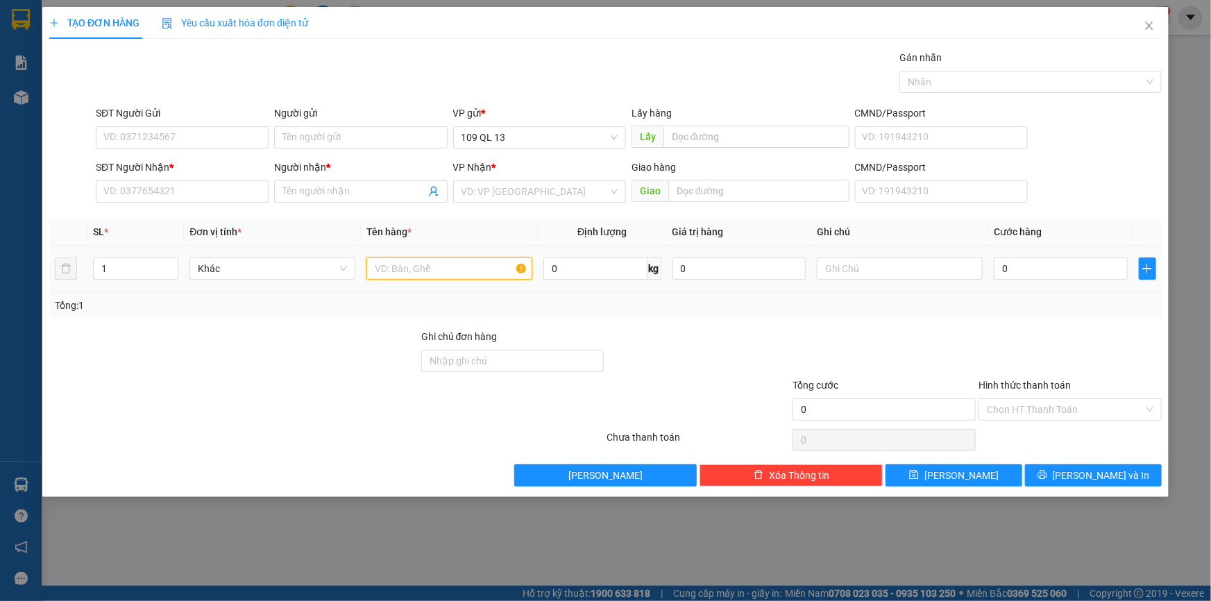
click at [427, 271] on input "text" at bounding box center [449, 268] width 166 height 22
click at [847, 266] on input "text" at bounding box center [900, 268] width 166 height 22
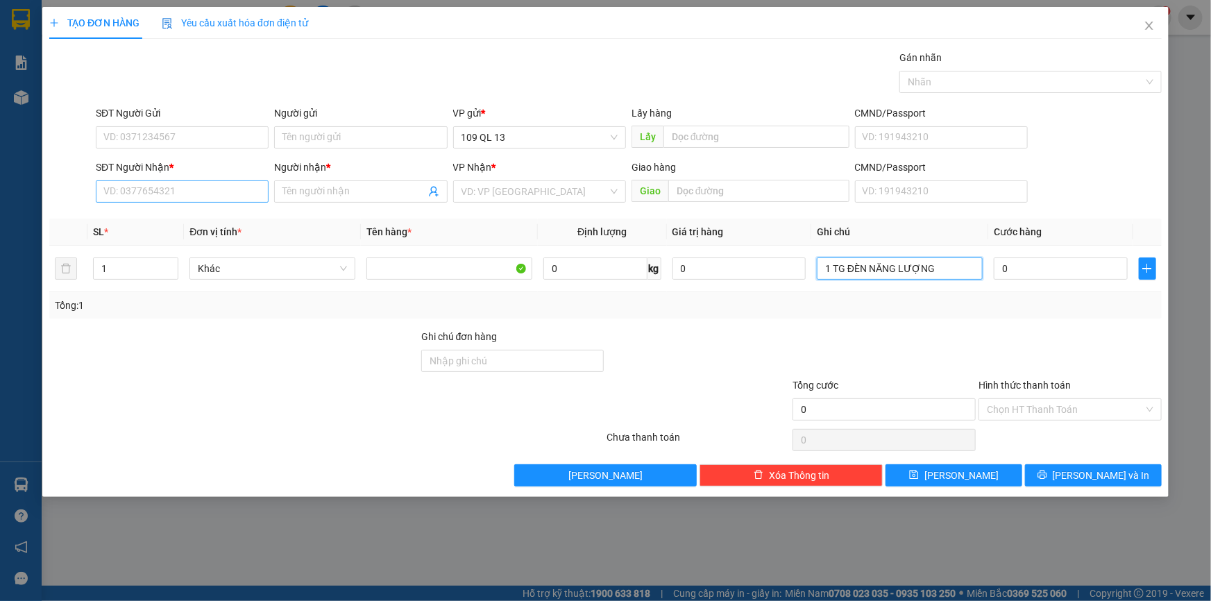
type input "1 TG ĐÈN NĂNG LƯỢNG"
click at [238, 194] on input "SĐT Người Nhận *" at bounding box center [182, 191] width 173 height 22
click at [287, 189] on input "Người nhận *" at bounding box center [353, 191] width 142 height 15
drag, startPoint x: 280, startPoint y: 191, endPoint x: 325, endPoint y: 191, distance: 45.1
click at [325, 191] on span "0909506" at bounding box center [360, 191] width 173 height 22
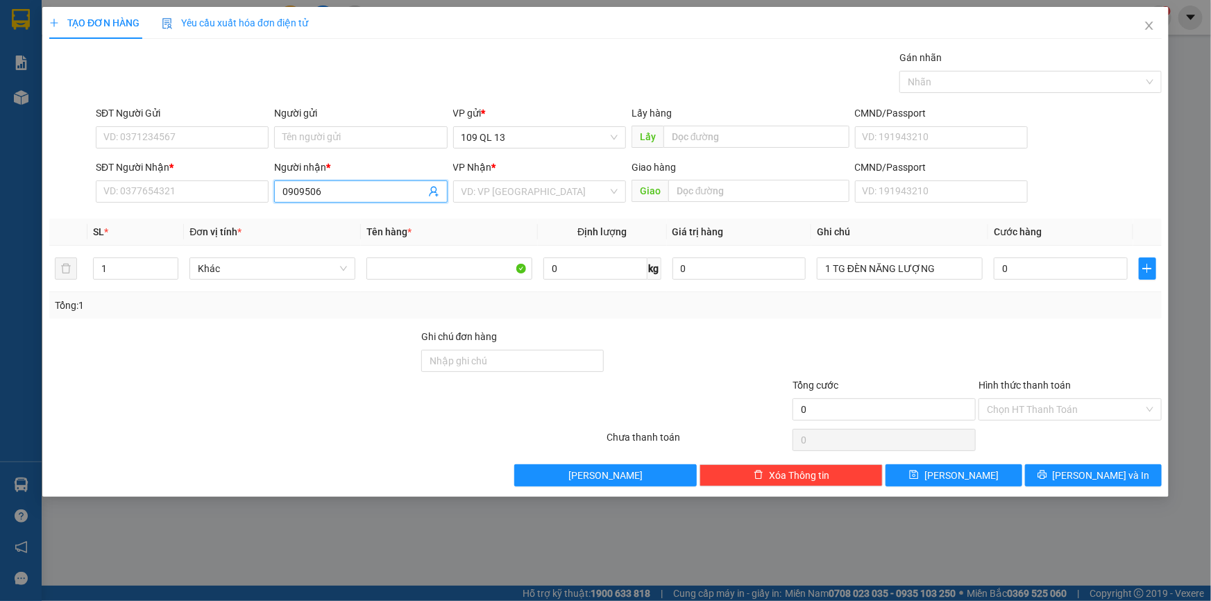
drag, startPoint x: 283, startPoint y: 188, endPoint x: 328, endPoint y: 187, distance: 45.1
click at [328, 187] on input "0909506" at bounding box center [353, 191] width 142 height 15
type input "0909506"
click at [156, 190] on input "SĐT Người Nhận *" at bounding box center [182, 191] width 173 height 22
paste input "0909506"
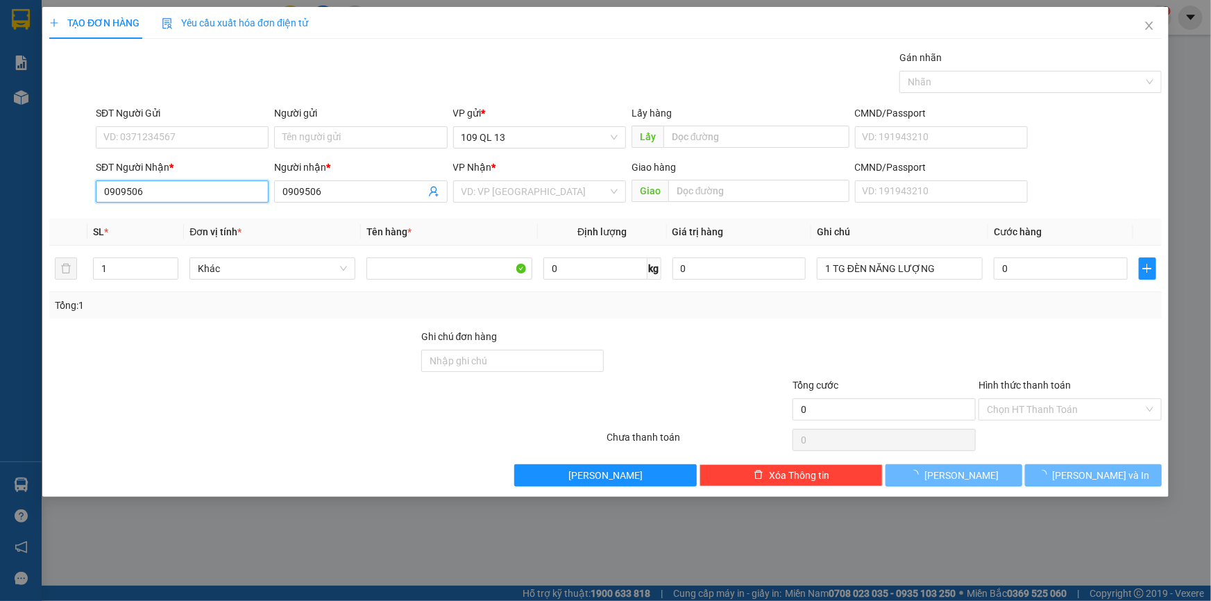
click at [229, 189] on input "0909506" at bounding box center [182, 191] width 173 height 22
type input "0909506111"
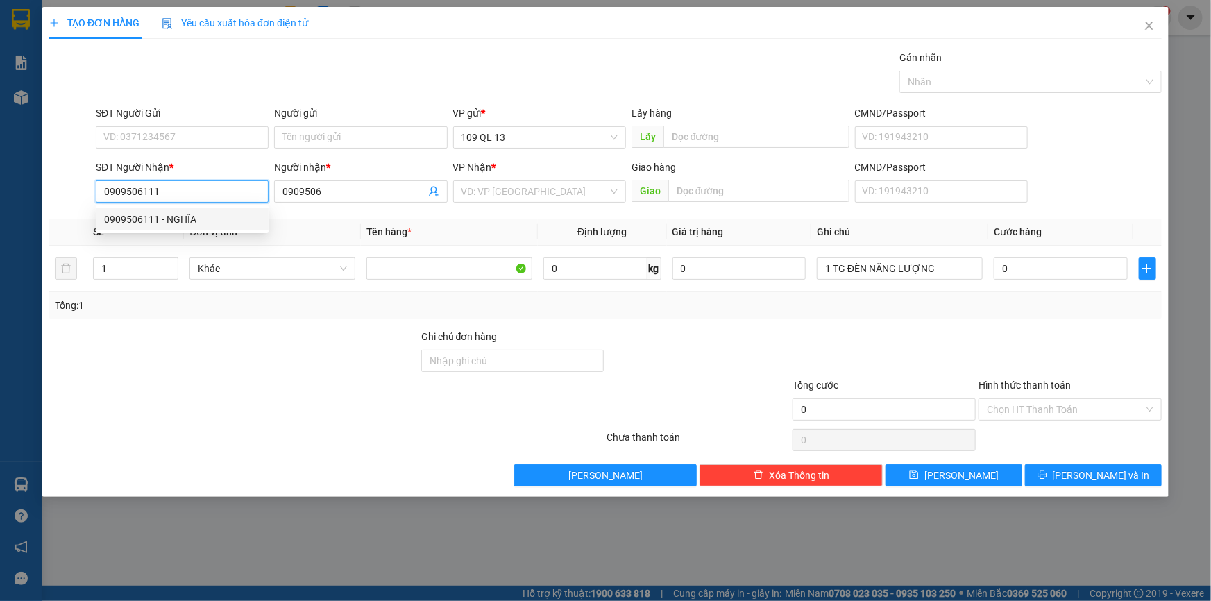
click at [239, 223] on div "0909506111 - NGHĨA" at bounding box center [182, 219] width 156 height 15
type input "NGHĨA"
type input "0909506111"
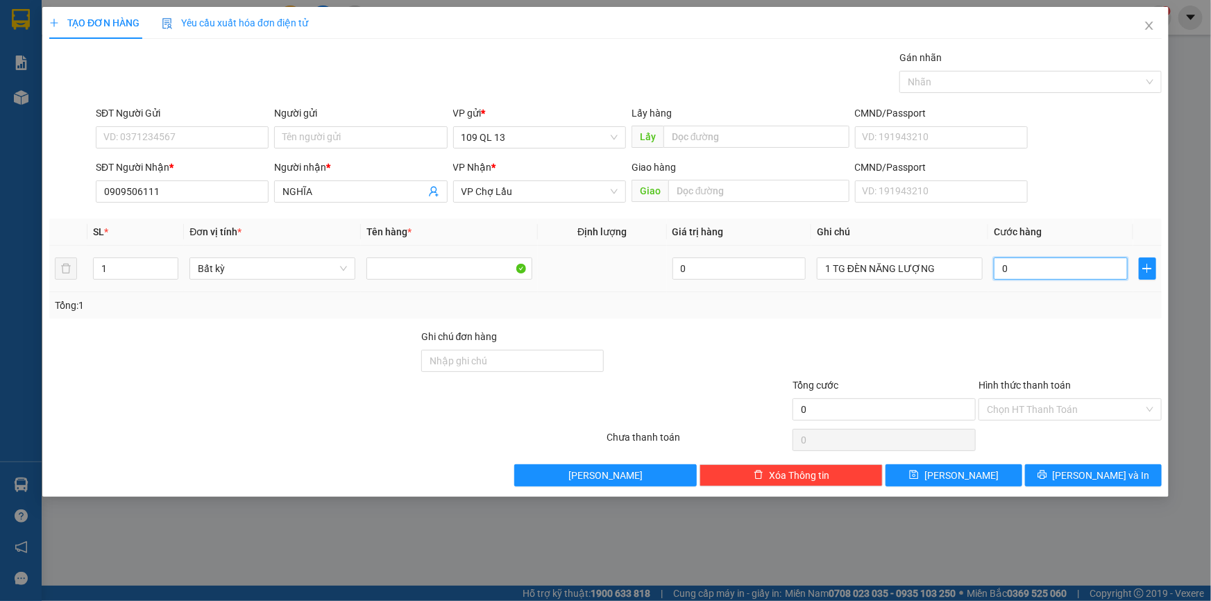
click at [1048, 264] on input "0" at bounding box center [1060, 268] width 134 height 22
type input "7"
type input "70"
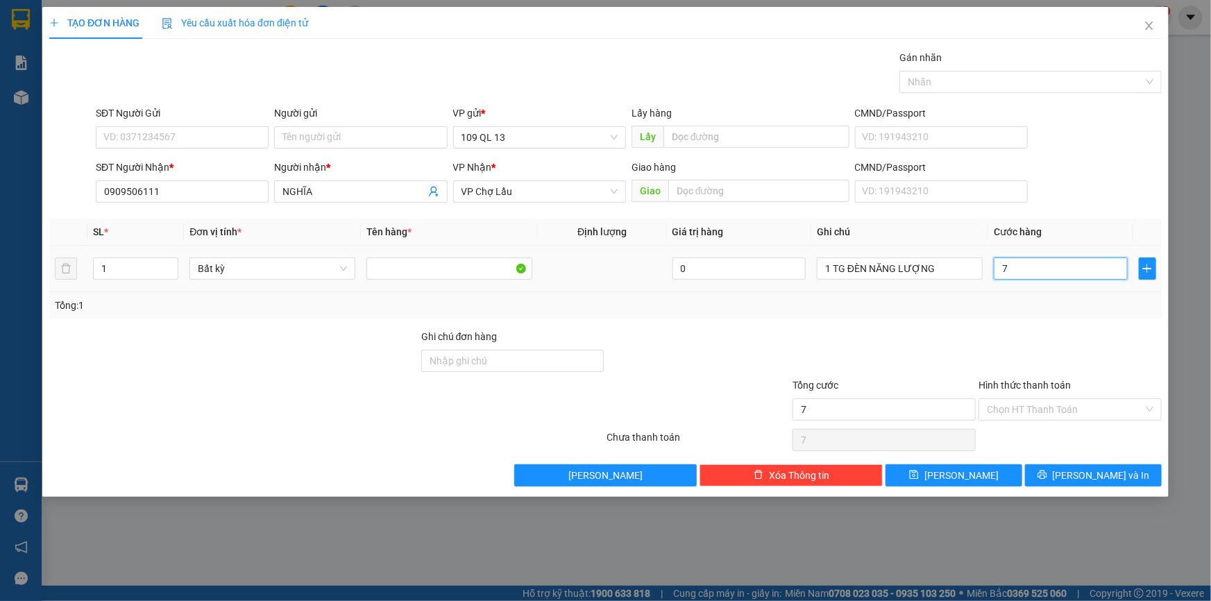
type input "70"
type input "70.000"
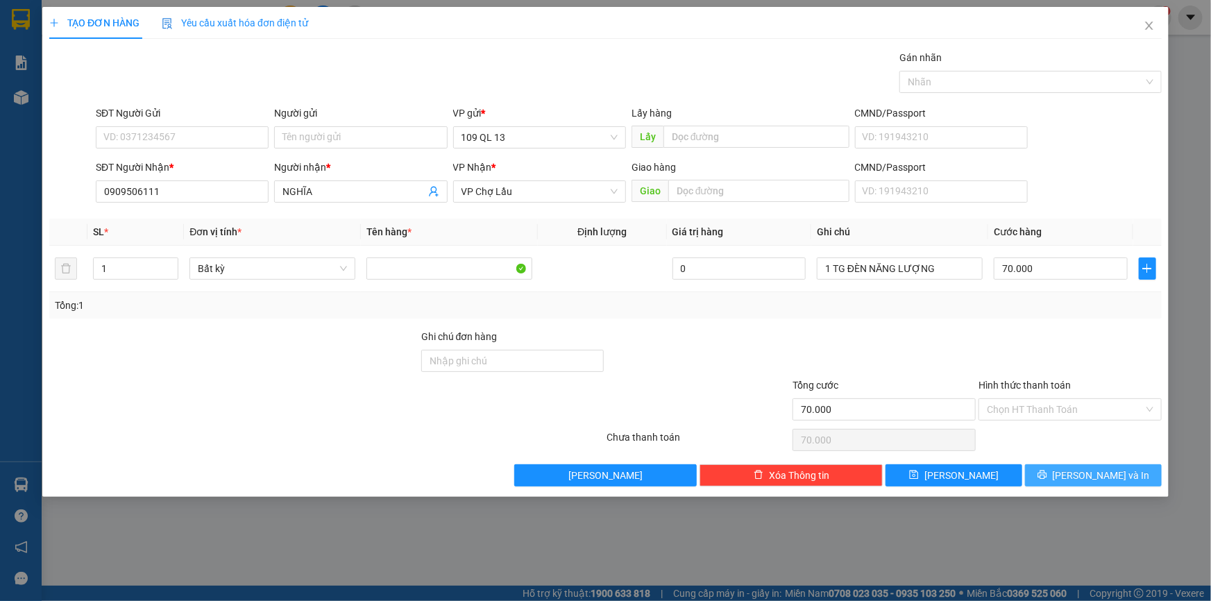
click at [1096, 470] on span "[PERSON_NAME] và In" at bounding box center [1100, 475] width 97 height 15
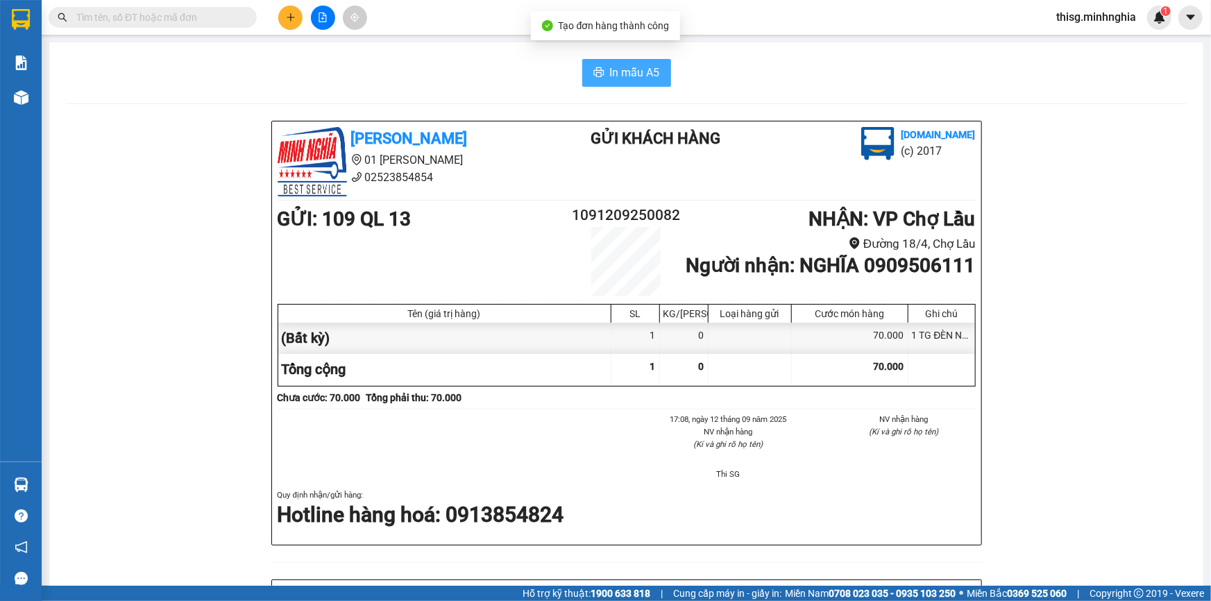
click at [644, 69] on span "In mẫu A5" at bounding box center [635, 72] width 50 height 17
click at [289, 14] on icon "plus" at bounding box center [291, 17] width 10 height 10
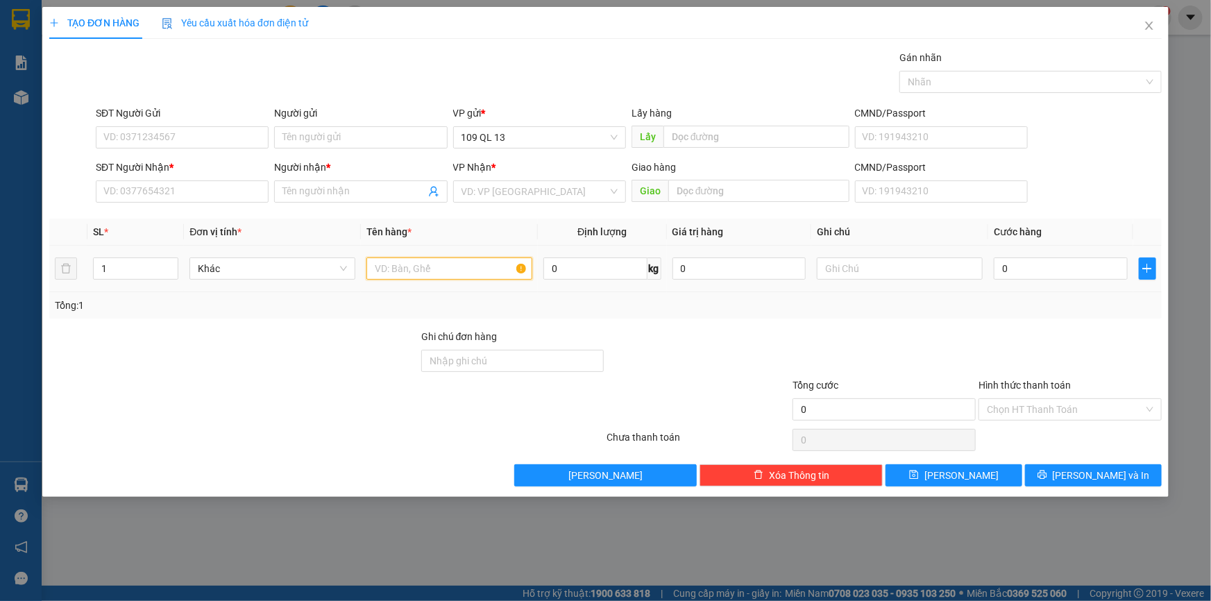
click at [441, 271] on input "text" at bounding box center [449, 268] width 166 height 22
click at [867, 278] on input "text" at bounding box center [900, 268] width 166 height 22
type input "1 HG SƠN"
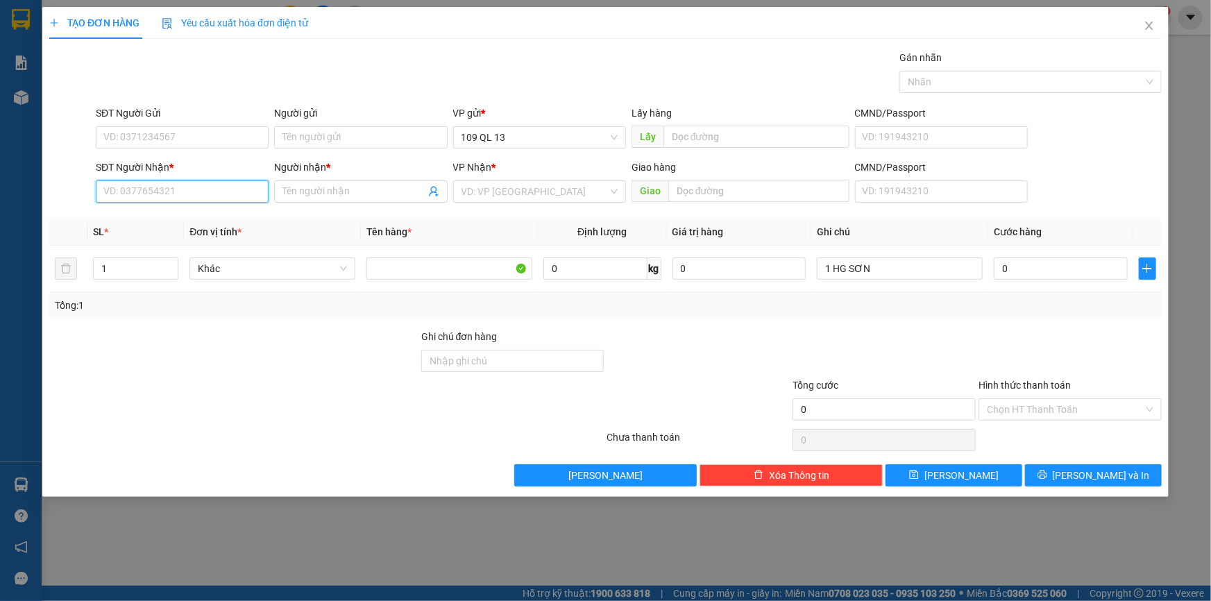
click at [189, 195] on input "SĐT Người Nhận *" at bounding box center [182, 191] width 173 height 22
type input "0916019201"
click at [322, 195] on input "Người nhận *" at bounding box center [353, 191] width 142 height 15
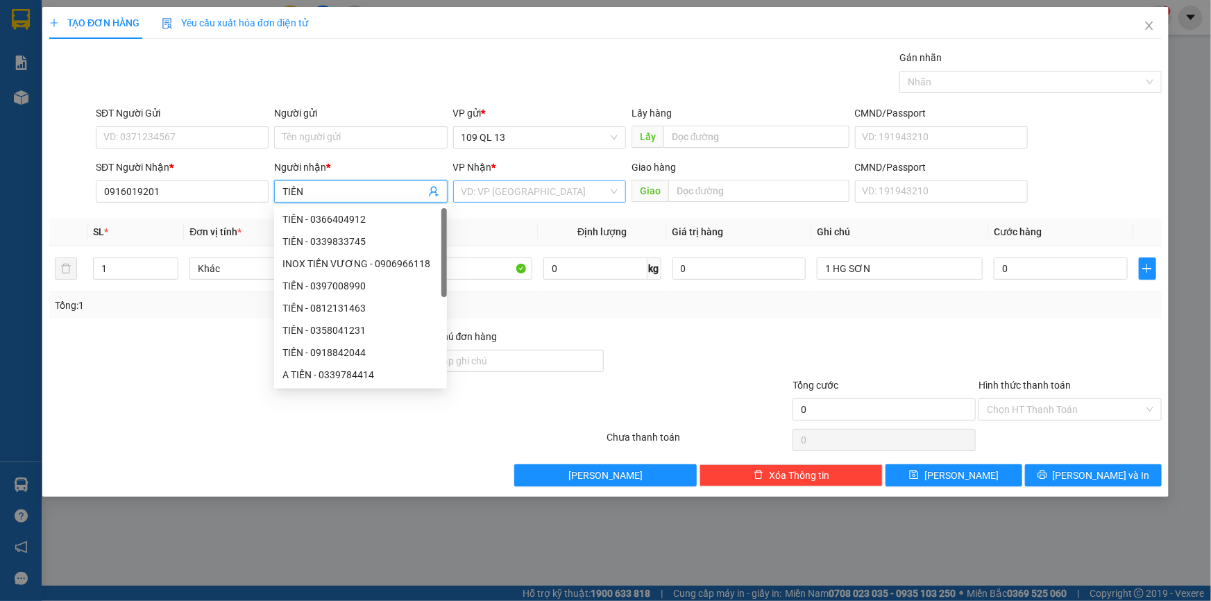
type input "TIẾN"
click at [511, 194] on input "search" at bounding box center [534, 191] width 146 height 21
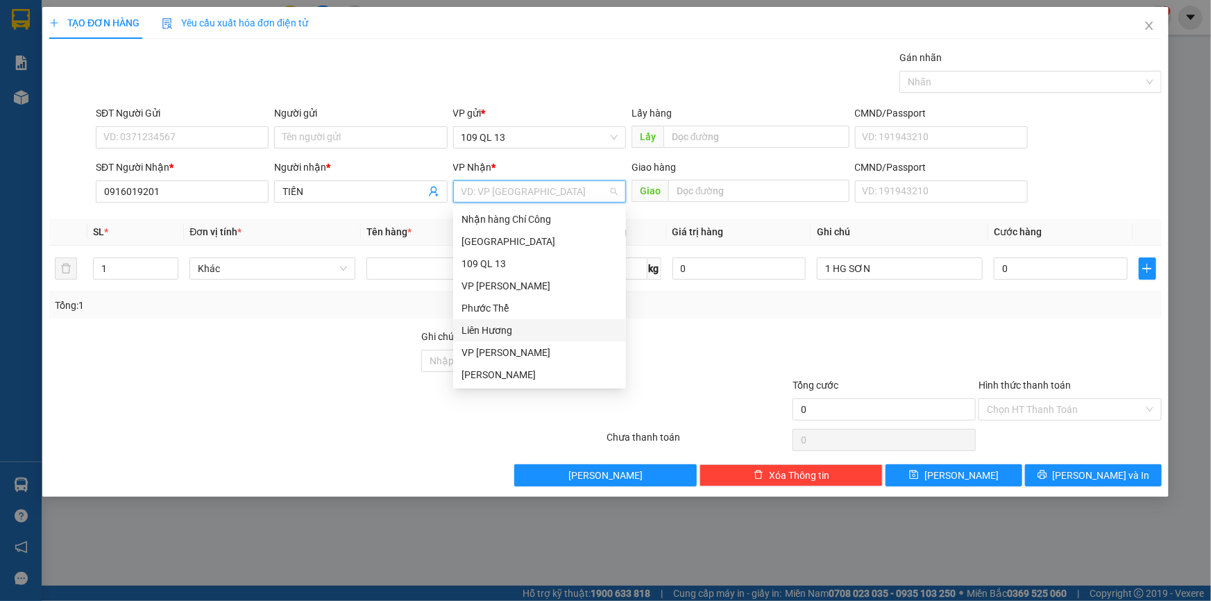
click at [500, 328] on div "Liên Hương" at bounding box center [539, 330] width 156 height 15
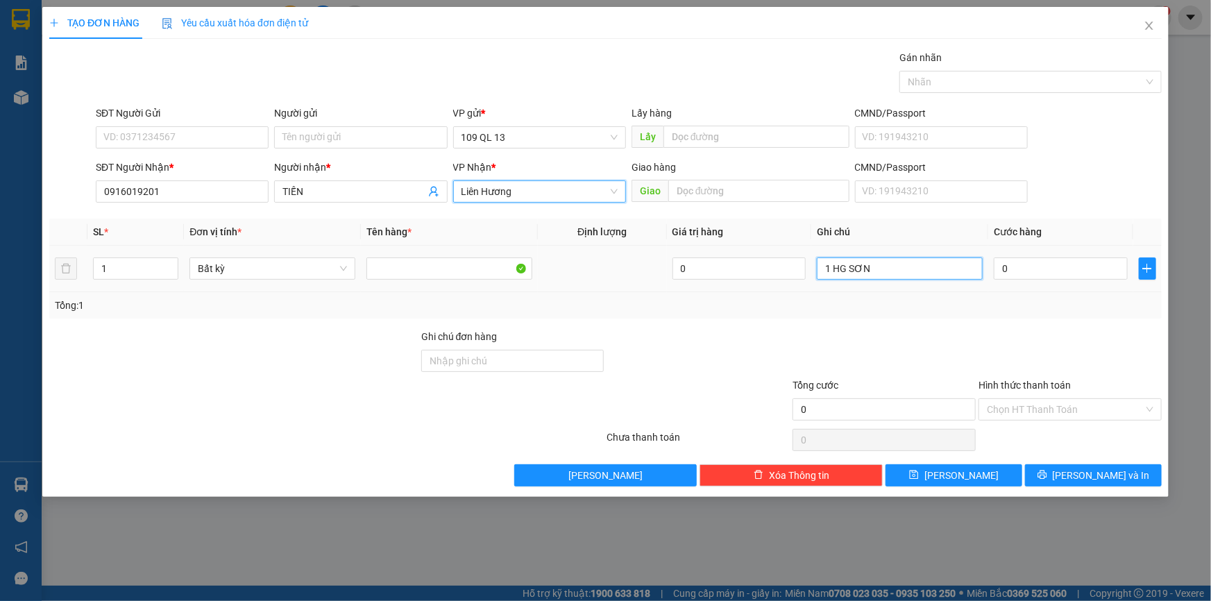
click at [922, 273] on input "1 HG SƠN" at bounding box center [900, 268] width 166 height 22
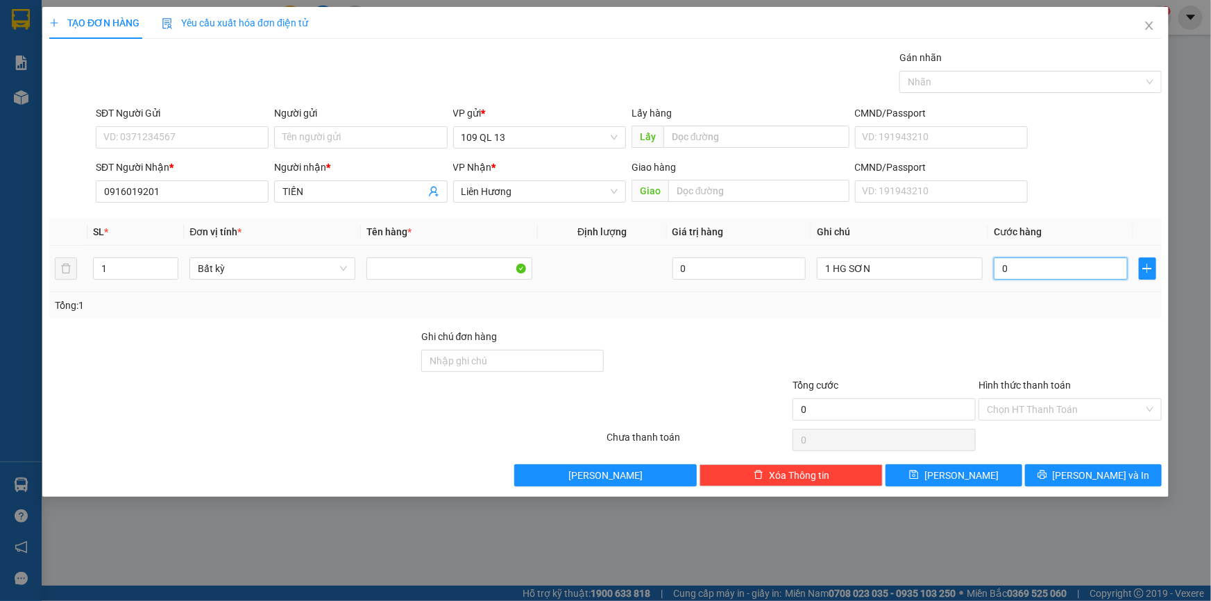
click at [1035, 268] on input "0" at bounding box center [1060, 268] width 134 height 22
type input "3"
type input "30"
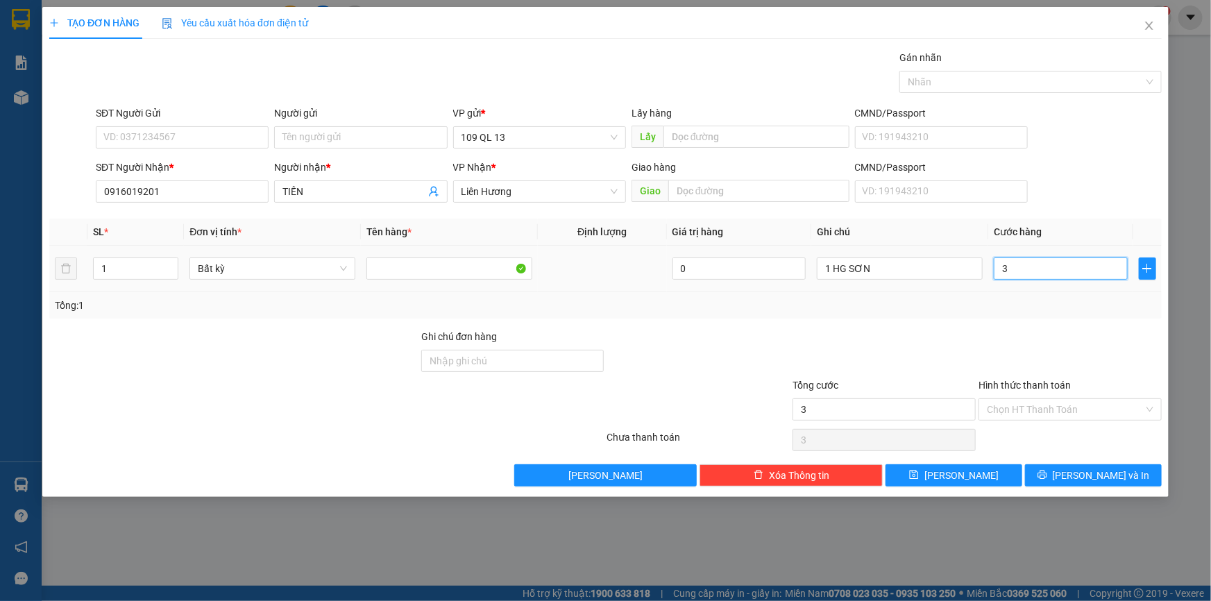
type input "30"
type input "30.000"
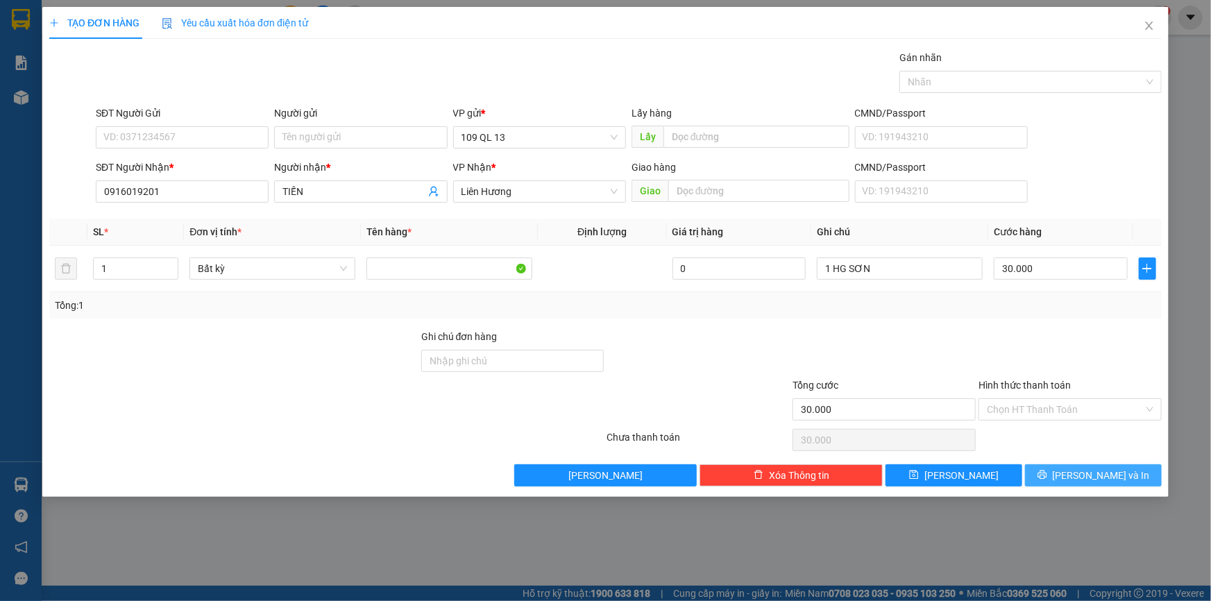
click at [1099, 470] on span "[PERSON_NAME] và In" at bounding box center [1100, 475] width 97 height 15
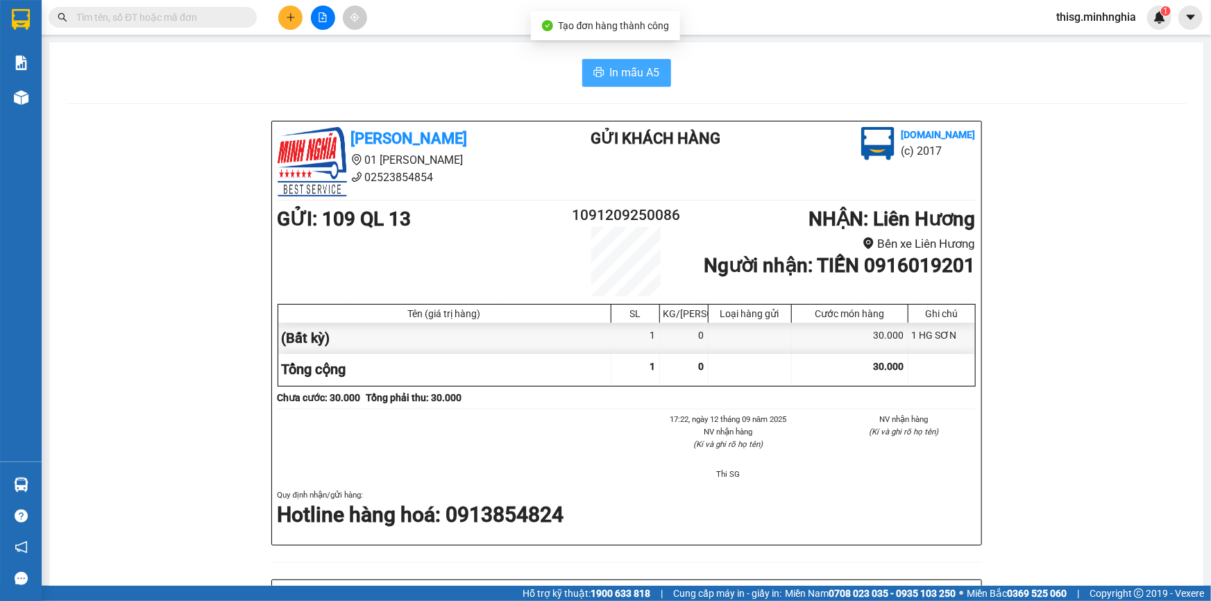
click at [626, 76] on span "In mẫu A5" at bounding box center [635, 72] width 50 height 17
